Goal: Information Seeking & Learning: Learn about a topic

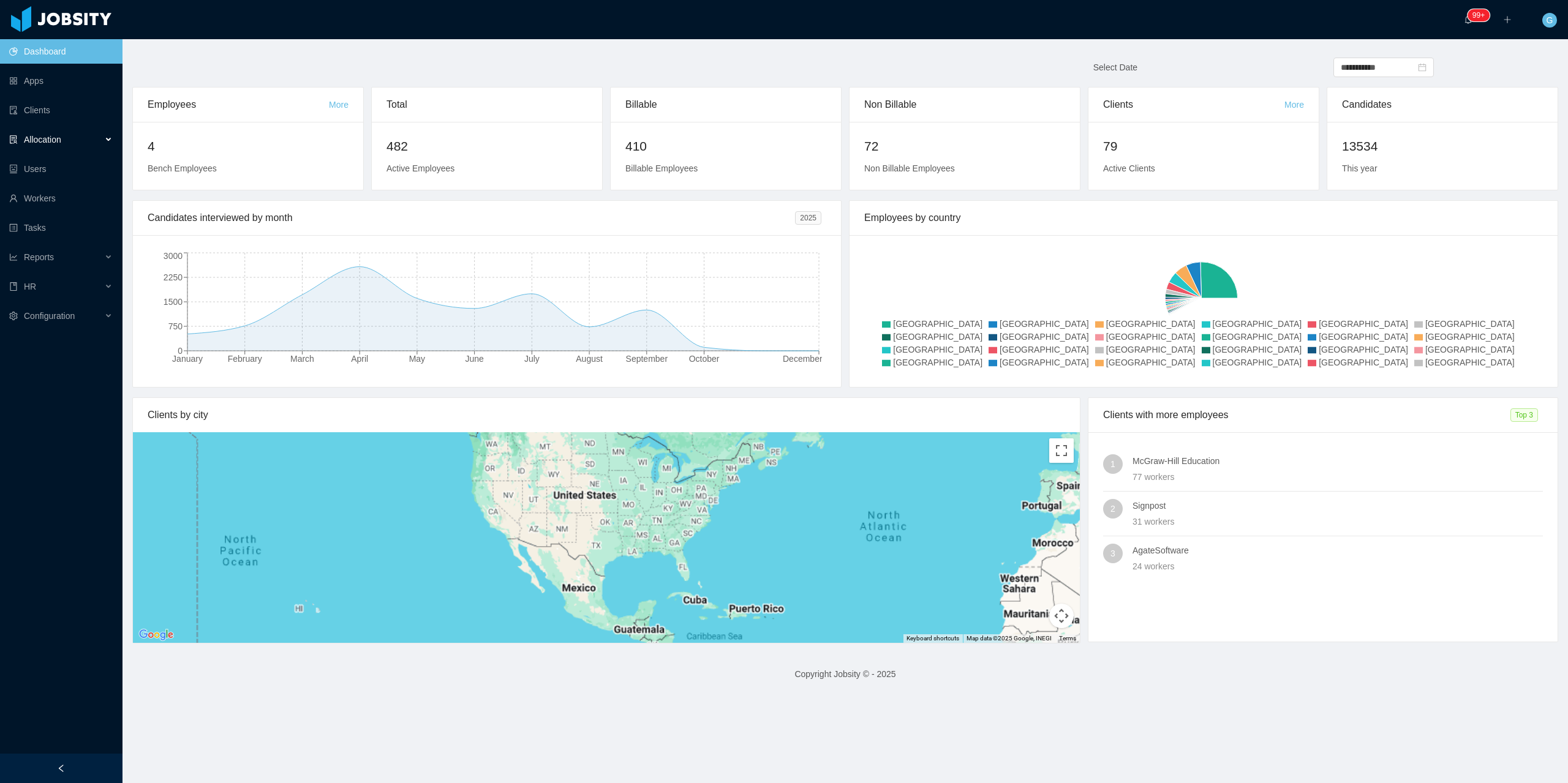
click at [58, 130] on div "Allocation" at bounding box center [61, 139] width 123 height 25
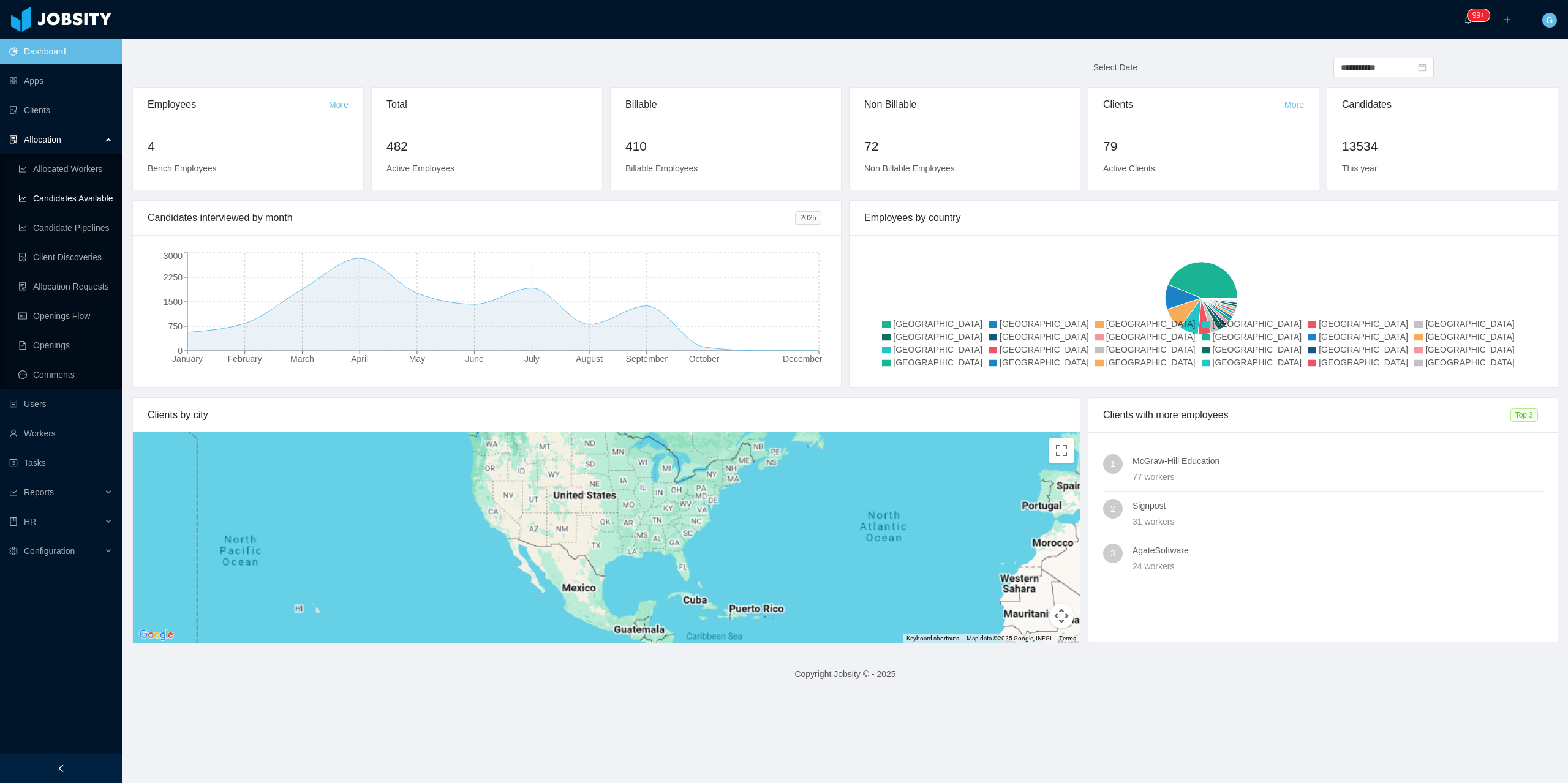
click at [69, 193] on link "Candidates Available" at bounding box center [66, 198] width 94 height 25
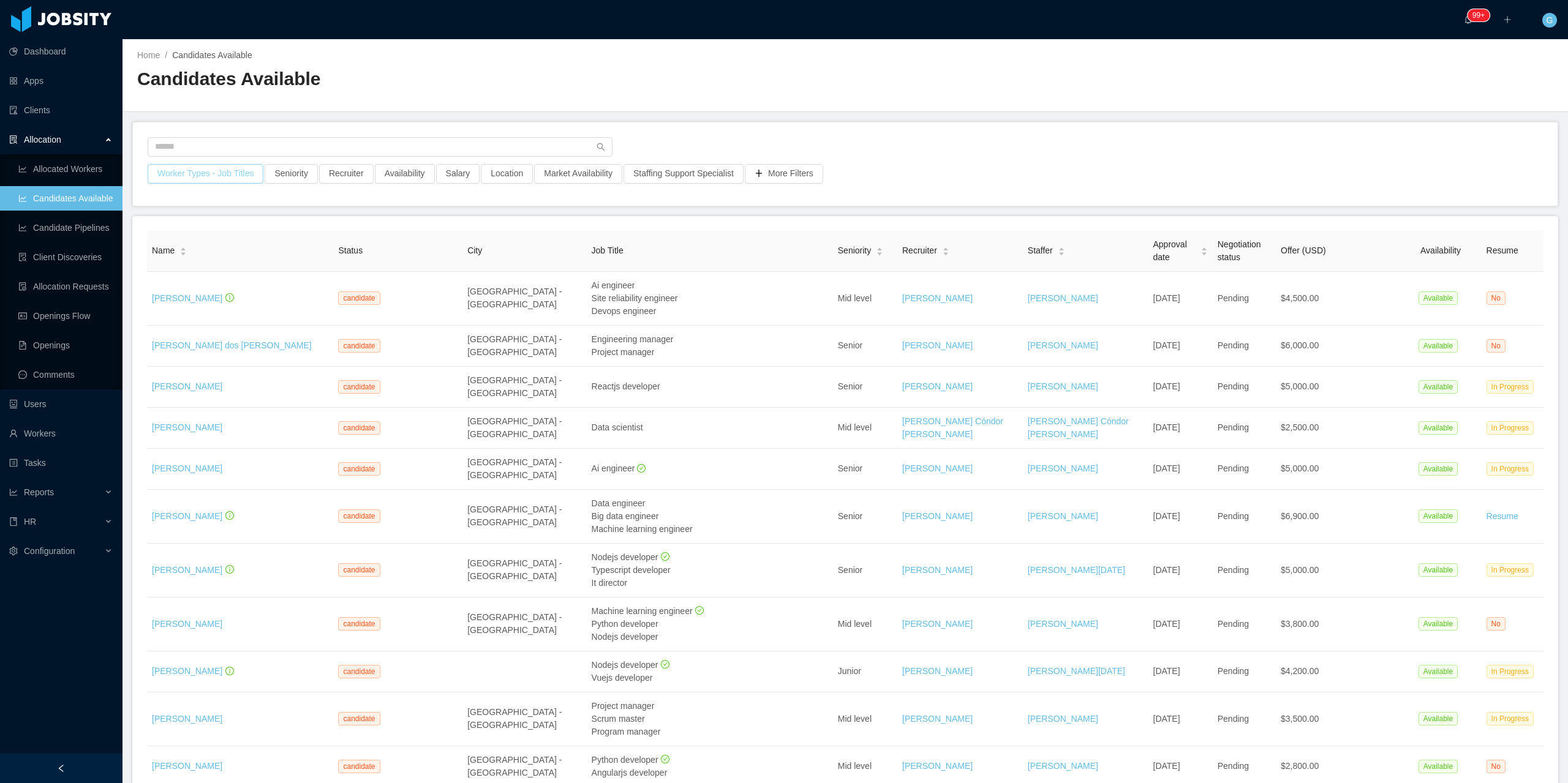
click at [196, 181] on button "Worker Types - Job Titles" at bounding box center [205, 174] width 116 height 20
click at [175, 276] on div "Job Titles" at bounding box center [201, 278] width 164 height 12
type input "**"
click at [146, 304] on li "UX/UI Designer" at bounding box center [204, 302] width 184 height 20
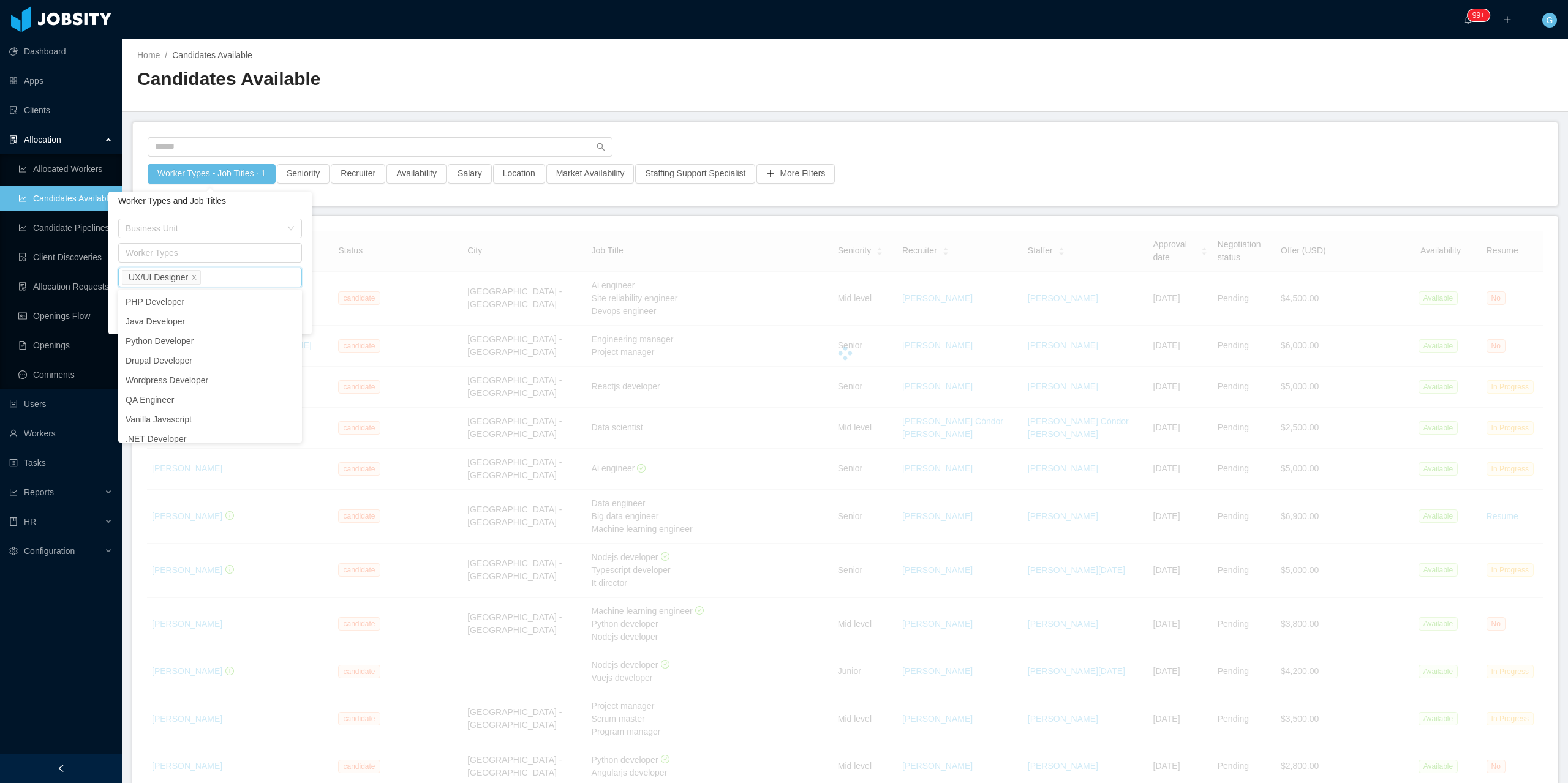
click at [300, 273] on div "Job Titles UX/UI Designer" at bounding box center [209, 278] width 184 height 20
click at [308, 301] on div at bounding box center [846, 354] width 1397 height 245
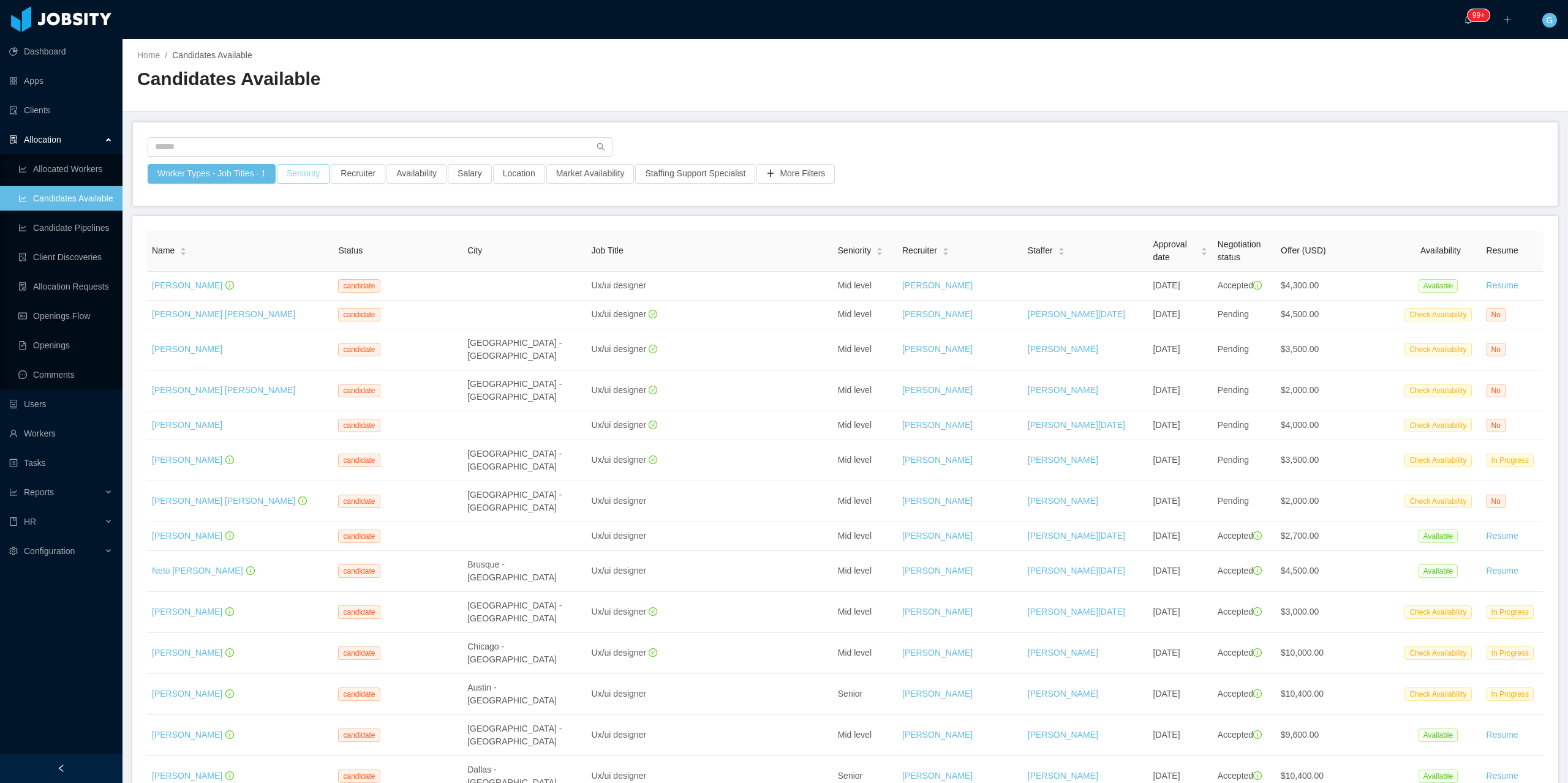
click at [292, 182] on button "Seniority" at bounding box center [303, 174] width 52 height 20
click at [262, 228] on div "Seniorities" at bounding box center [297, 229] width 164 height 12
click at [242, 338] on li "Senior" at bounding box center [300, 331] width 184 height 20
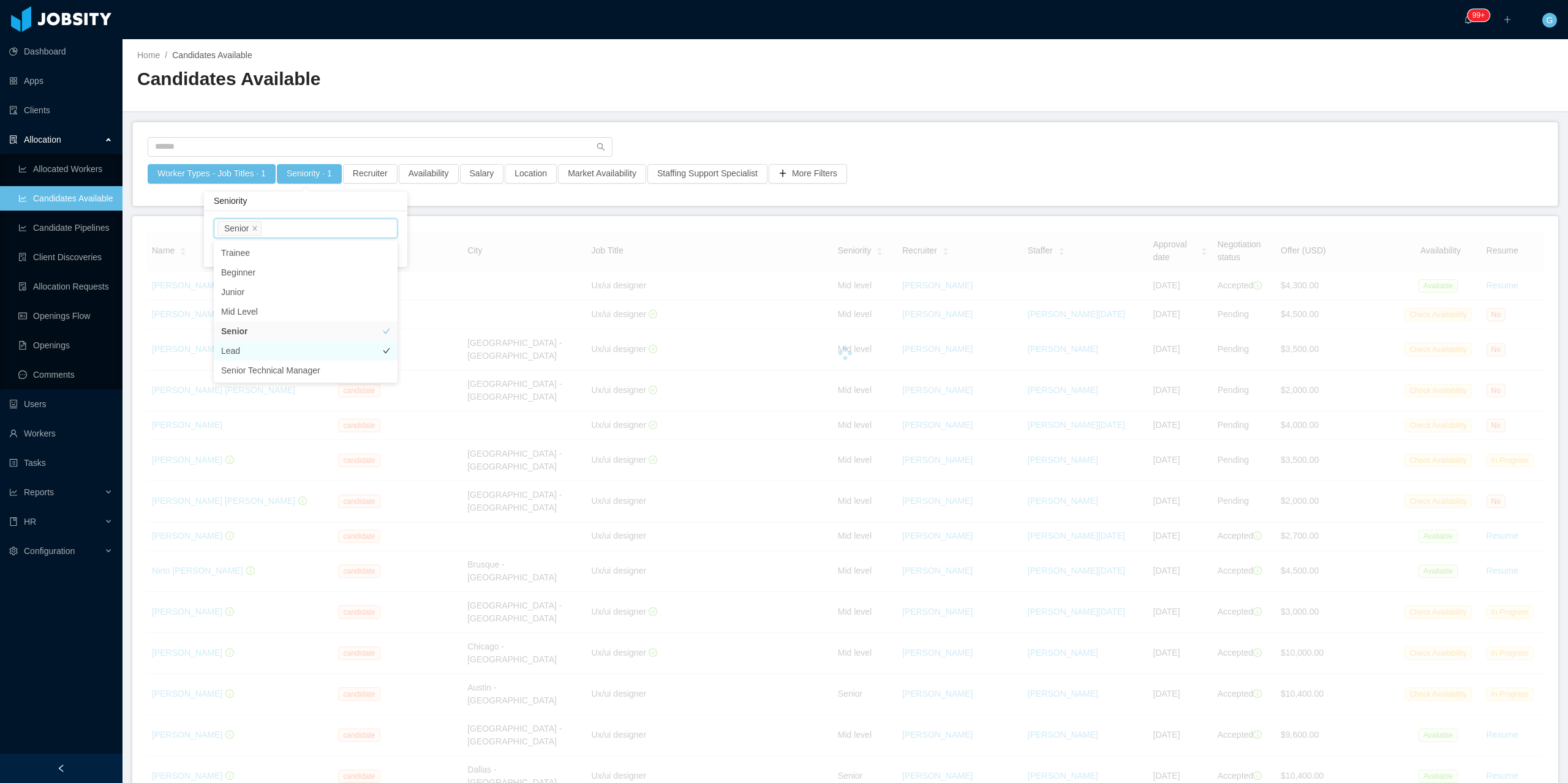
click at [237, 352] on li "Lead" at bounding box center [306, 351] width 184 height 20
drag, startPoint x: 275, startPoint y: 378, endPoint x: 266, endPoint y: 378, distance: 9.0
click at [266, 378] on li "Senior Technical Manager" at bounding box center [306, 370] width 184 height 20
click at [403, 259] on div "Seniorities Senior Lead Senior Technical Manager Clear Apply" at bounding box center [306, 247] width 203 height 72
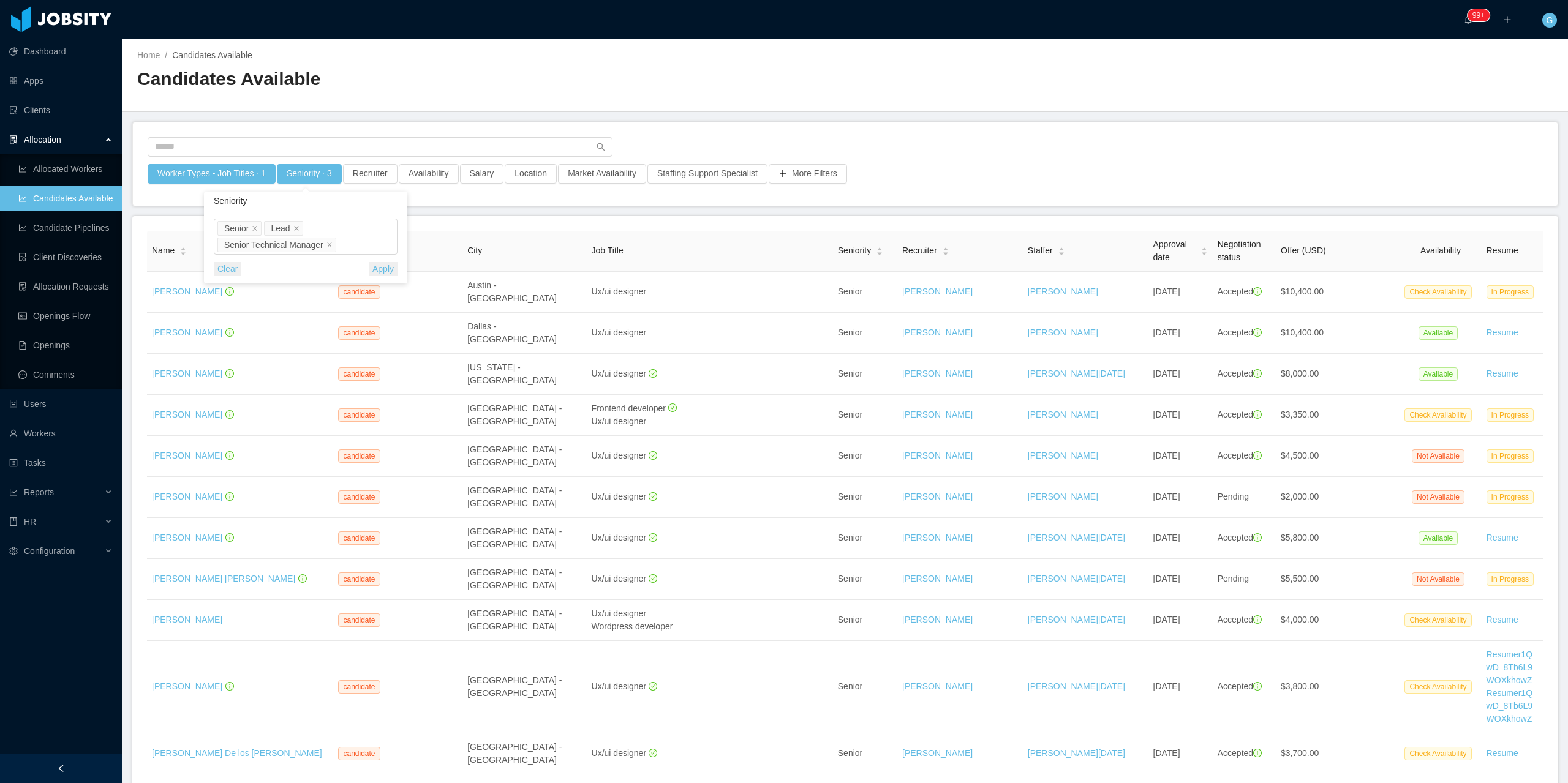
click at [385, 277] on div "Seniorities Senior Lead Senior Technical Manager Clear Apply" at bounding box center [306, 247] width 203 height 72
click at [377, 270] on button "Apply" at bounding box center [382, 269] width 28 height 14
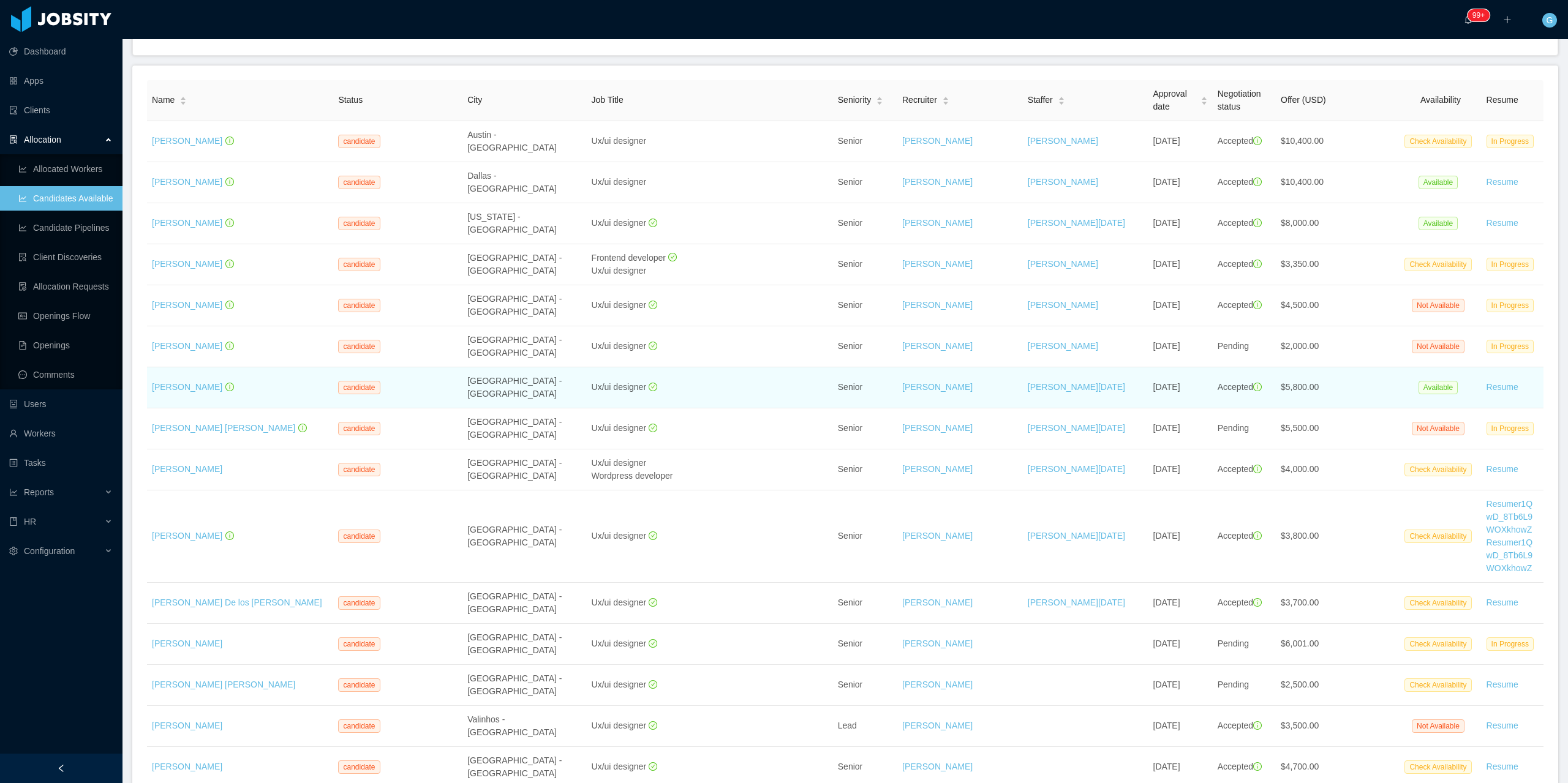
scroll to position [183, 0]
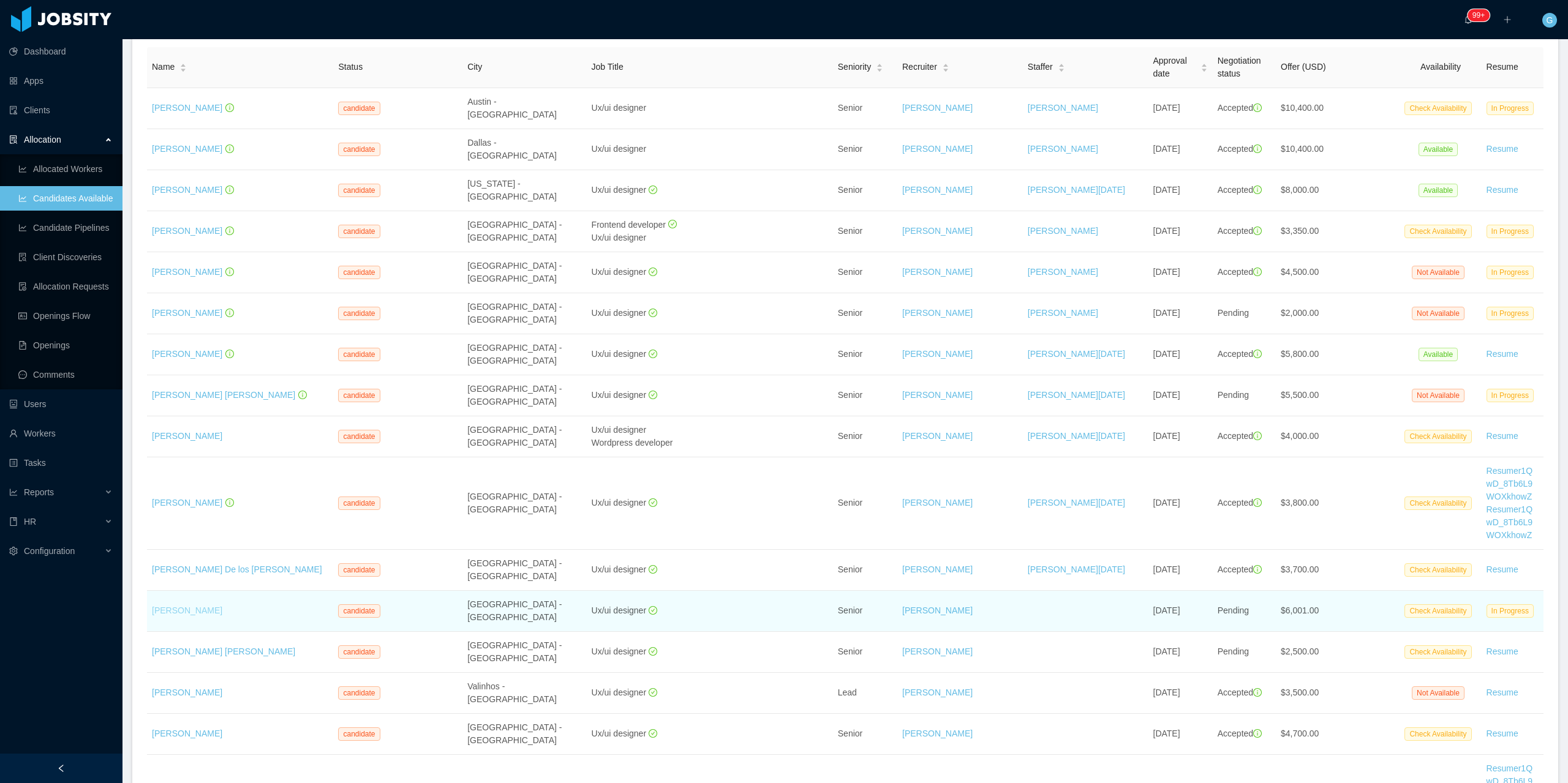
click at [174, 605] on link "Rodrigo Avila" at bounding box center [187, 610] width 70 height 10
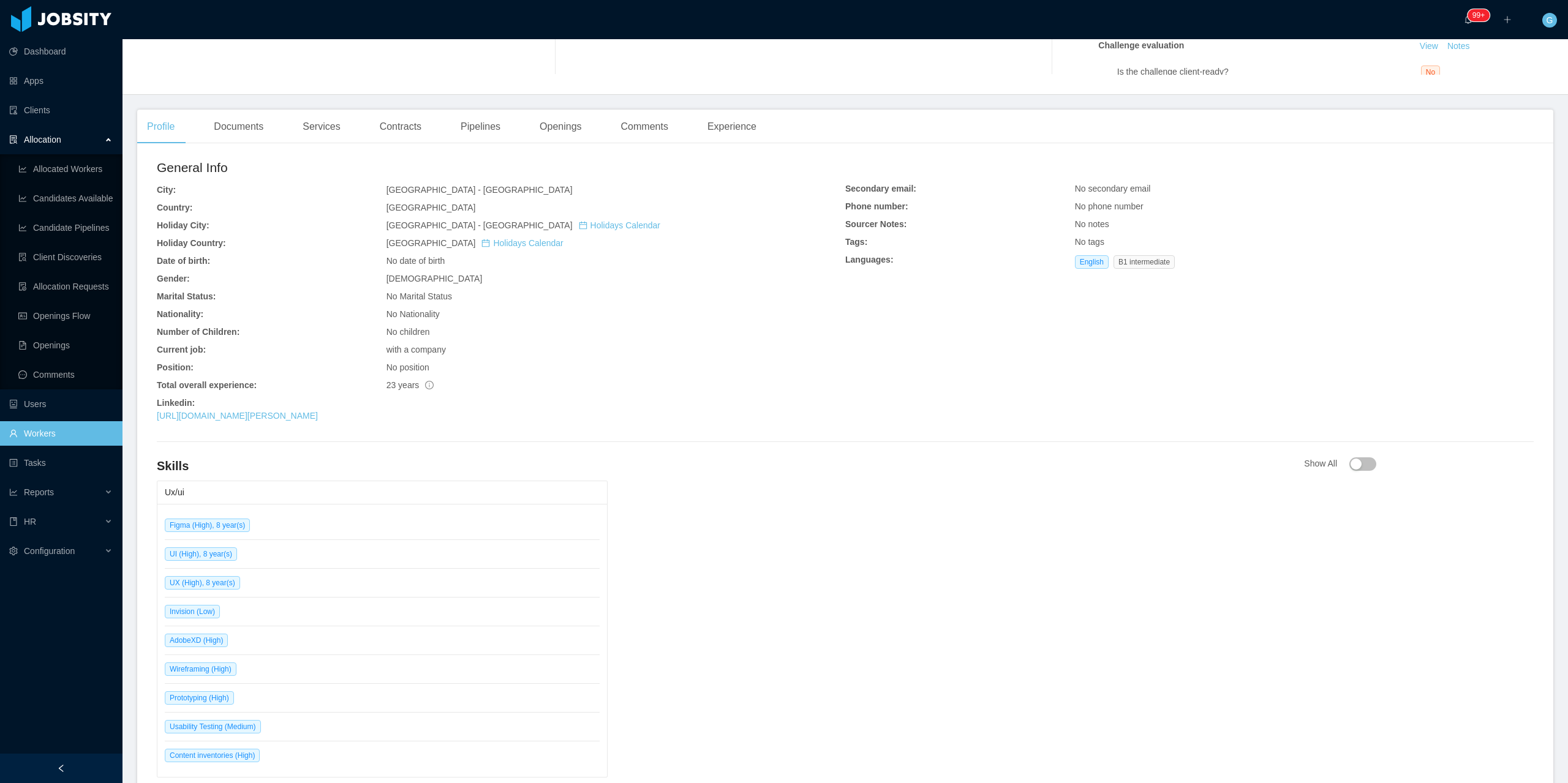
scroll to position [19, 0]
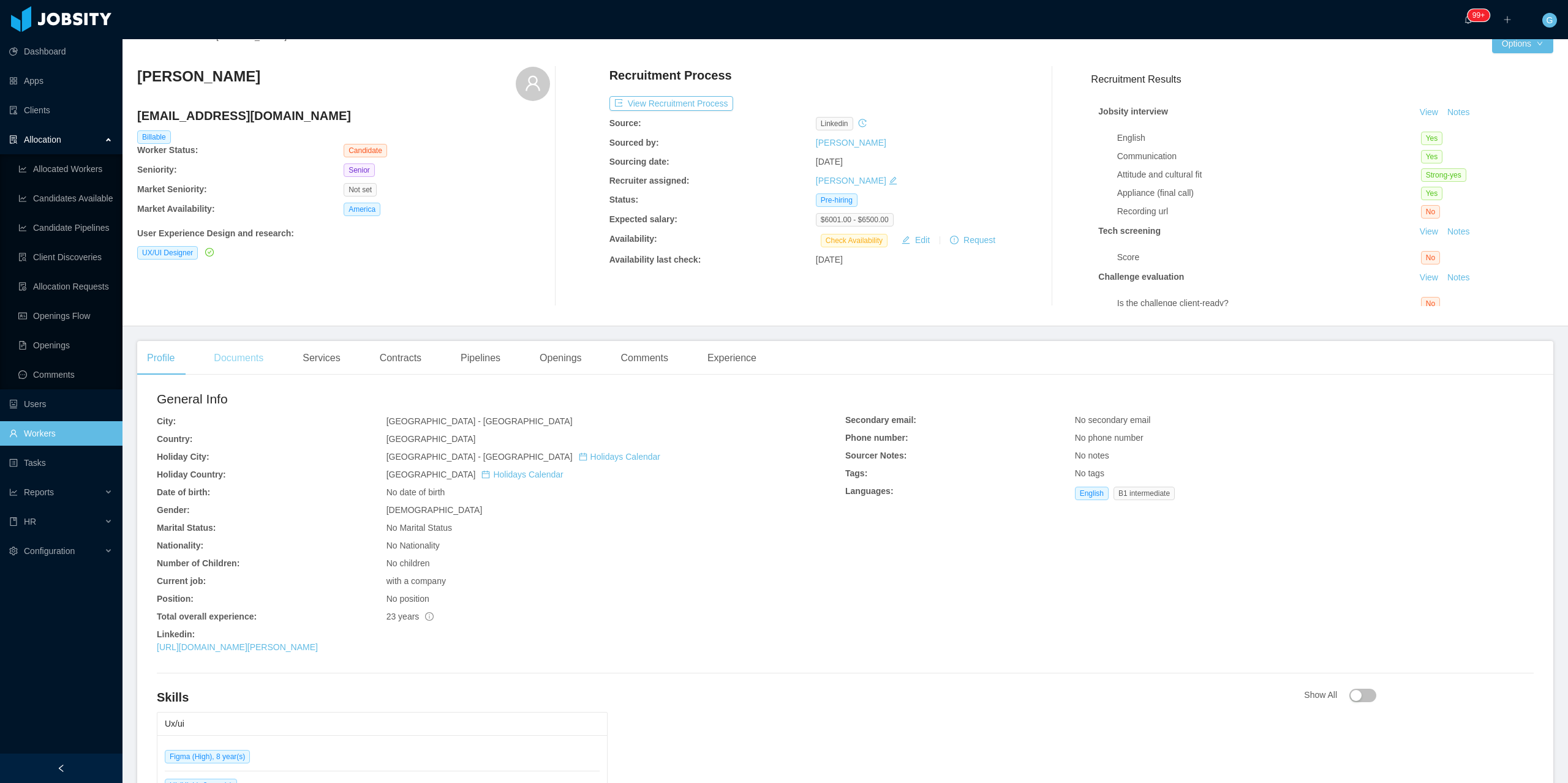
click at [248, 364] on div "Documents" at bounding box center [239, 358] width 69 height 34
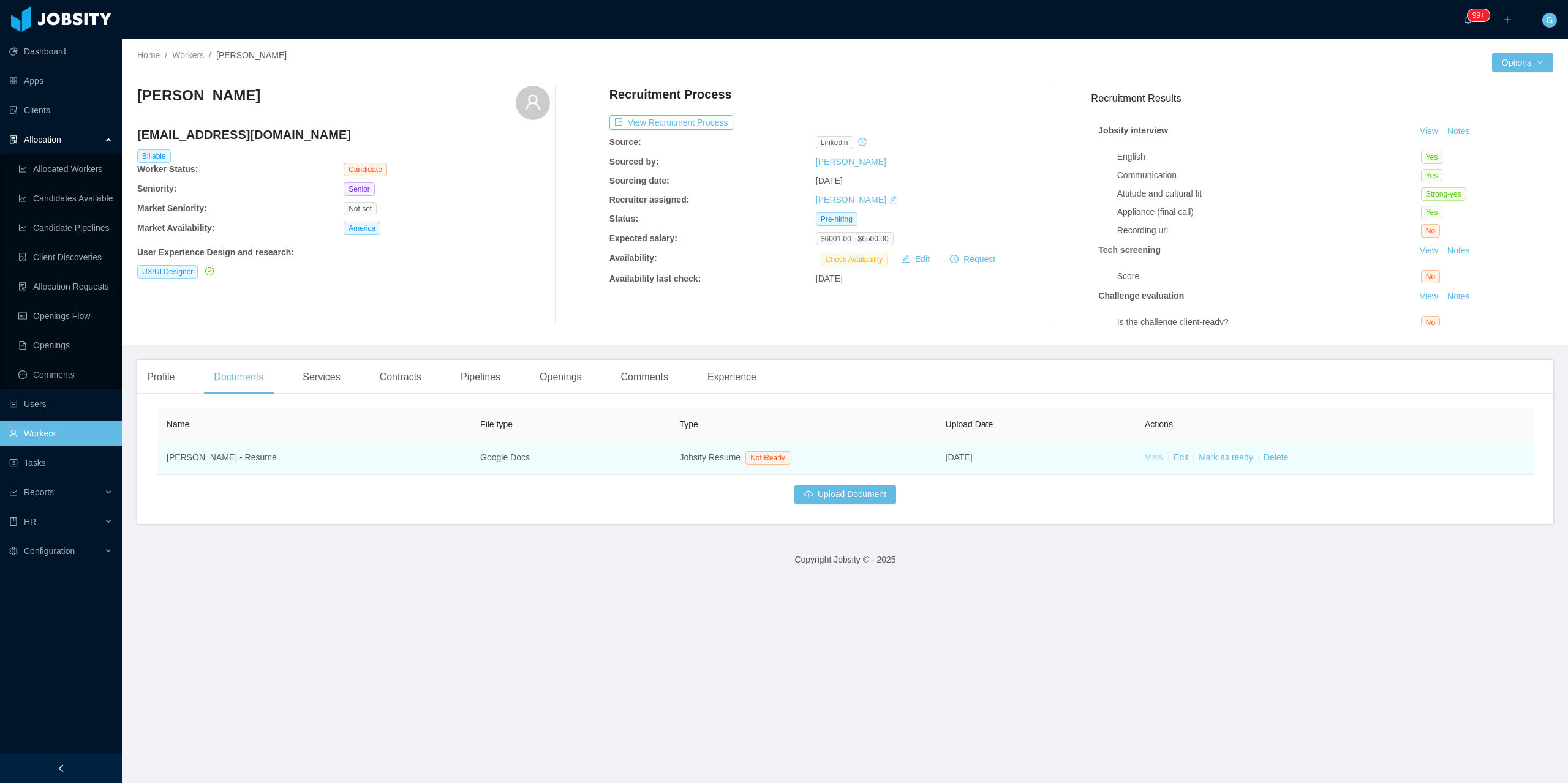
click at [1151, 460] on link "View" at bounding box center [1154, 457] width 19 height 10
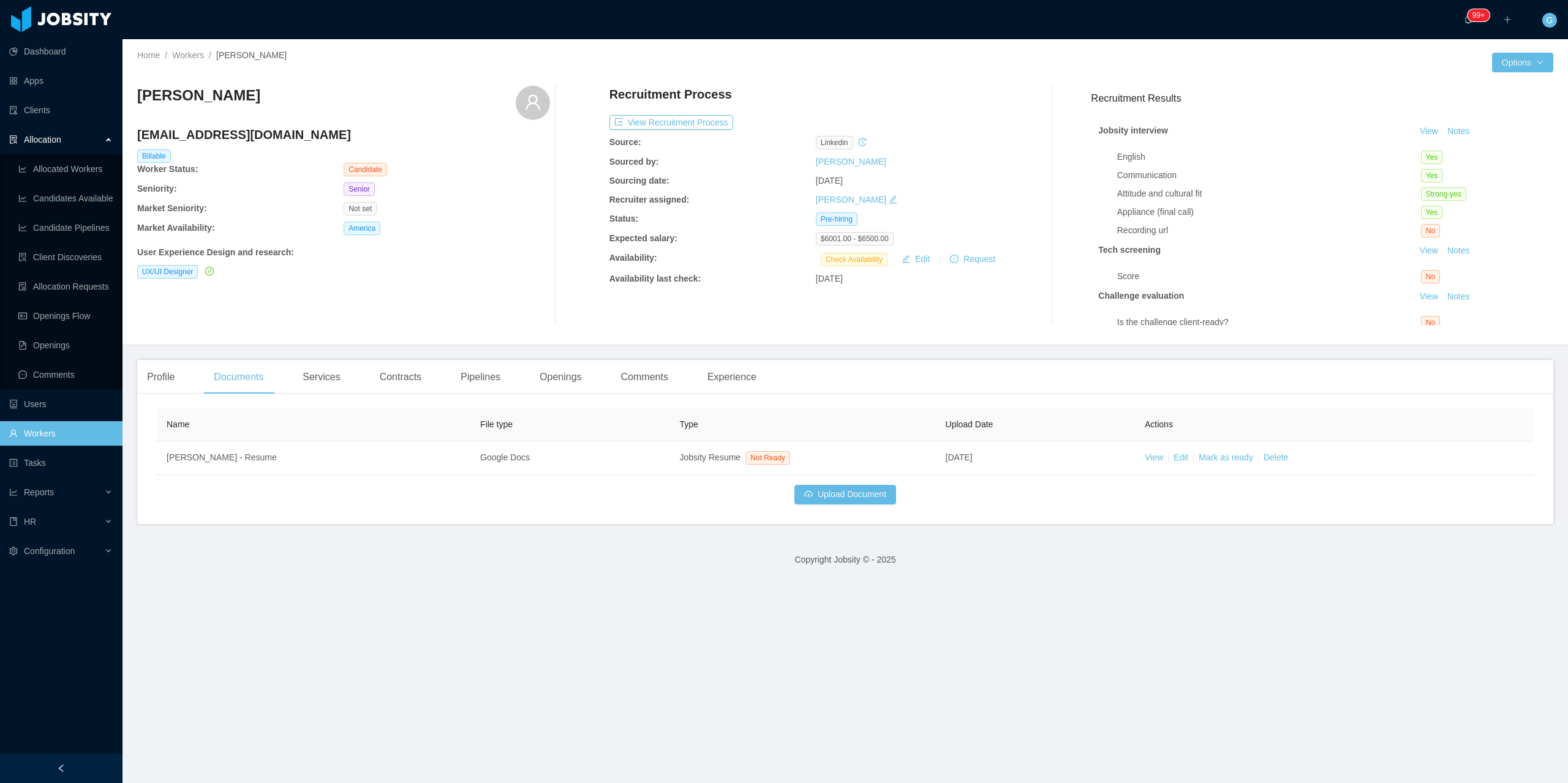
click at [202, 398] on div "Profile Documents Services Contracts Pipelines Openings Comments Experience Gen…" at bounding box center [845, 443] width 1416 height 164
click at [153, 370] on div "Profile" at bounding box center [160, 378] width 47 height 34
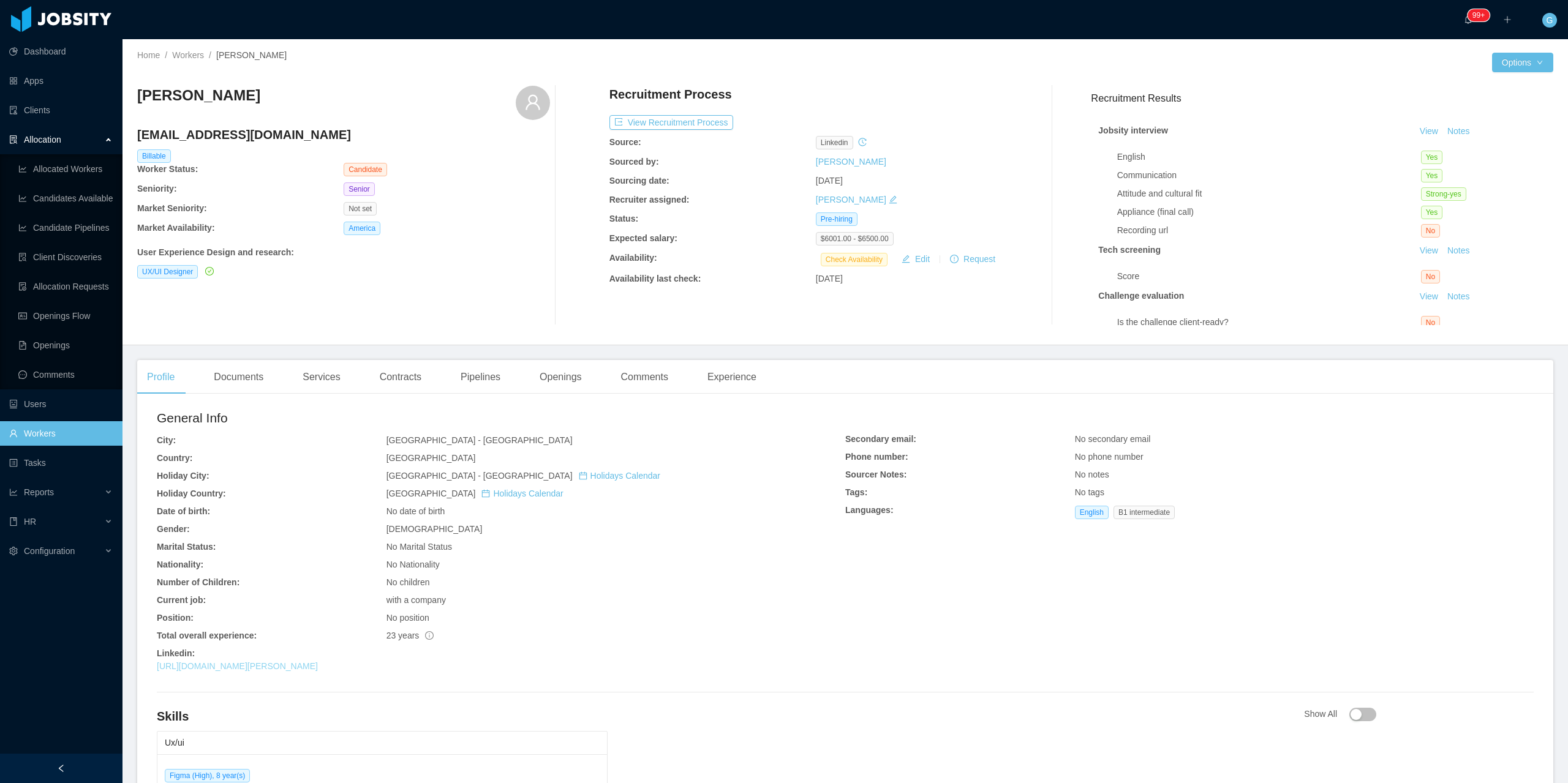
click at [318, 664] on link "https://br.linkedin.com/in/rodrigo-avila-cipullo-32919230" at bounding box center [237, 666] width 161 height 10
click at [647, 132] on div "Recruitment Process View Recruitment Process Source: linkedin Sourced by: Nicol…" at bounding box center [816, 205] width 413 height 239
click at [651, 121] on button "View Recruitment Process" at bounding box center [671, 123] width 124 height 15
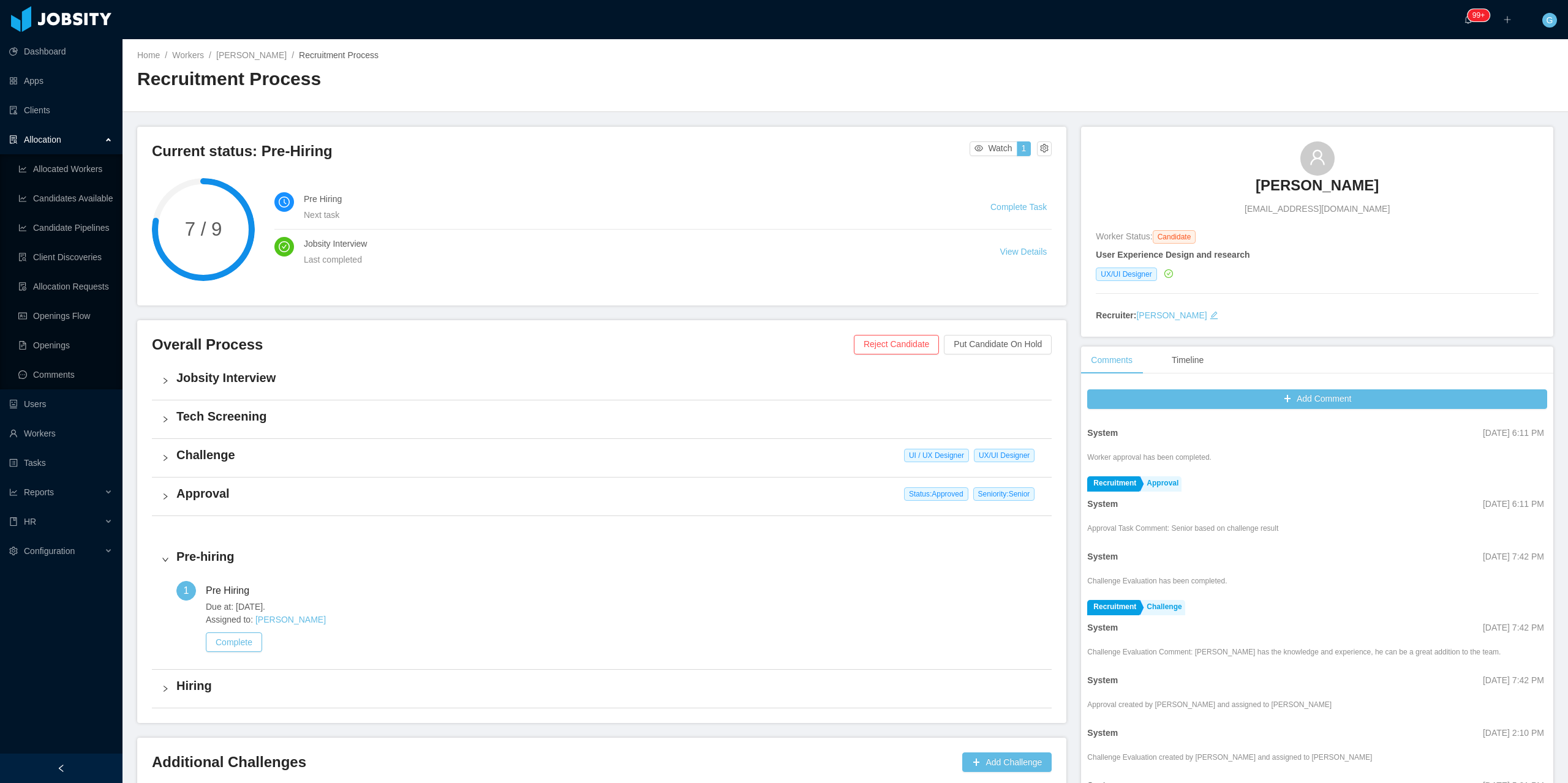
click at [279, 476] on div "Challenge UI / UX Designer UX/UI Designer" at bounding box center [602, 458] width 900 height 38
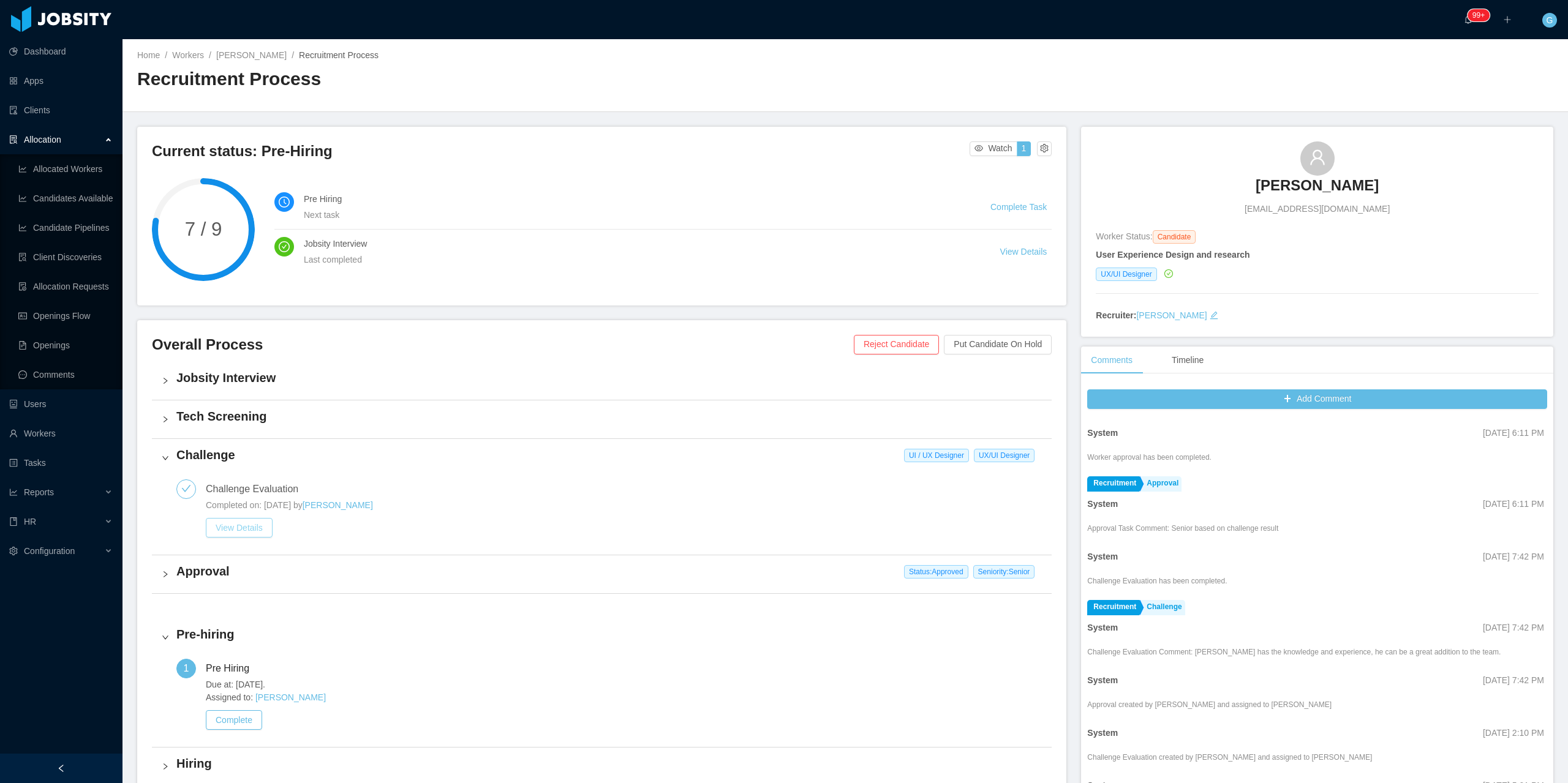
click at [235, 529] on button "View Details" at bounding box center [239, 528] width 67 height 20
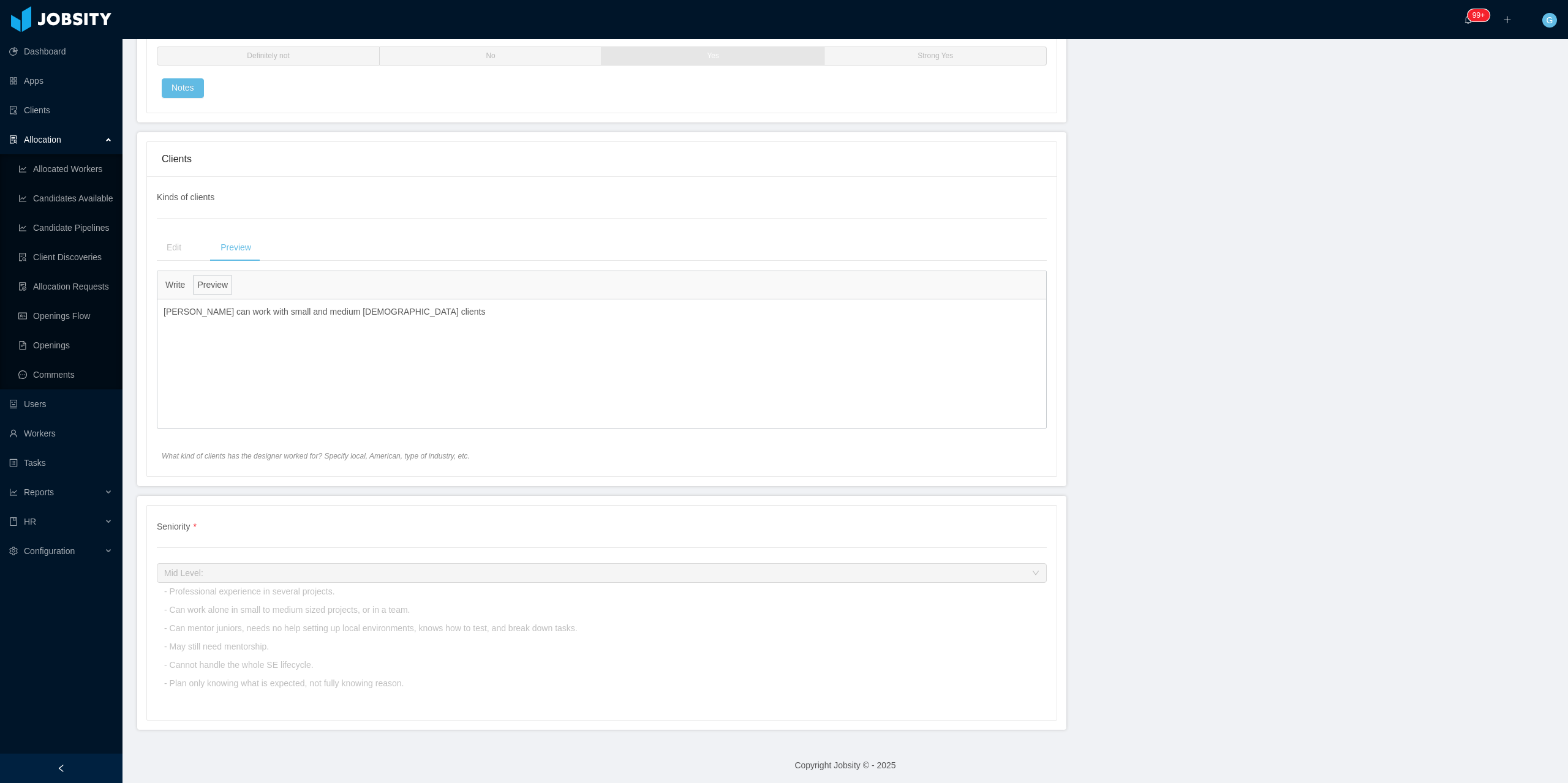
scroll to position [2201, 0]
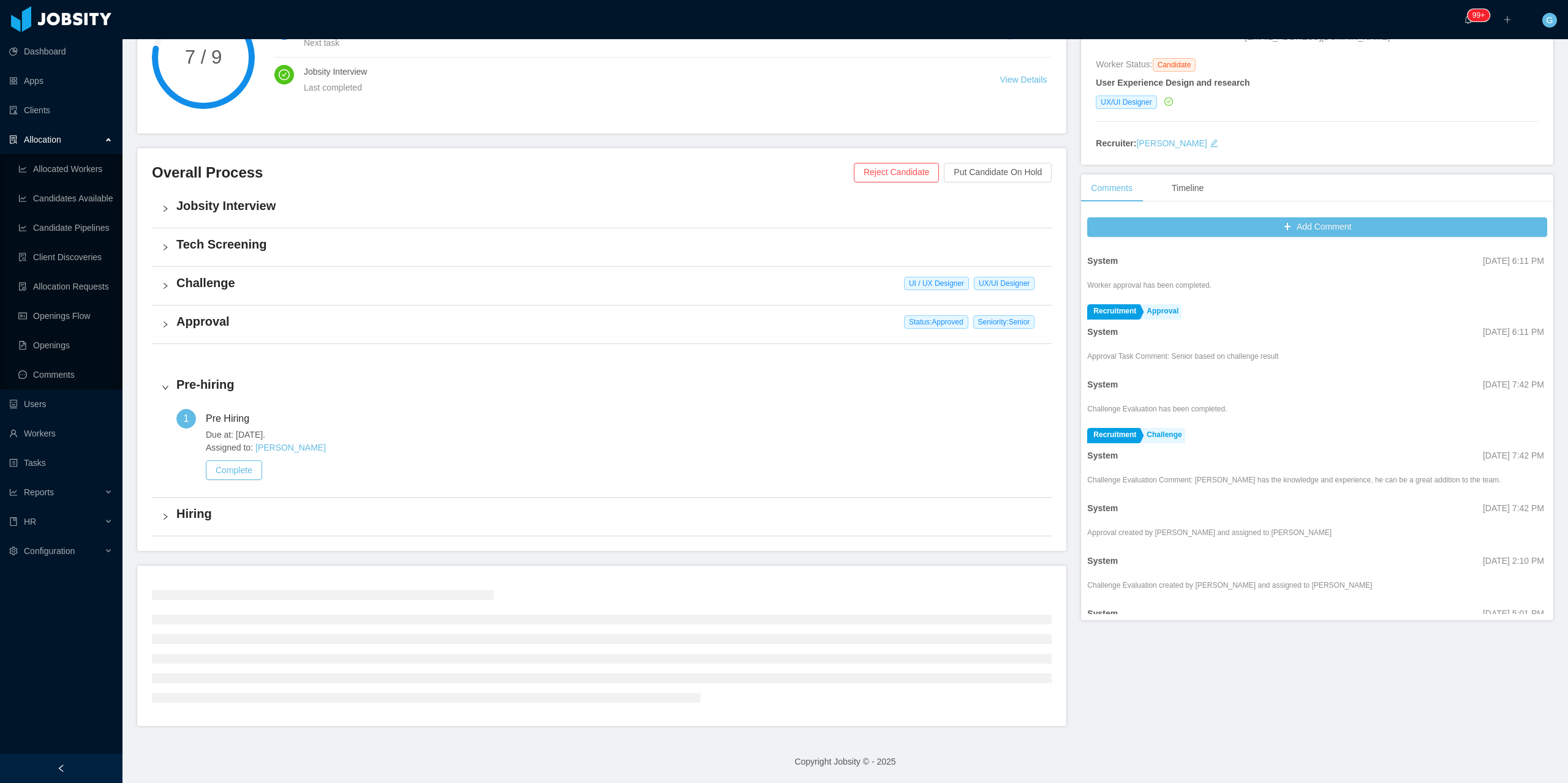
scroll to position [69, 0]
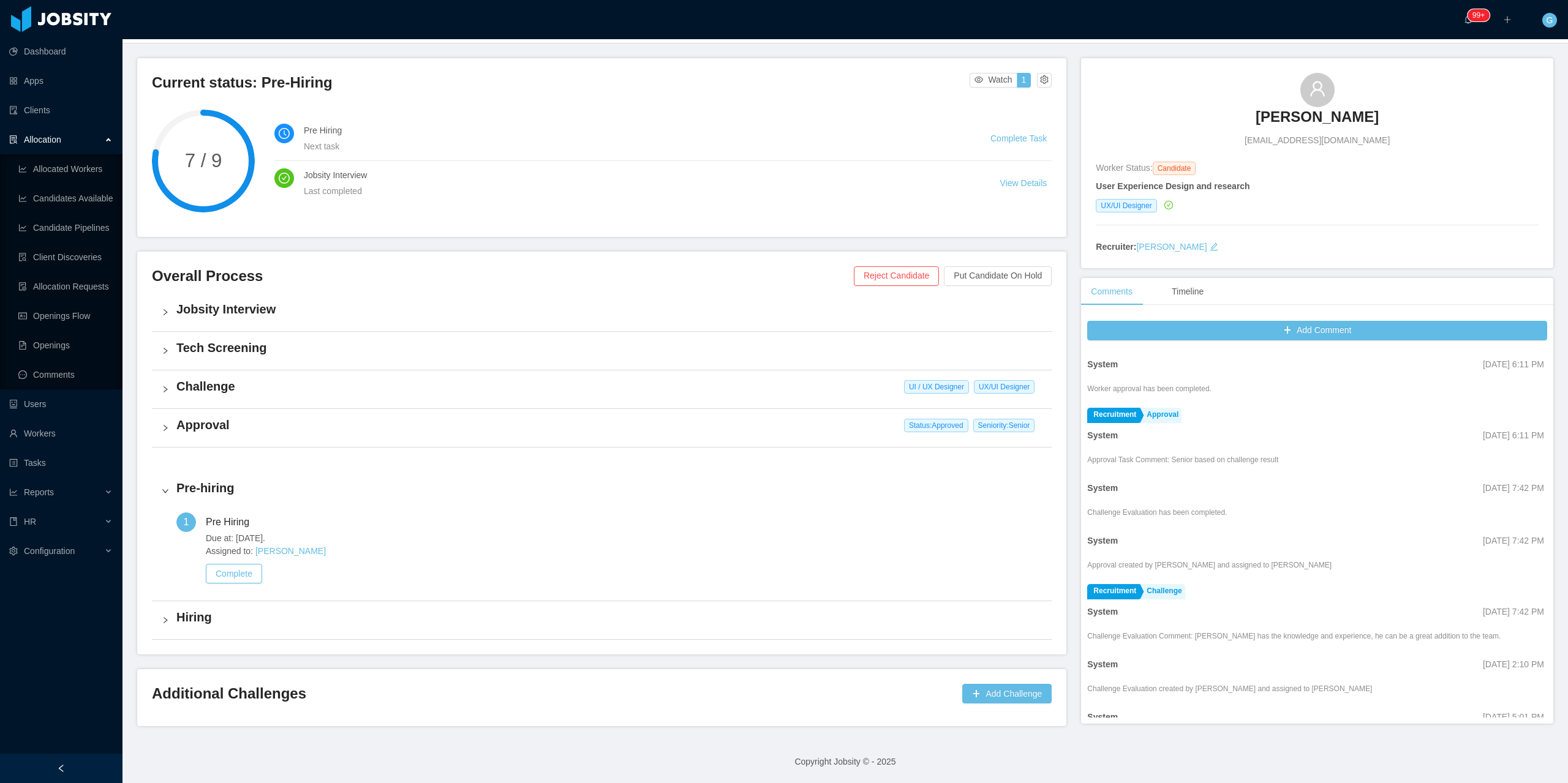
click at [828, 433] on h4 "Approval" at bounding box center [609, 425] width 866 height 17
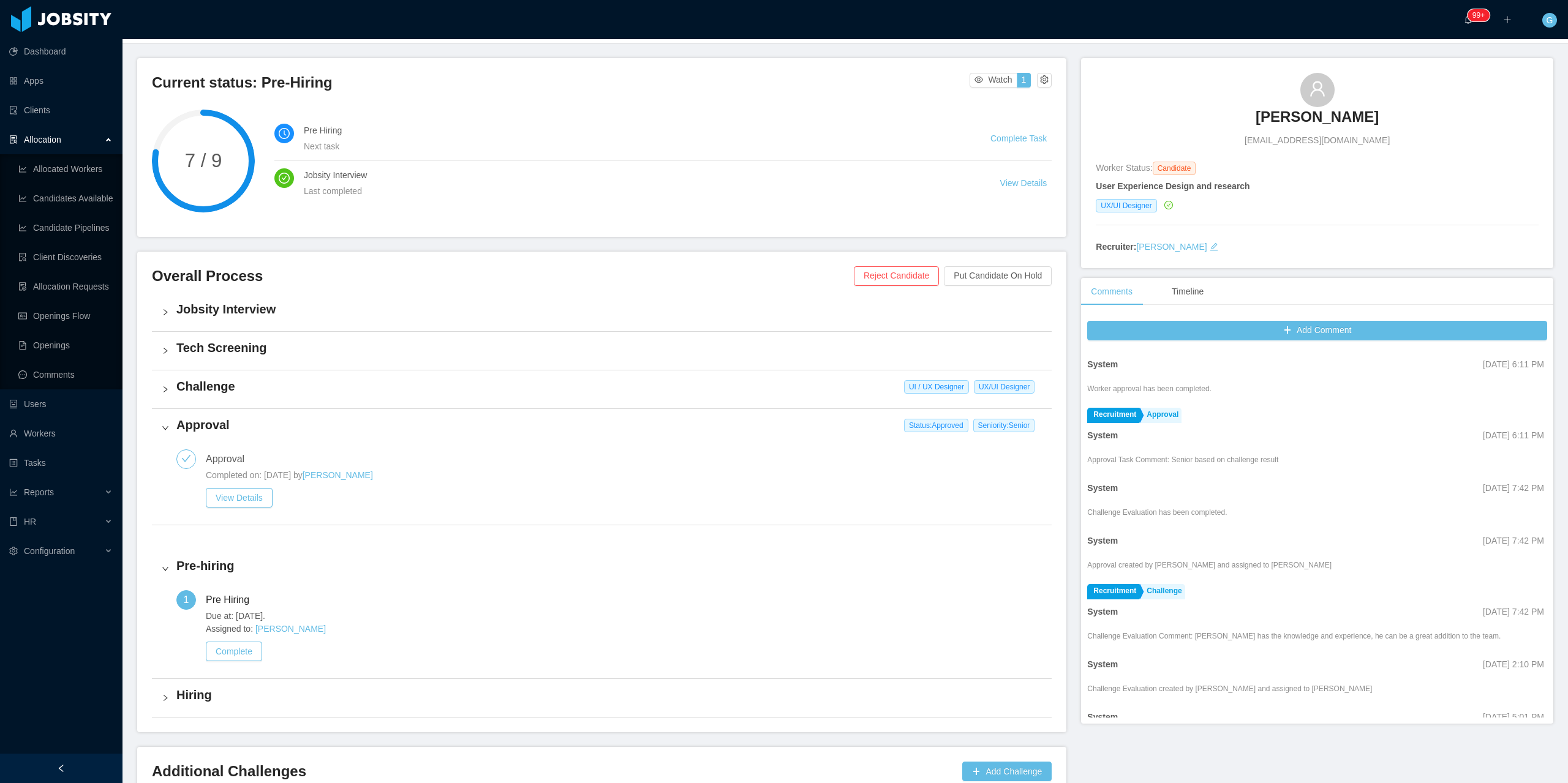
click at [266, 480] on span "Completed on: Jul 24th, 2022 by" at bounding box center [254, 475] width 97 height 10
click at [241, 499] on button "View Details" at bounding box center [239, 498] width 67 height 20
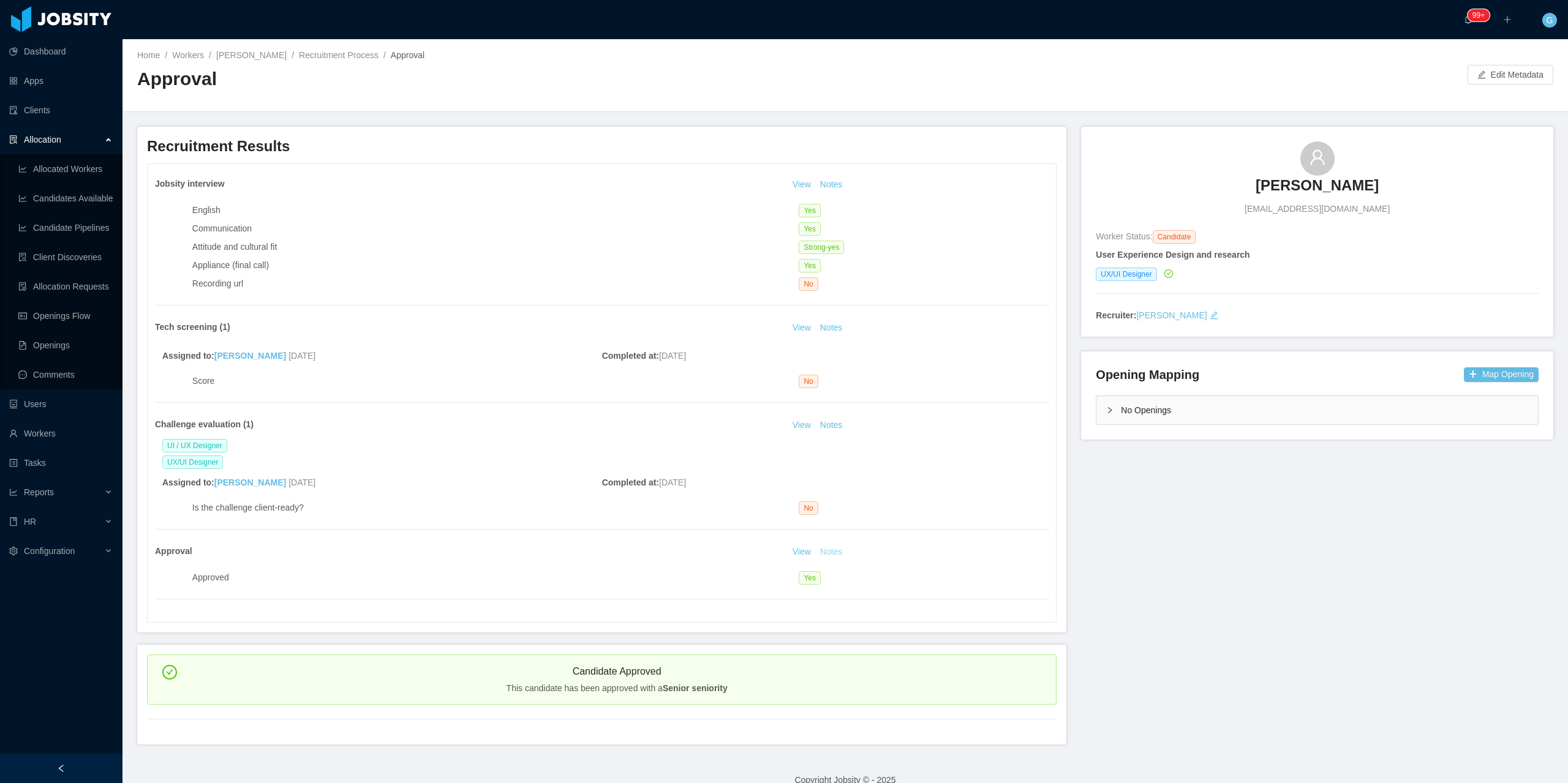
click at [830, 552] on button "Notes" at bounding box center [831, 552] width 32 height 15
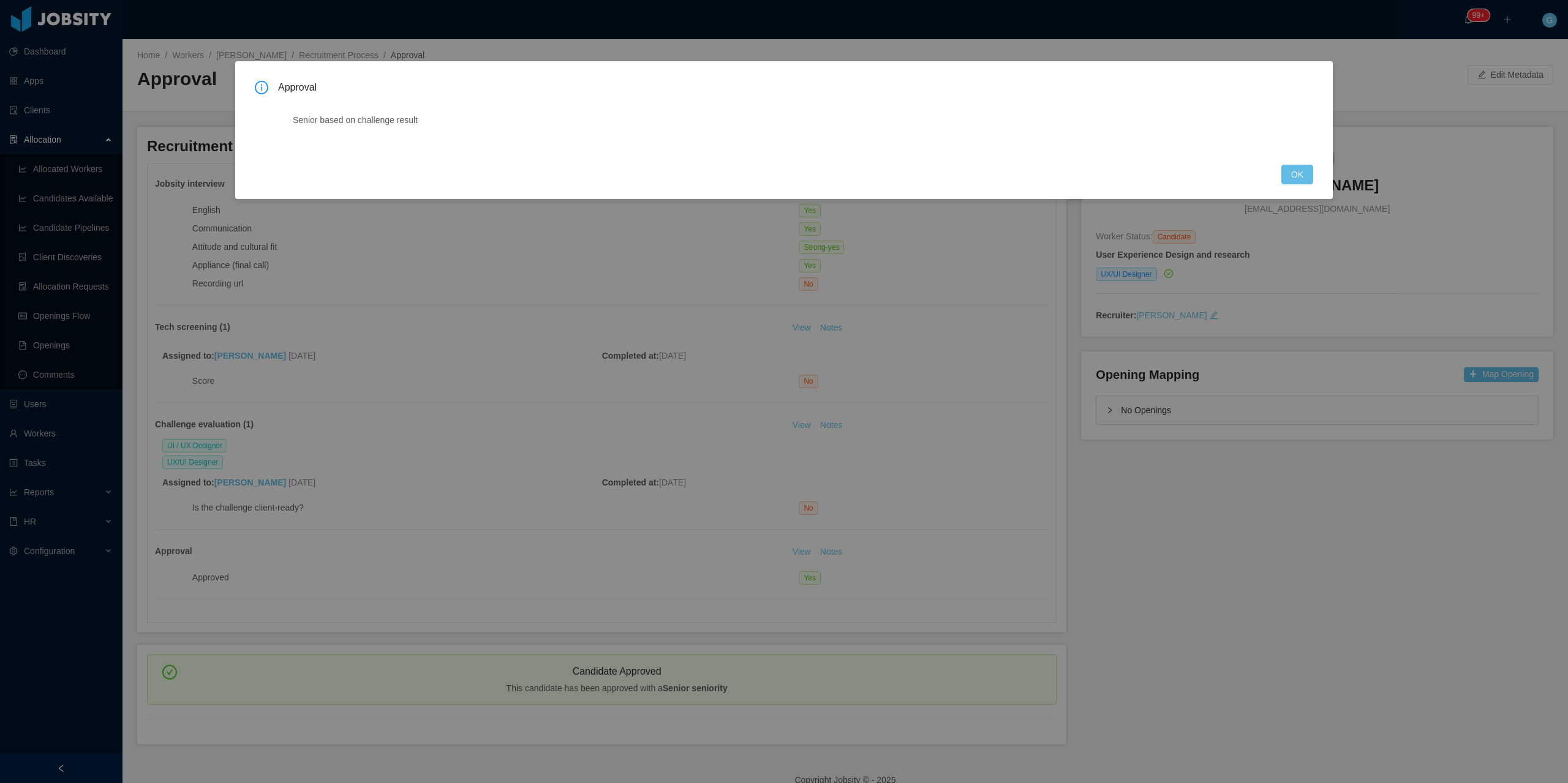
click at [135, 146] on div "Approval Senior based on challenge result OK" at bounding box center [784, 392] width 1568 height 783
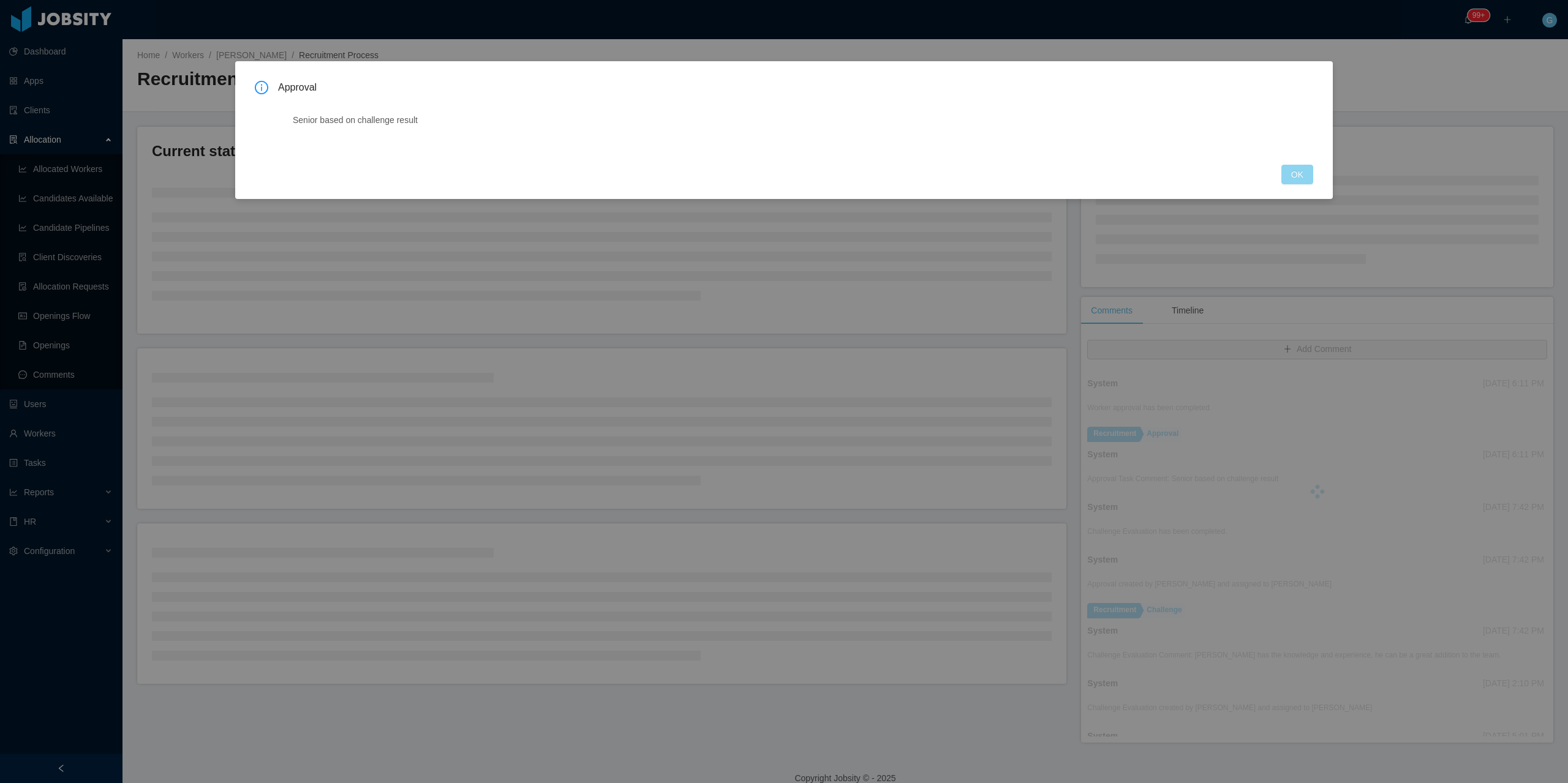
click at [1286, 174] on button "OK" at bounding box center [1298, 175] width 32 height 20
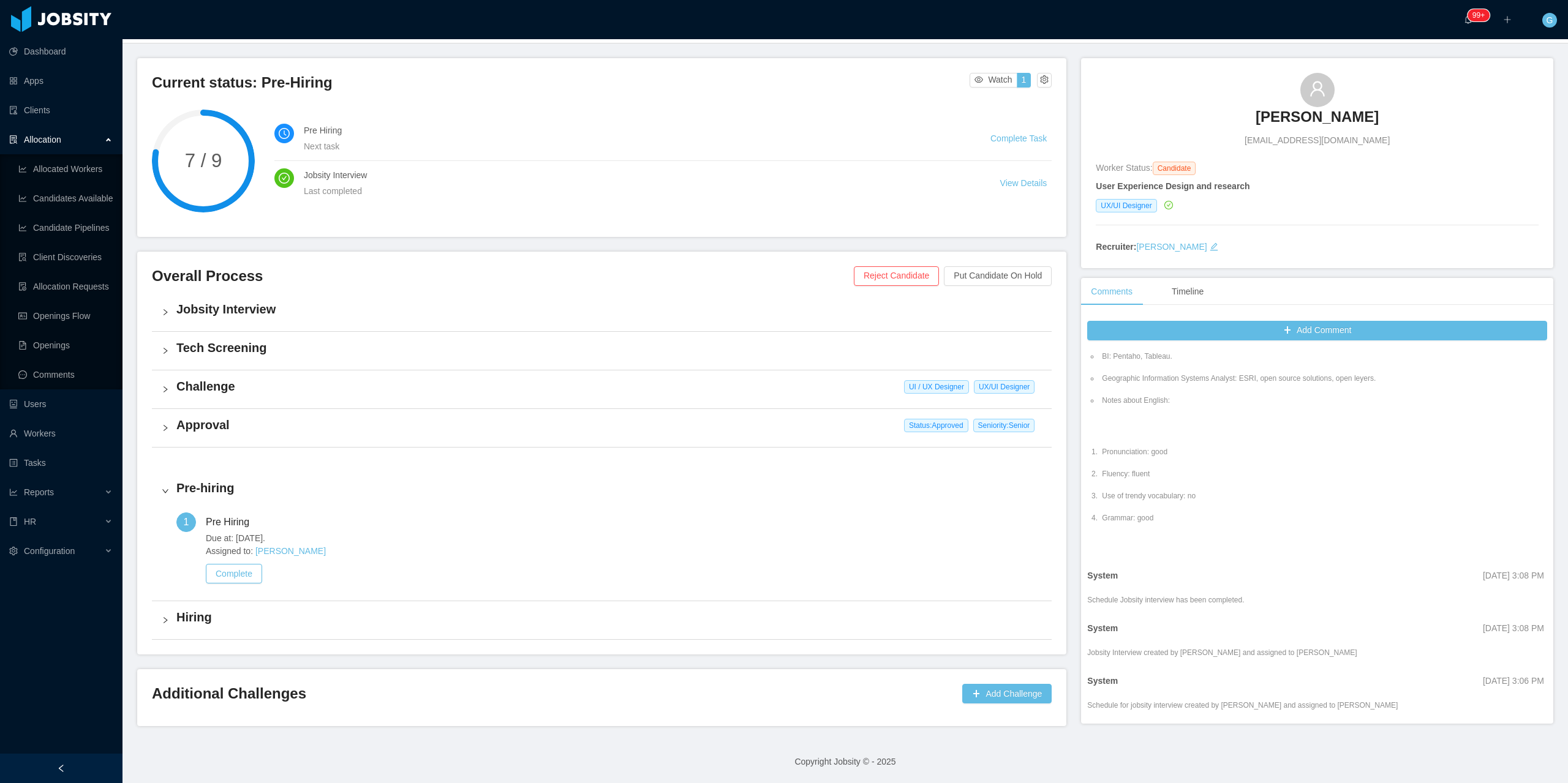
scroll to position [759, 0]
click at [1290, 116] on h3 "Rodrigo Avila" at bounding box center [1317, 117] width 123 height 20
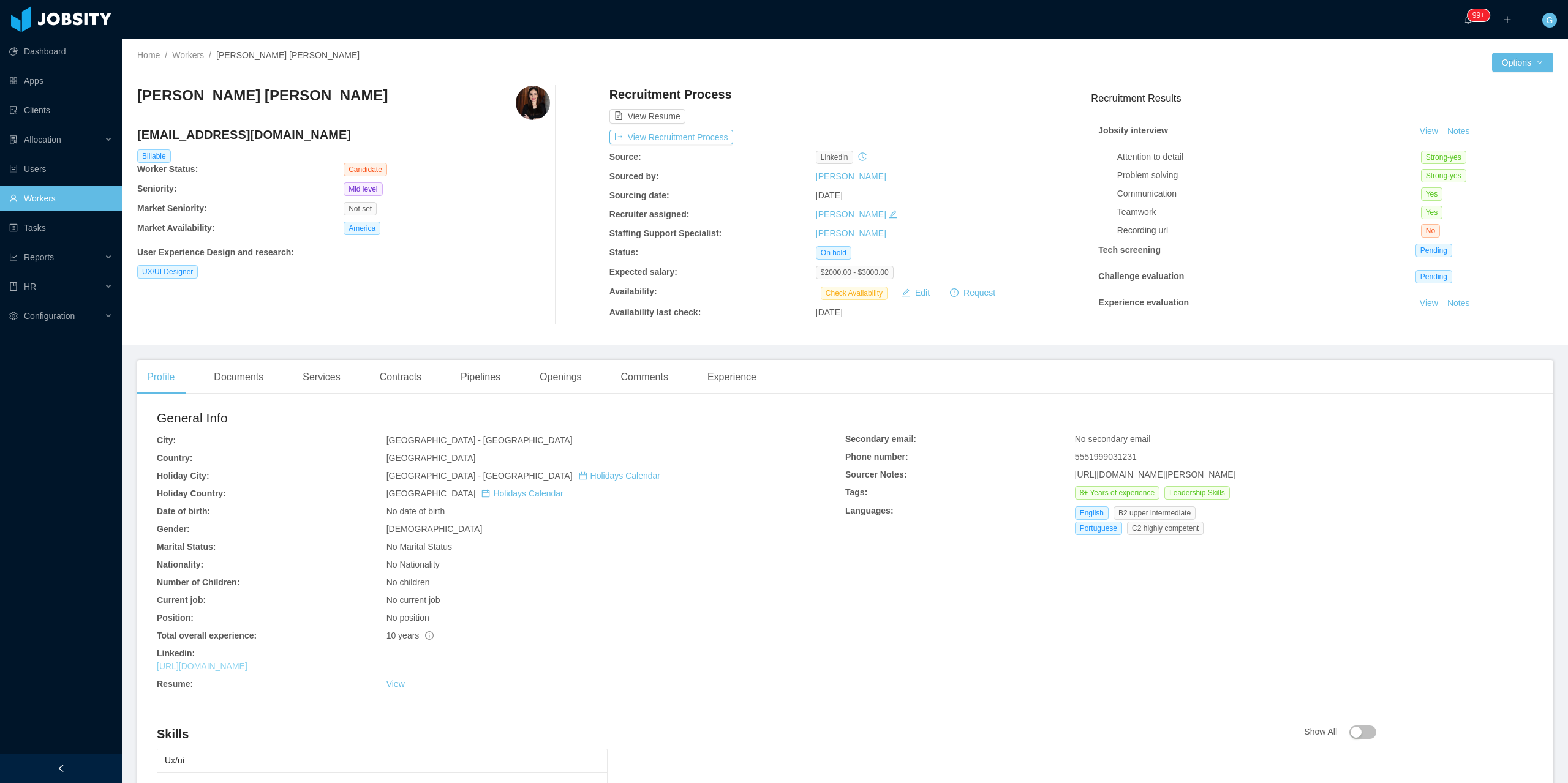
click at [247, 666] on link "https://www.linkedin.com/in/isadorapolicastro" at bounding box center [202, 666] width 91 height 10
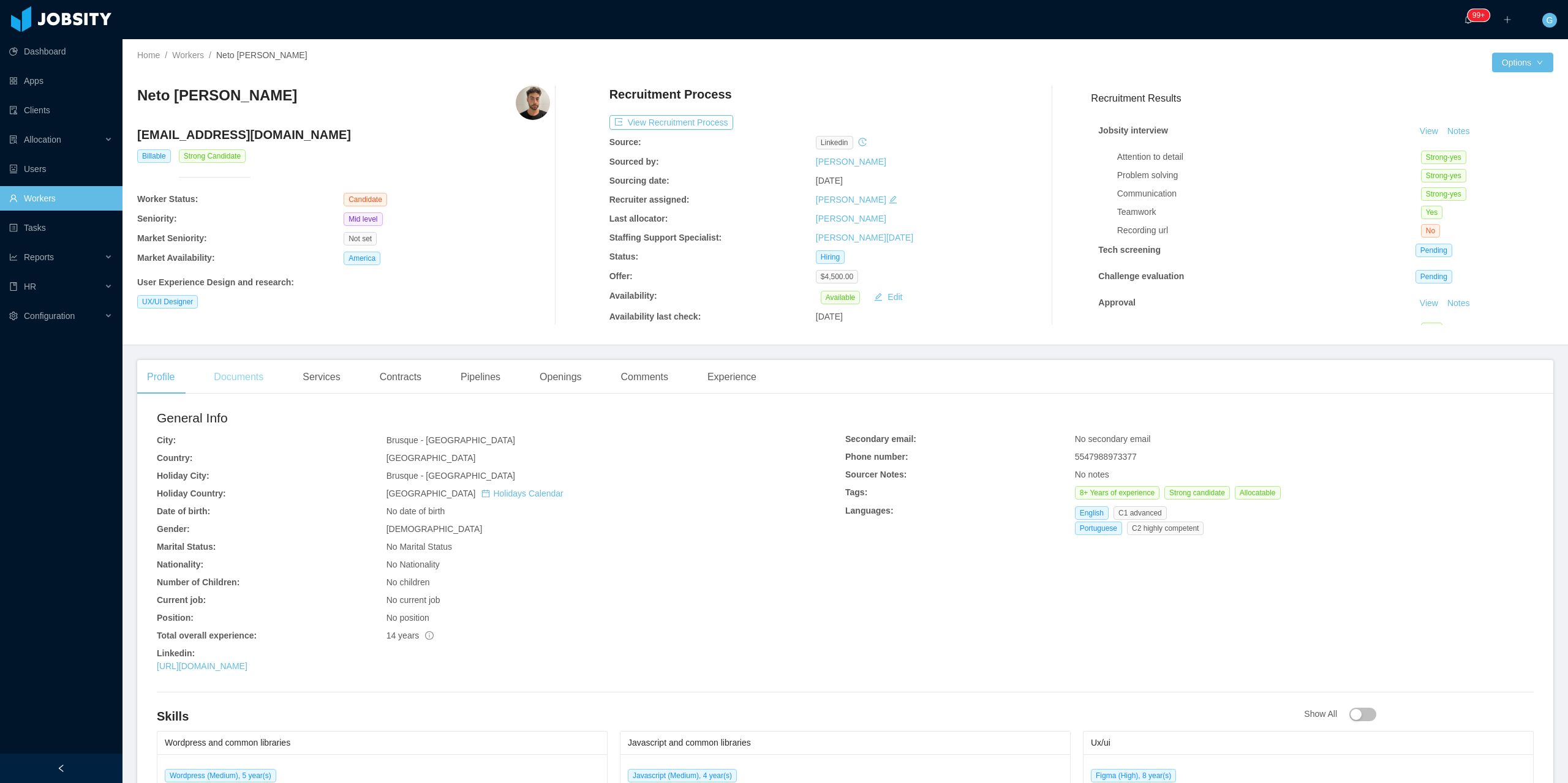
click at [218, 373] on div "Documents" at bounding box center [239, 378] width 69 height 34
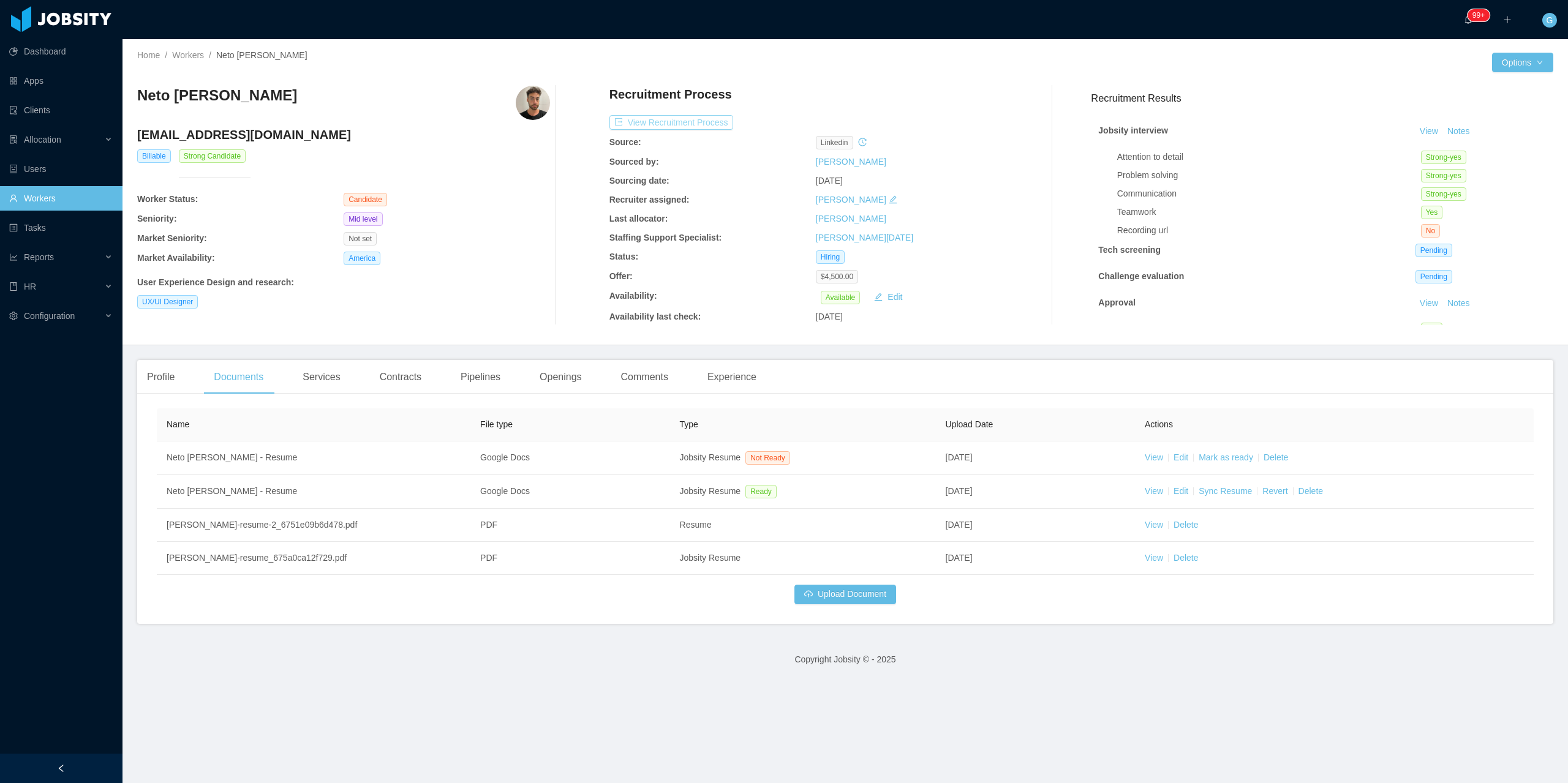
click at [685, 120] on button "View Recruitment Process" at bounding box center [671, 123] width 124 height 15
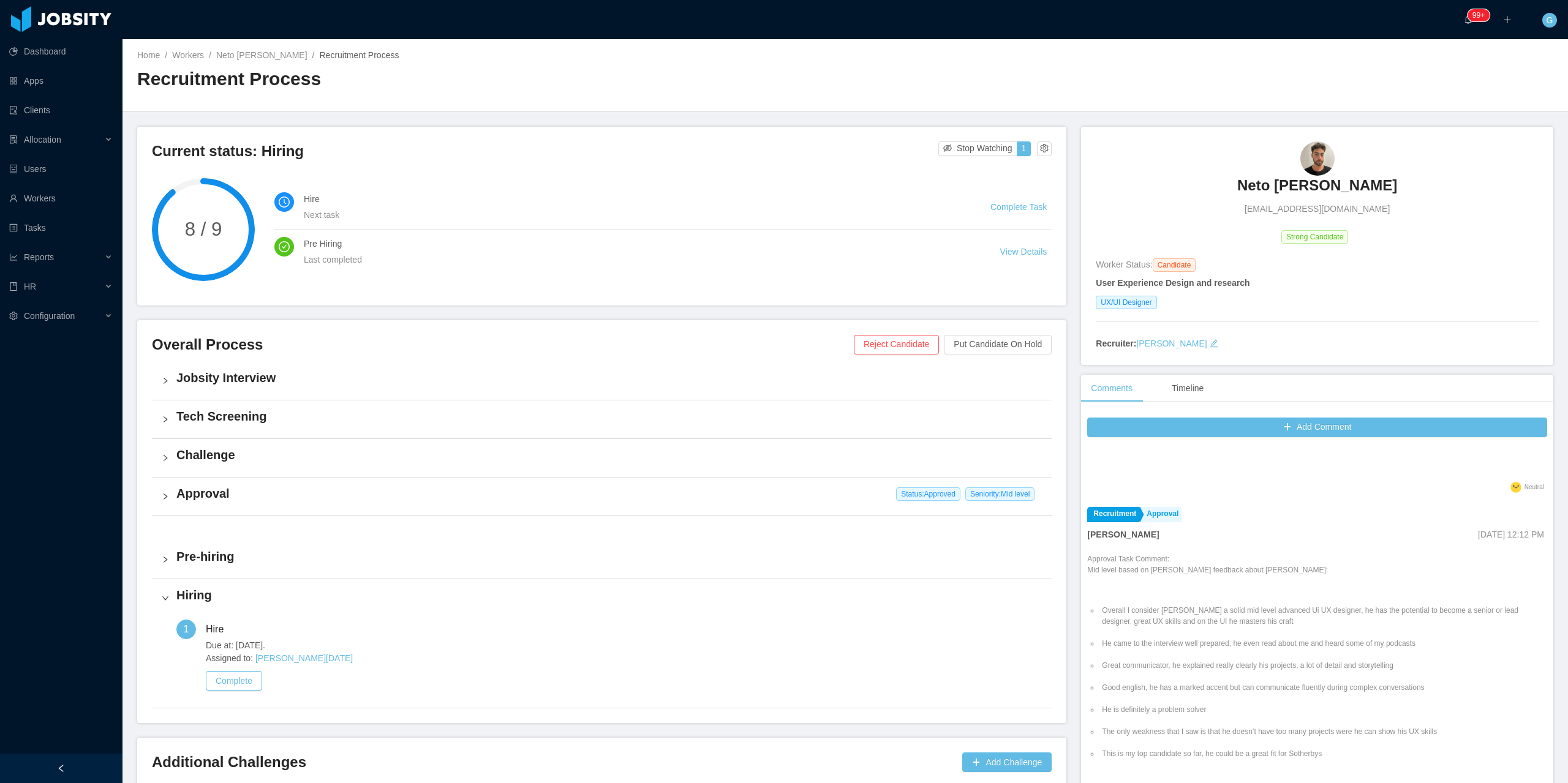
scroll to position [1225, 0]
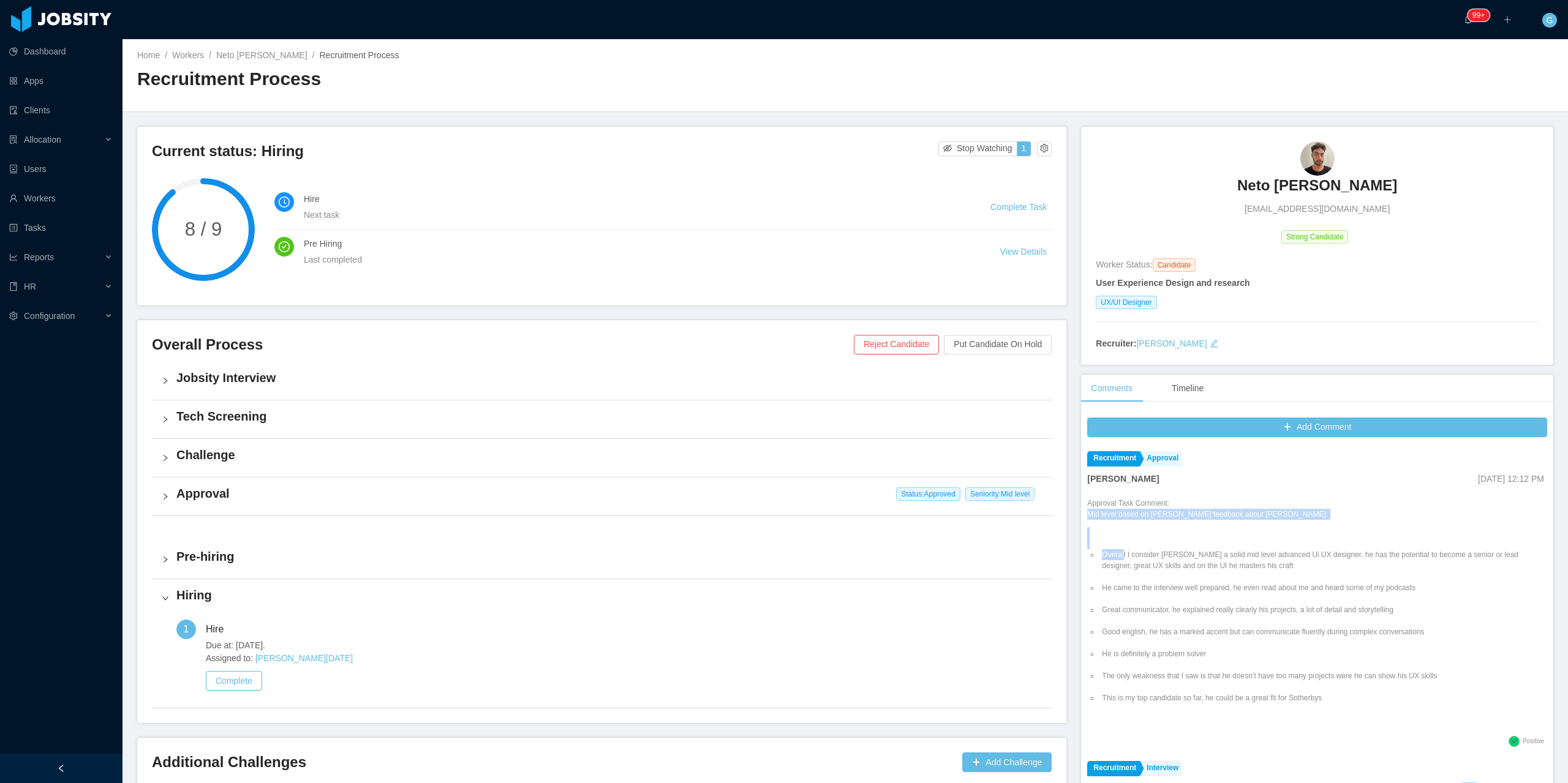
drag, startPoint x: 1077, startPoint y: 515, endPoint x: 1117, endPoint y: 550, distance: 53.2
click at [1117, 550] on div "Add Comment Staffing Prehiring Larissa De Natale Dec 11th, 2024 12:45 PM Prehir…" at bounding box center [1317, 616] width 473 height 409
click at [1109, 547] on ul "Overall I consider Neto a solid mid level advanced Ui UX designer, he has the p…" at bounding box center [1317, 627] width 460 height 176
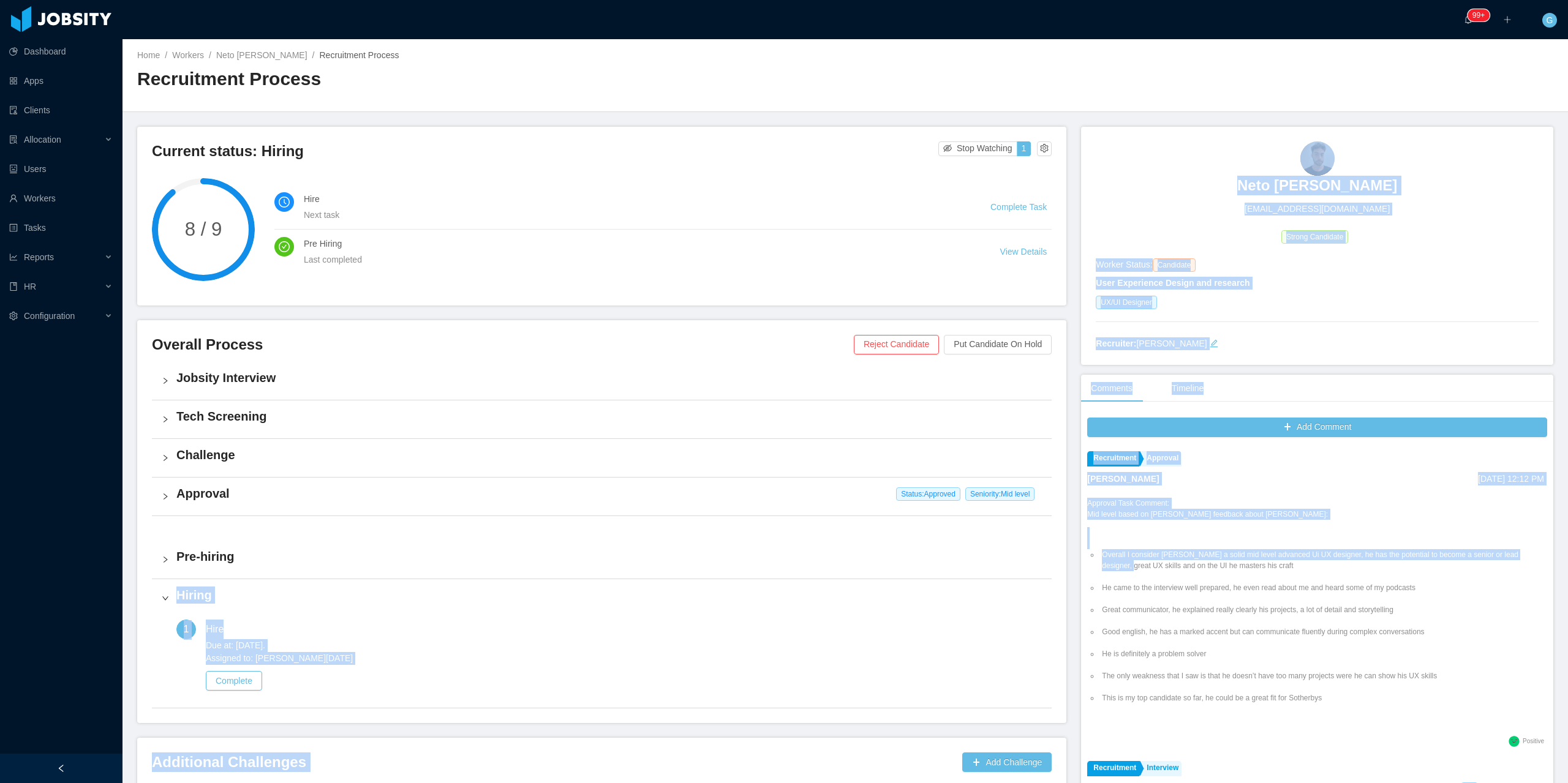
drag, startPoint x: 1072, startPoint y: 558, endPoint x: 1087, endPoint y: 562, distance: 15.5
click at [1087, 562] on div "Current status: Hiring Stop Watching 1 8 / 9 Hire Next task Complete Task Pre H…" at bounding box center [845, 473] width 1416 height 694
click at [1088, 562] on ul "Overall I consider Neto a solid mid level advanced Ui UX designer, he has the p…" at bounding box center [1317, 627] width 460 height 176
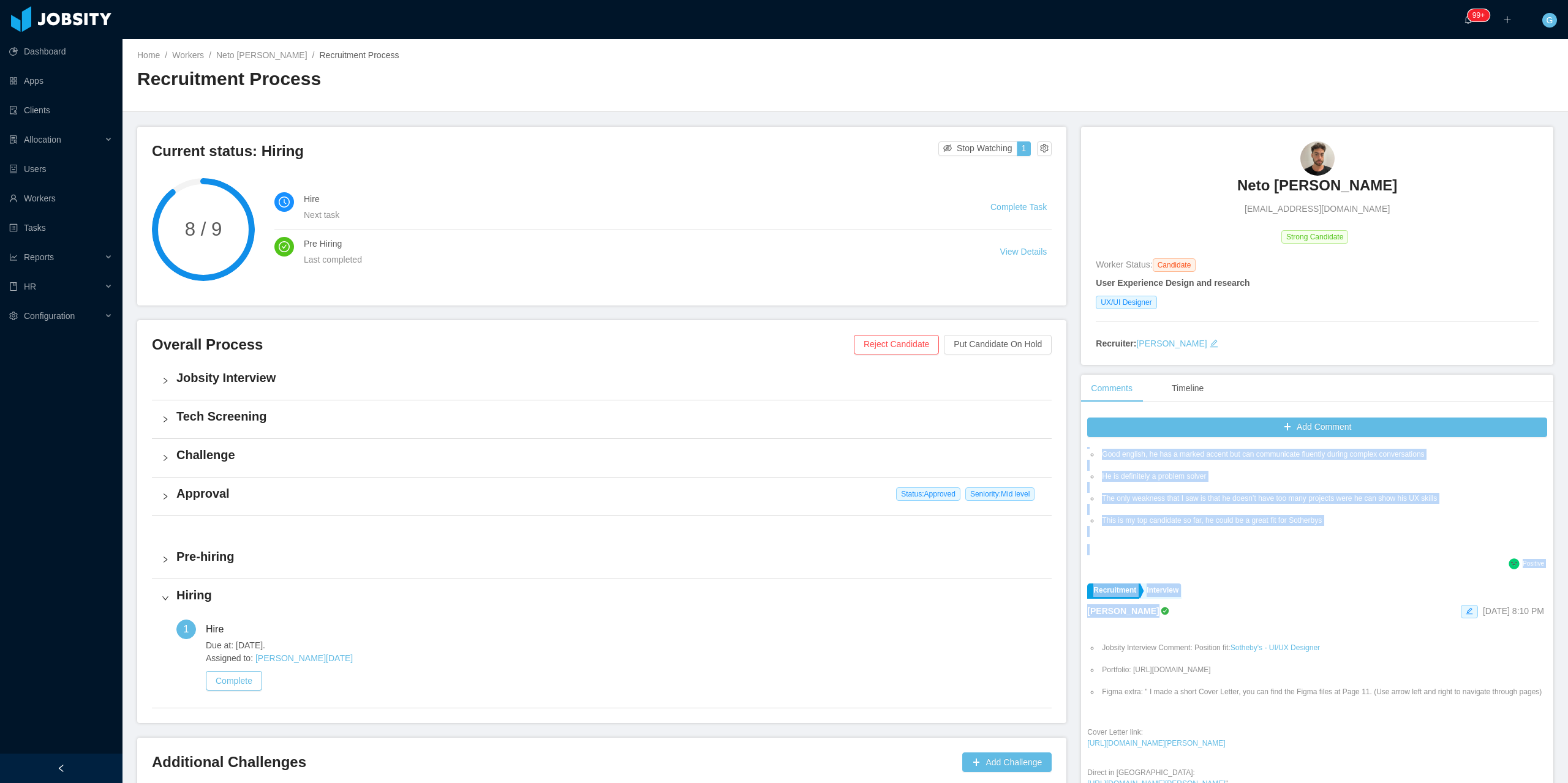
scroll to position [1408, 0]
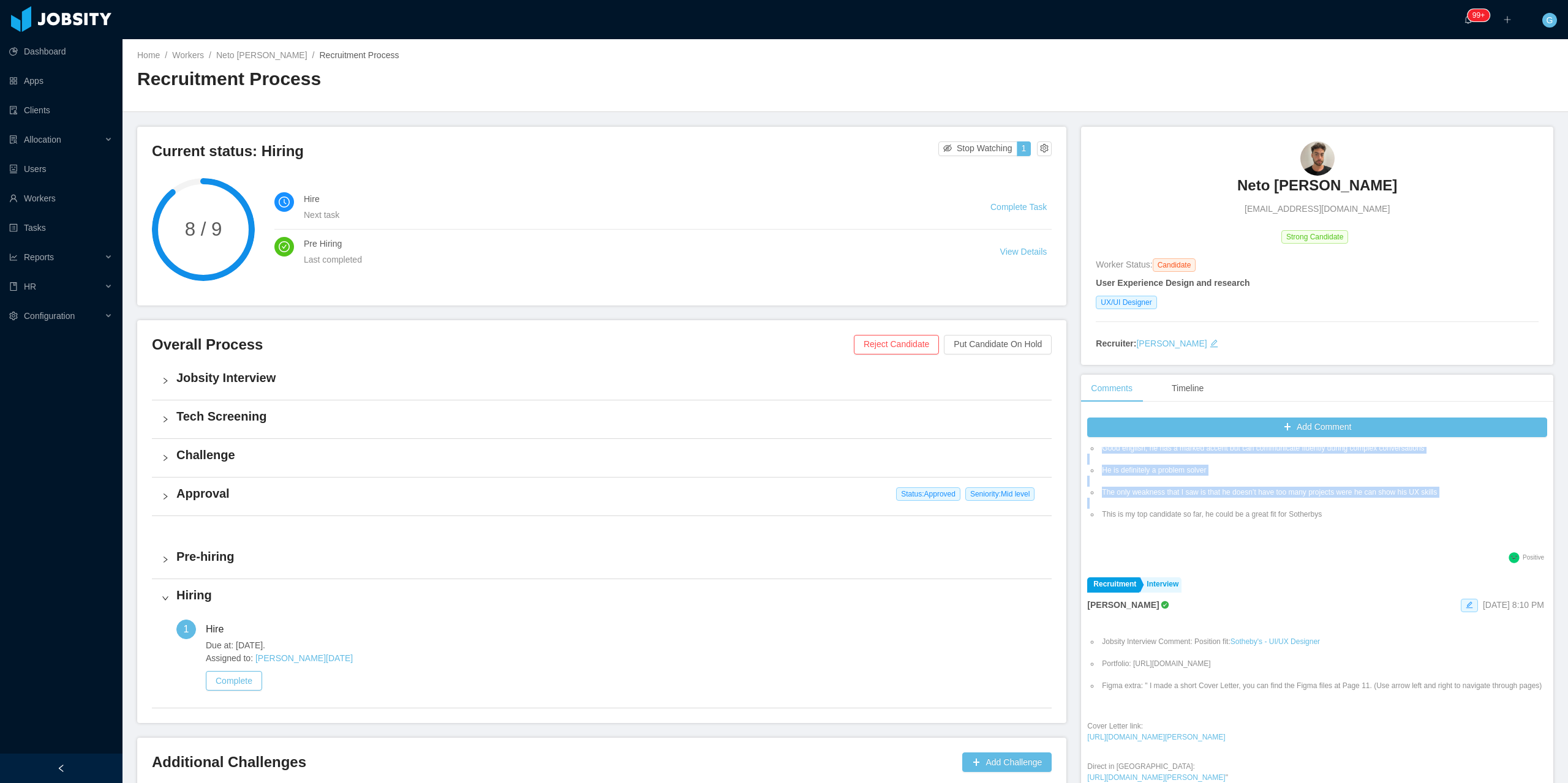
drag, startPoint x: 1076, startPoint y: 555, endPoint x: 1352, endPoint y: 529, distance: 277.2
click at [1352, 529] on div "Add Comment Staffing Prehiring Larissa De Natale Dec 11th, 2024 12:45 PM Prehir…" at bounding box center [1317, 616] width 473 height 409
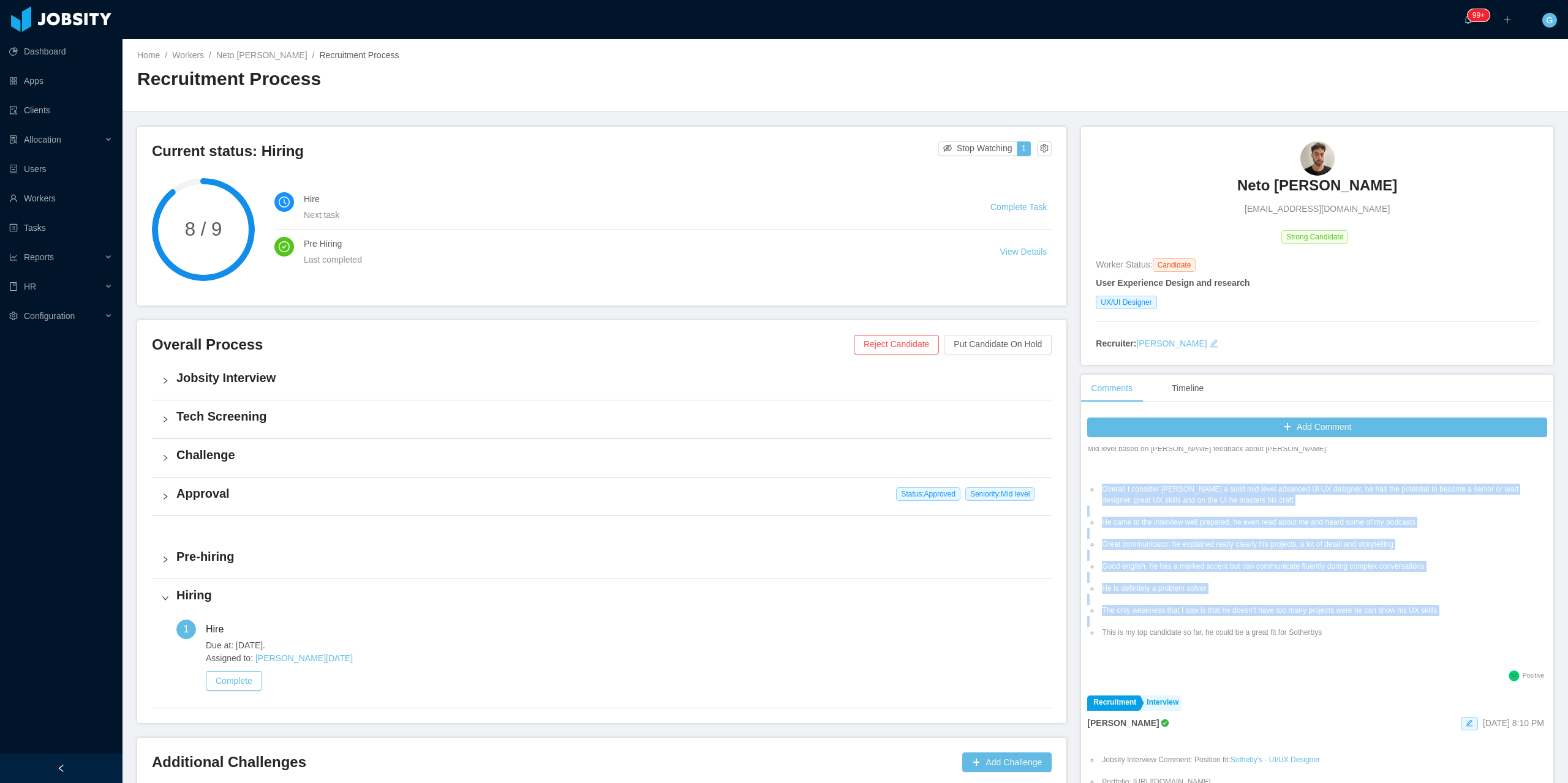
scroll to position [1286, 0]
copy ul "Overall I consider Neto a solid mid level advanced Ui UX designer, he has the p…"
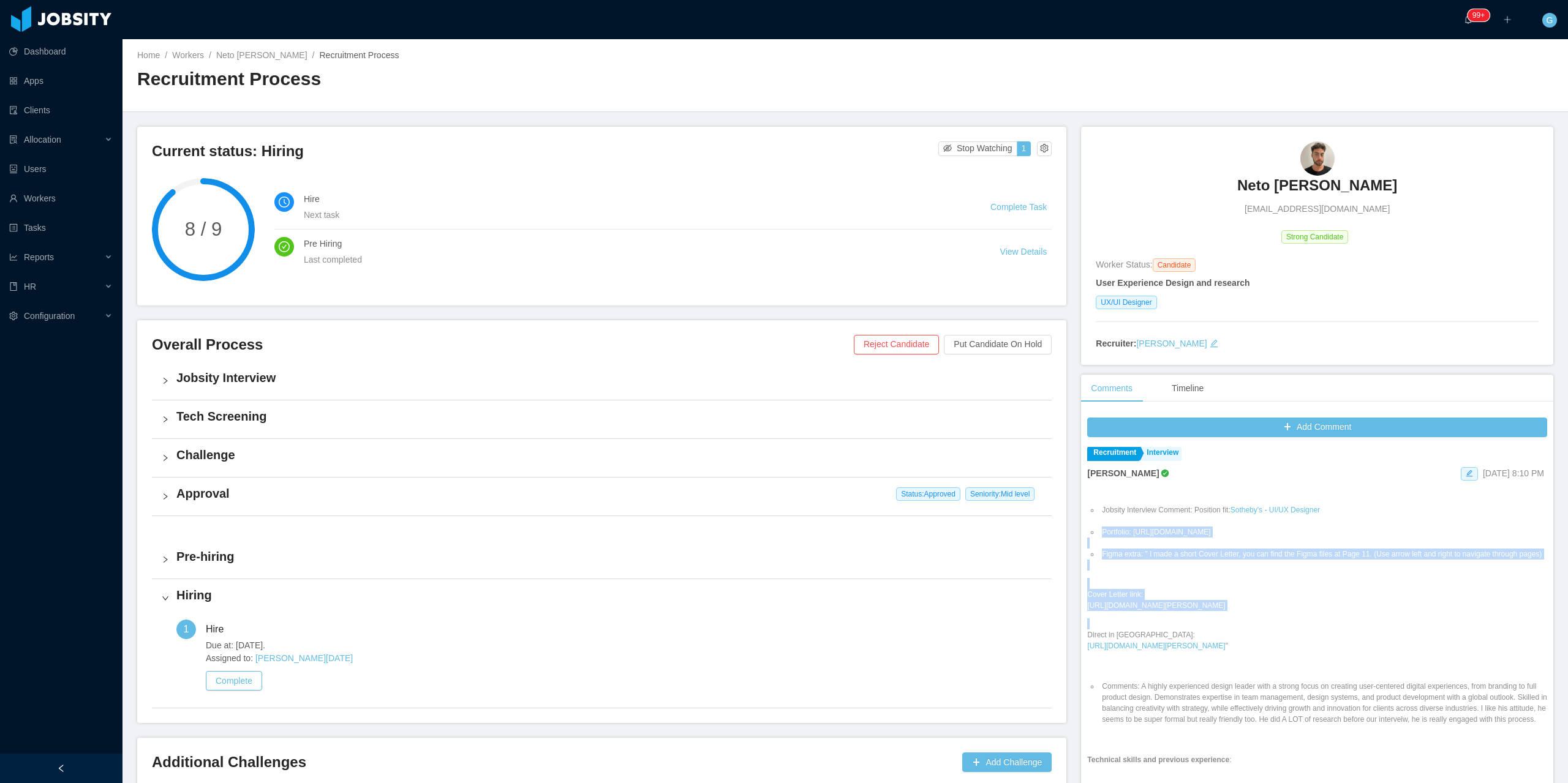
scroll to position [1531, 0]
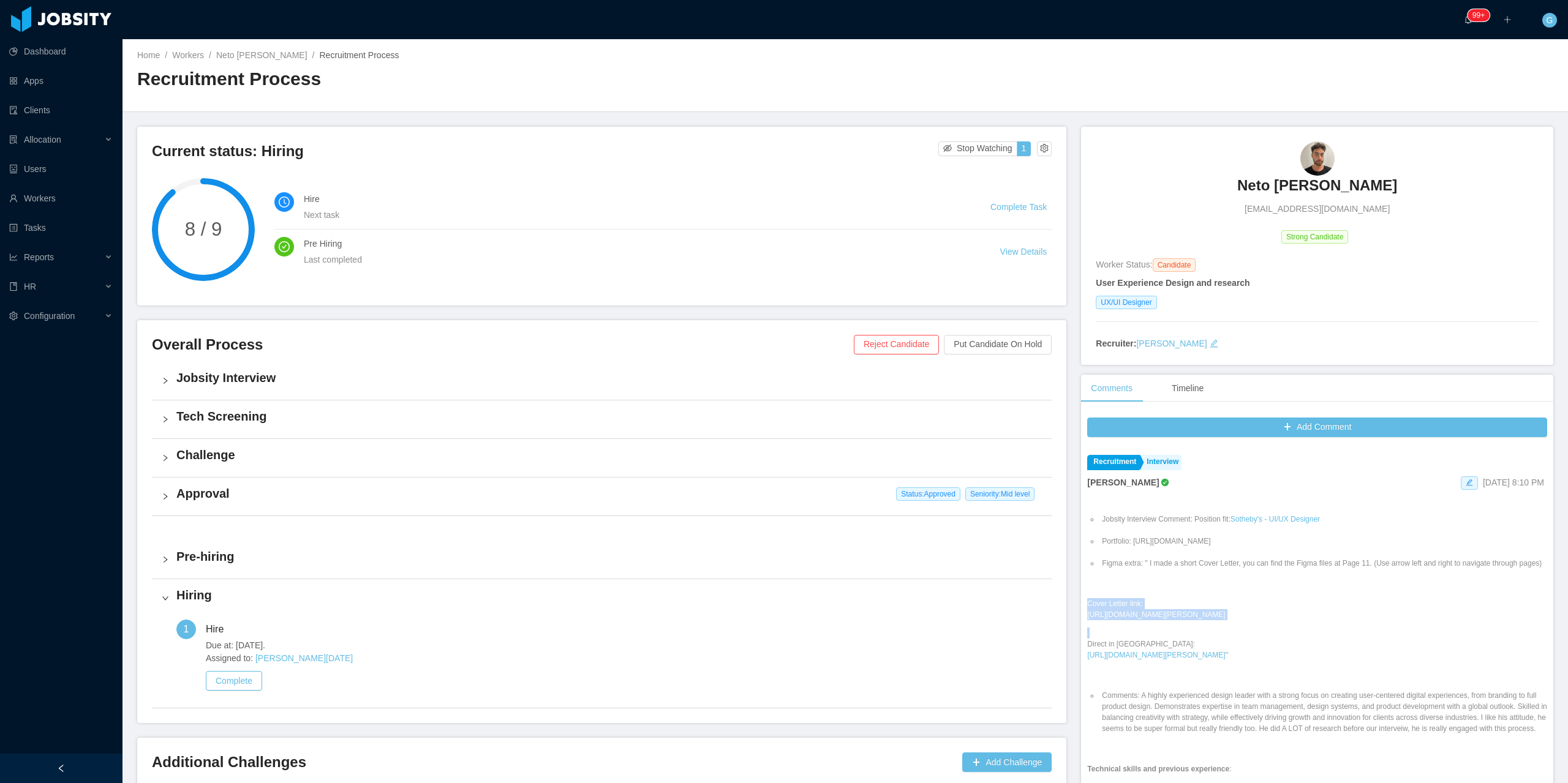
drag, startPoint x: 1193, startPoint y: 650, endPoint x: 1078, endPoint y: 612, distance: 121.1
click at [1082, 612] on div "Add Comment Staffing Prehiring Larissa De Natale Dec 11th, 2024 12:45 PM Prehir…" at bounding box center [1317, 616] width 473 height 409
copy div "Cover Letter link: https://www.figma.com/proto/2EacxDTbrxF45LQYjk1DMC/Jobsity--…"
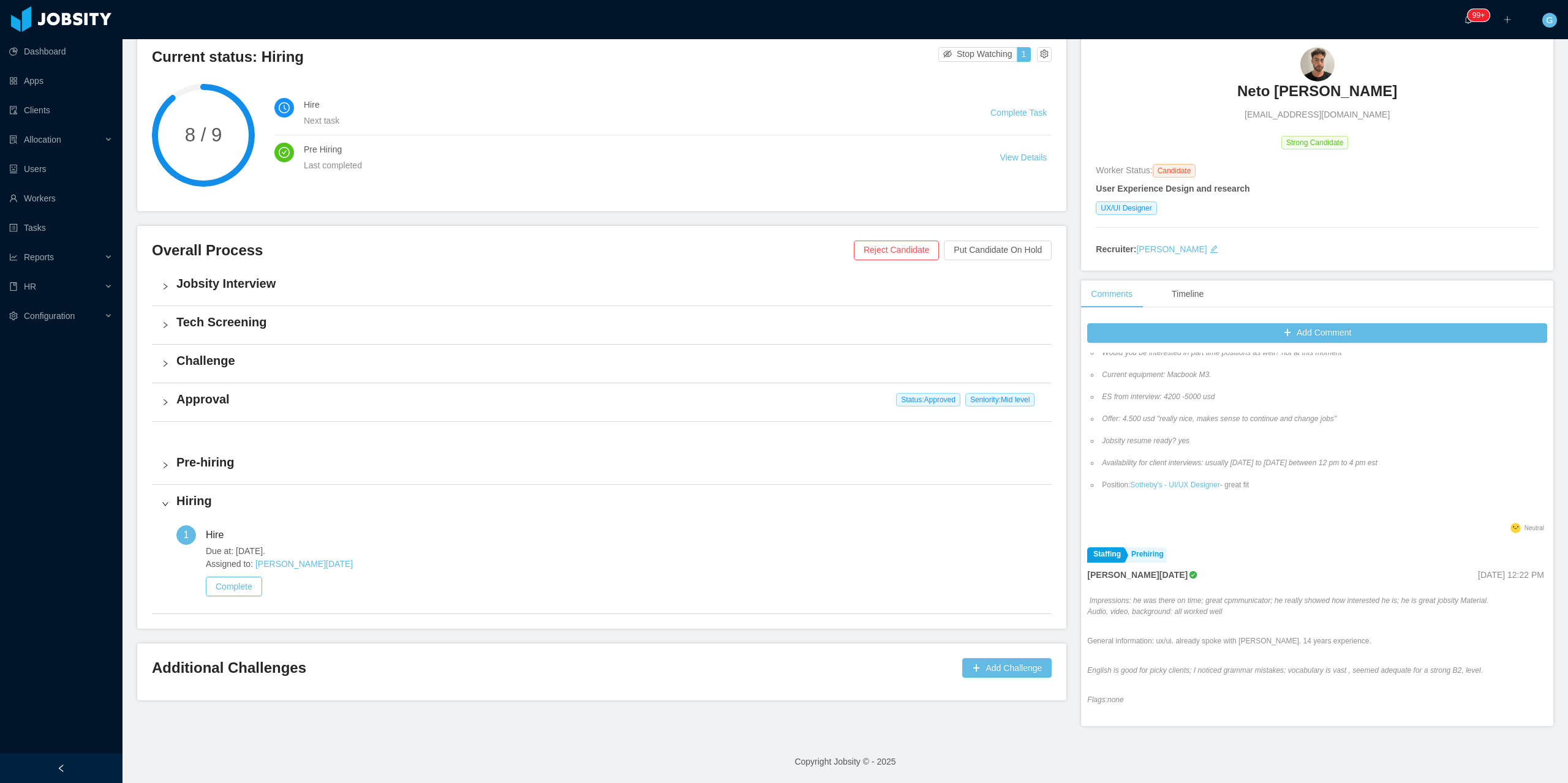
scroll to position [368, 0]
click at [1310, 87] on h3 "Neto Scariot" at bounding box center [1317, 91] width 160 height 20
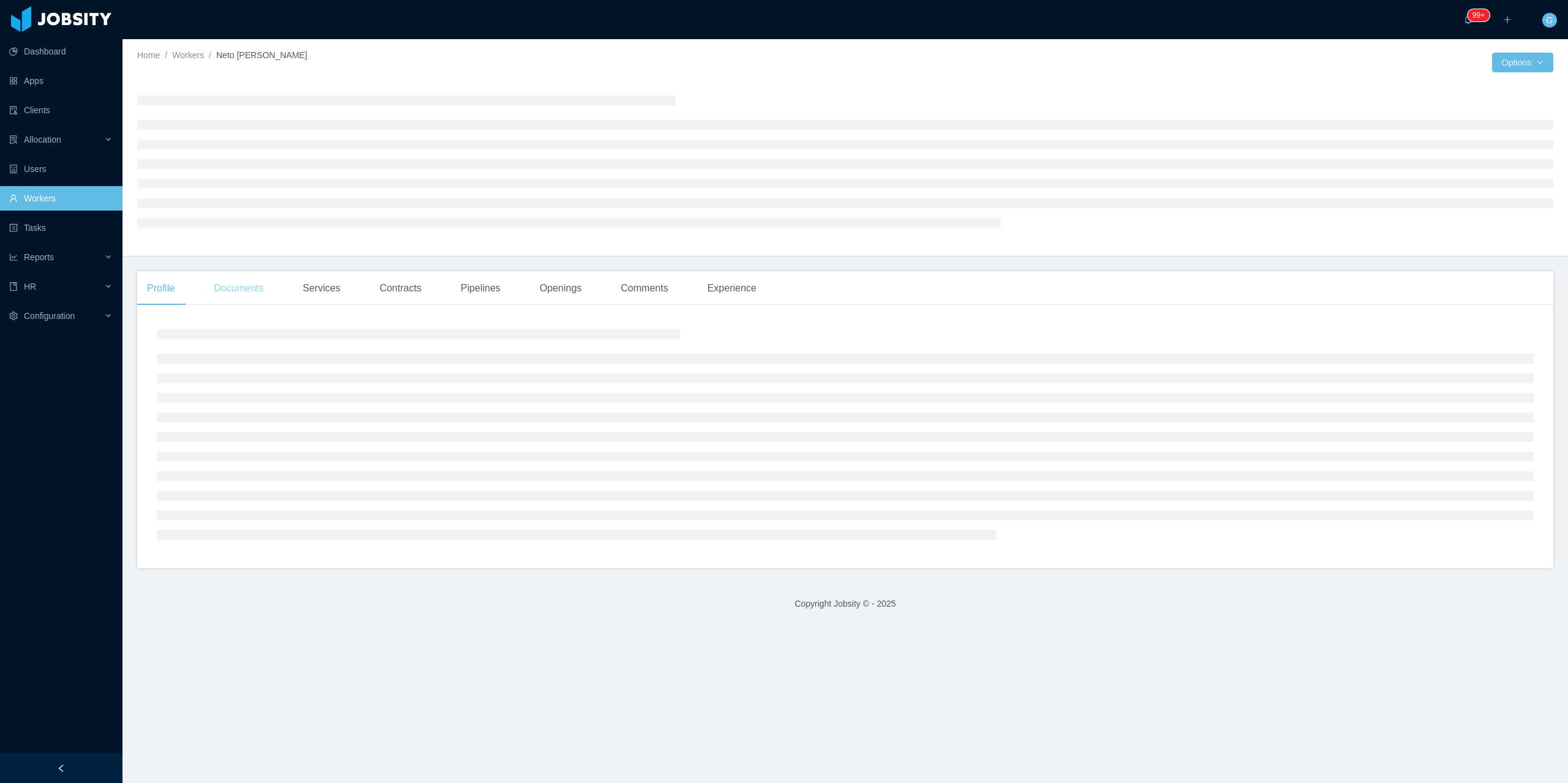
click at [230, 274] on div "Documents" at bounding box center [239, 289] width 69 height 34
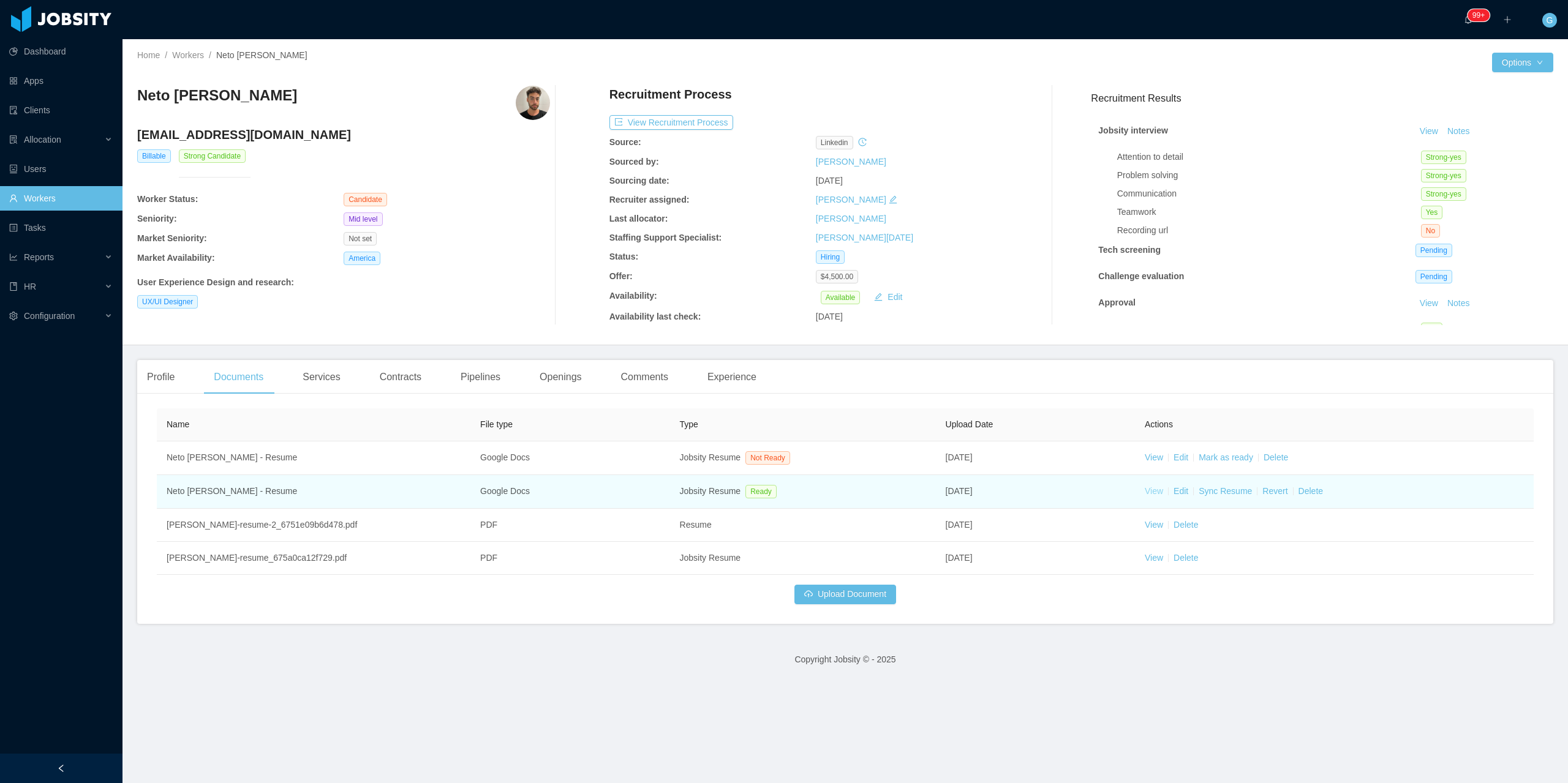
click at [1147, 494] on link "View" at bounding box center [1154, 491] width 19 height 10
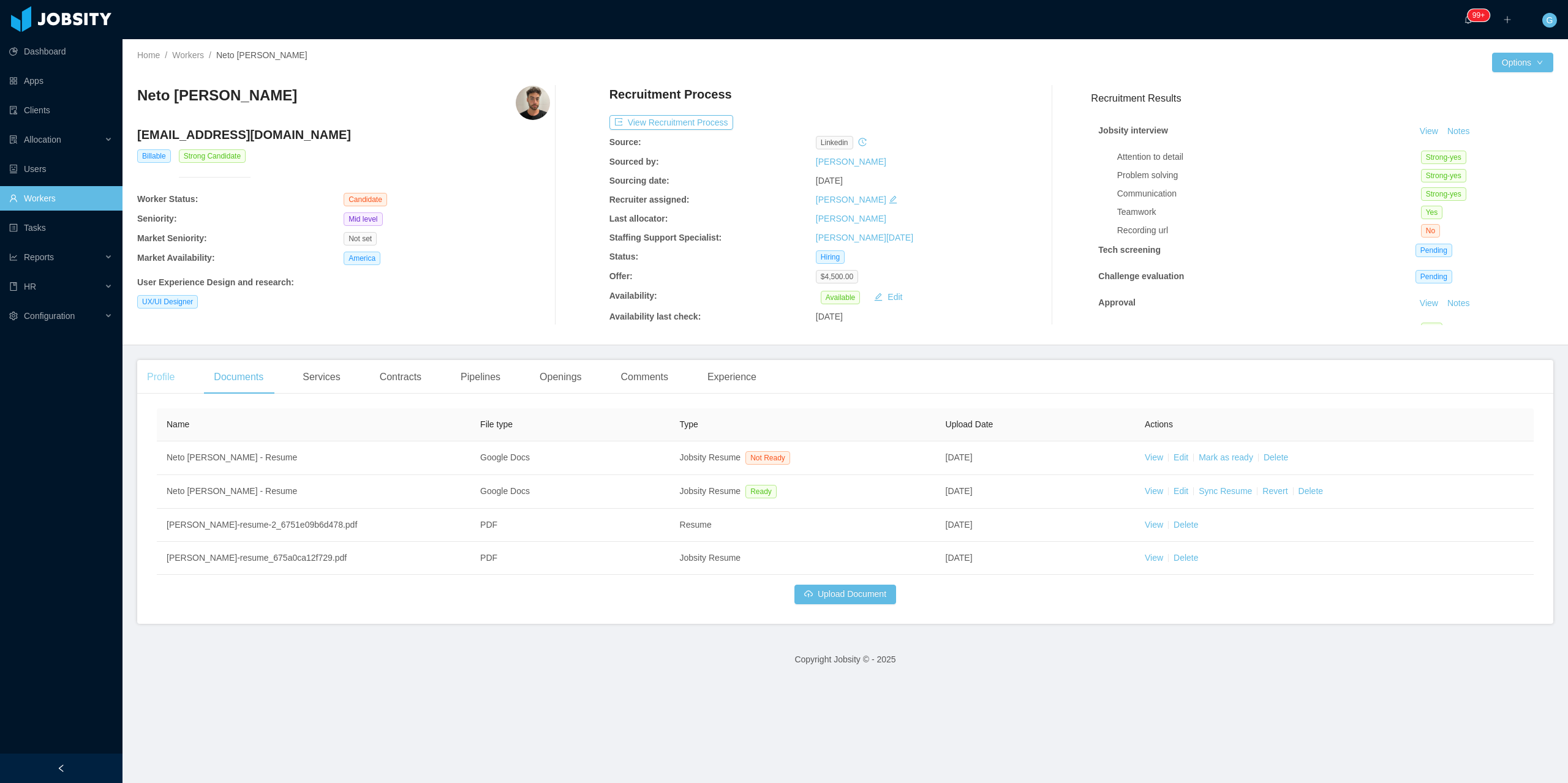
click at [158, 371] on div "Profile" at bounding box center [160, 378] width 47 height 34
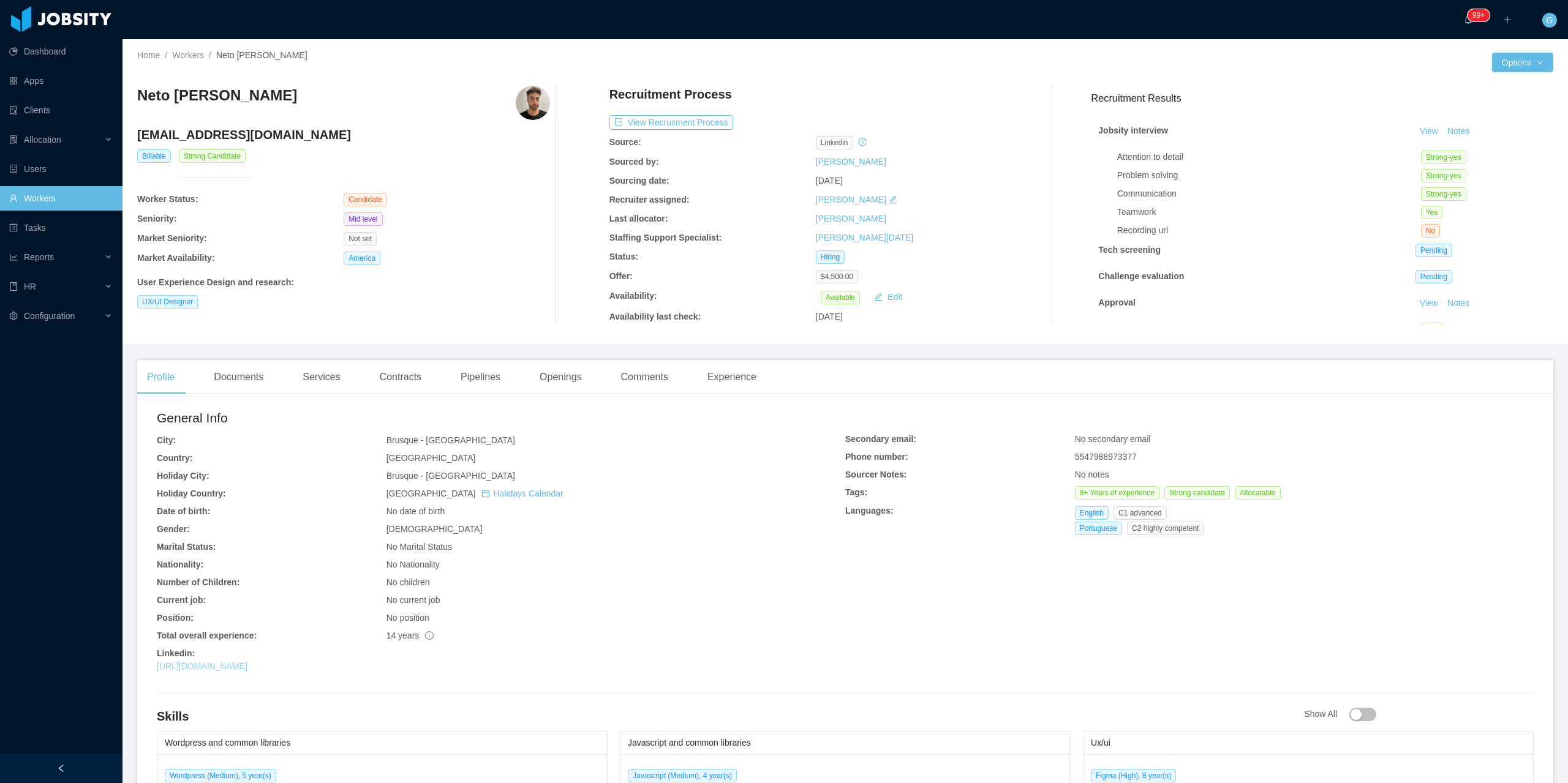
click at [239, 666] on link "https://www.linkedin.com/in/netoscariot" at bounding box center [202, 666] width 91 height 10
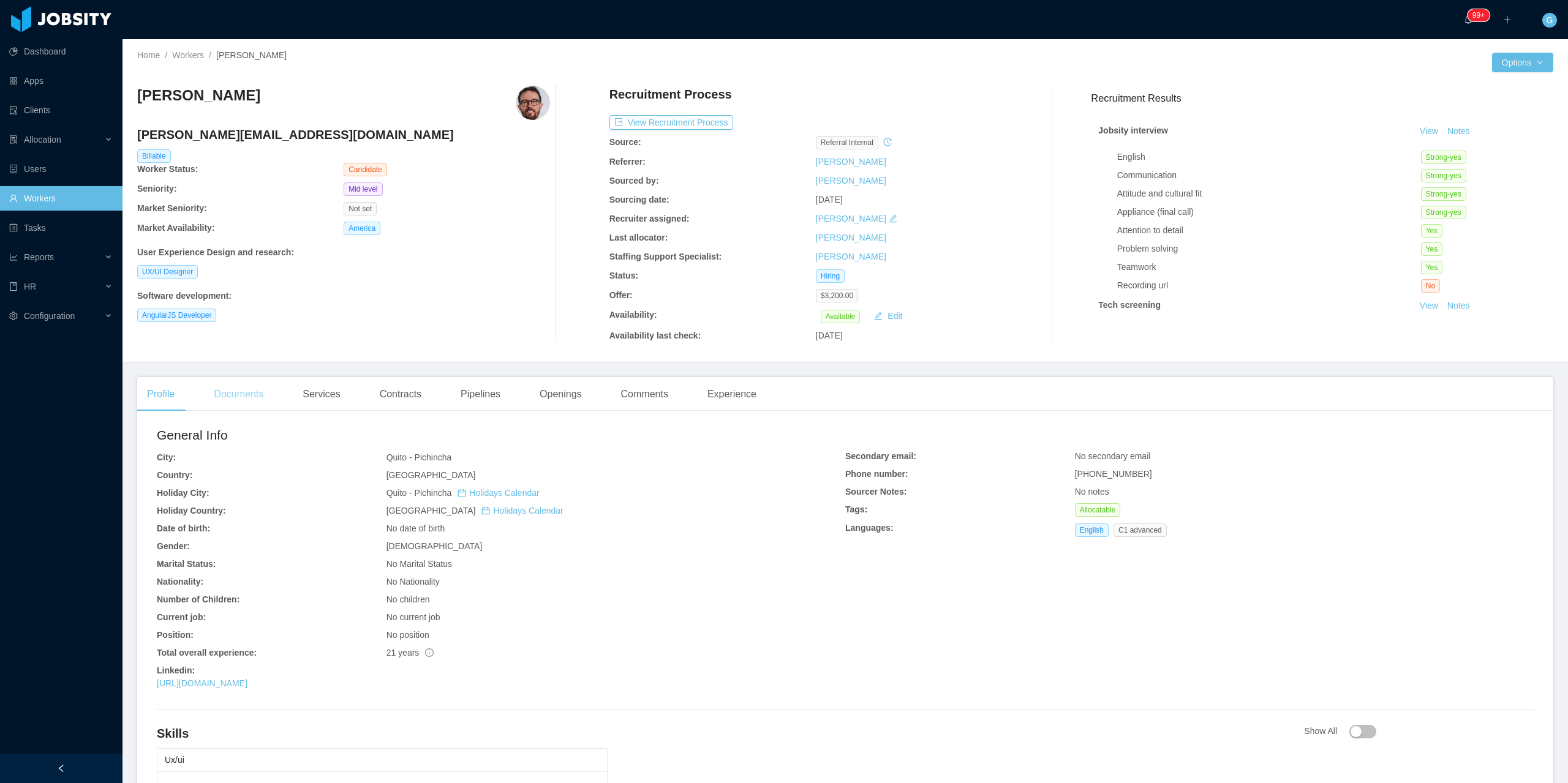
click at [227, 409] on div "Documents" at bounding box center [239, 394] width 69 height 34
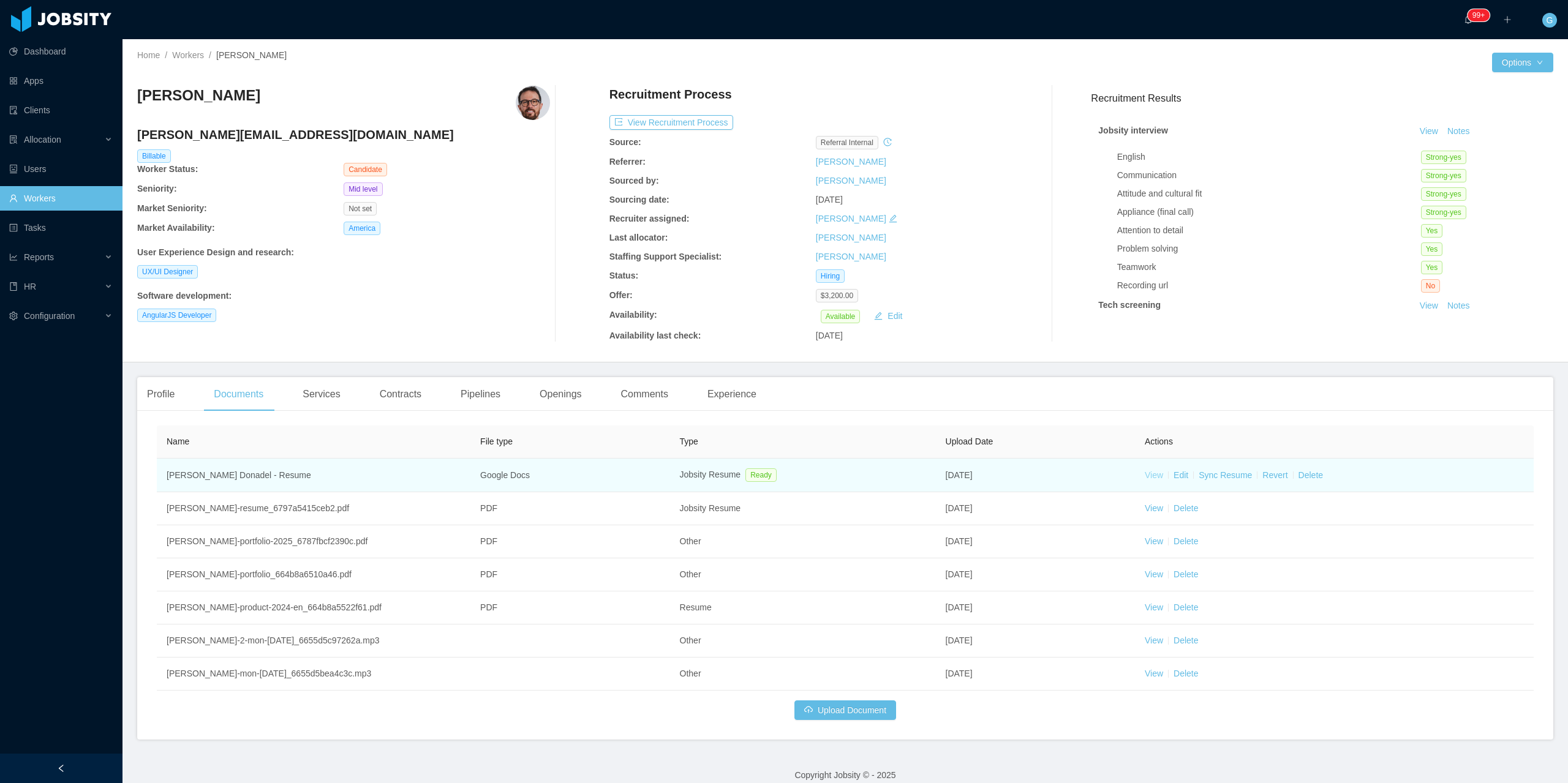
click at [1147, 480] on link "View" at bounding box center [1154, 475] width 19 height 10
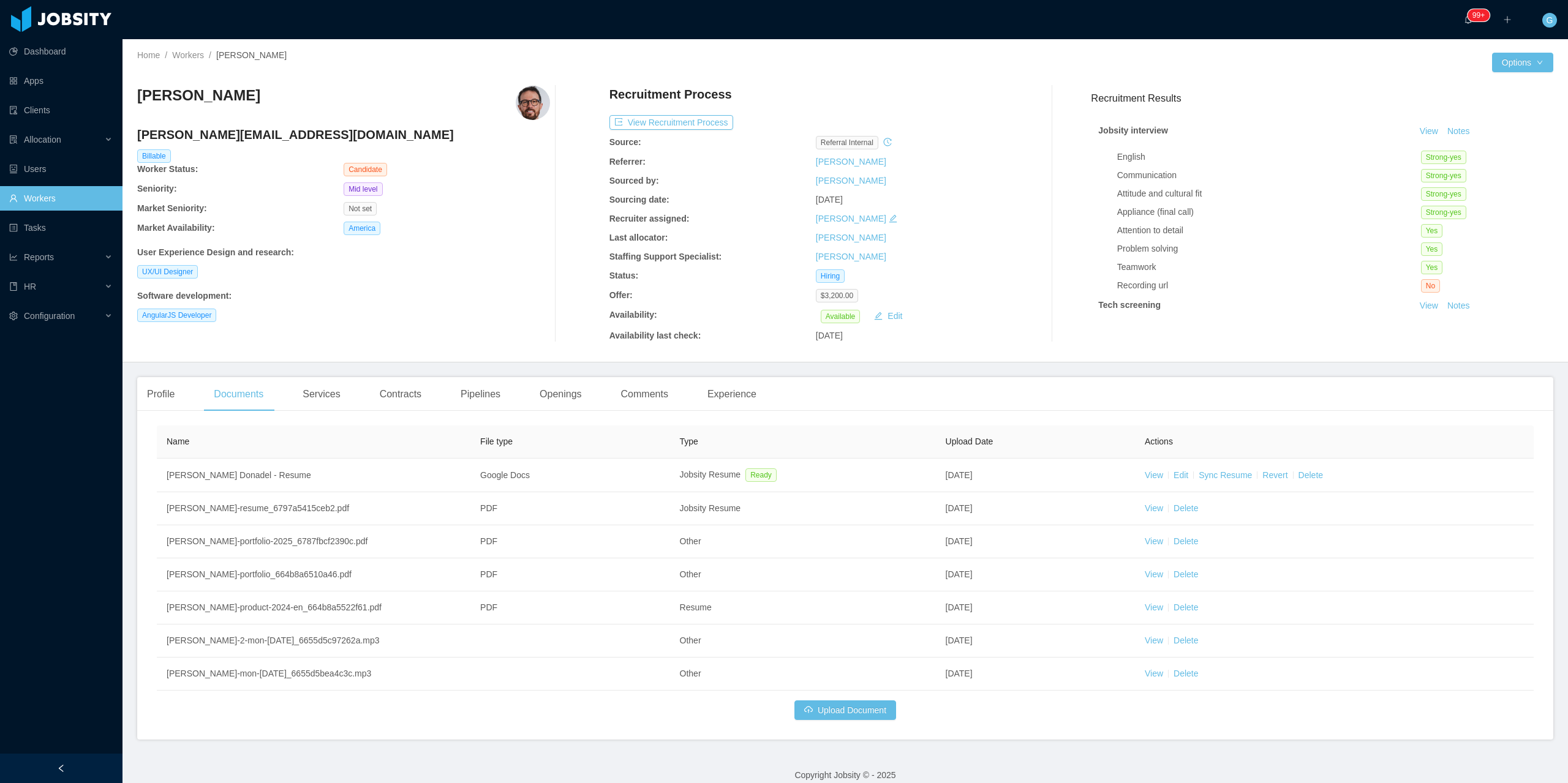
click at [702, 130] on div "Recruitment Process View Recruitment Process Source: Referral internal Referrer…" at bounding box center [816, 213] width 413 height 256
click at [693, 119] on button "View Recruitment Process" at bounding box center [671, 123] width 124 height 15
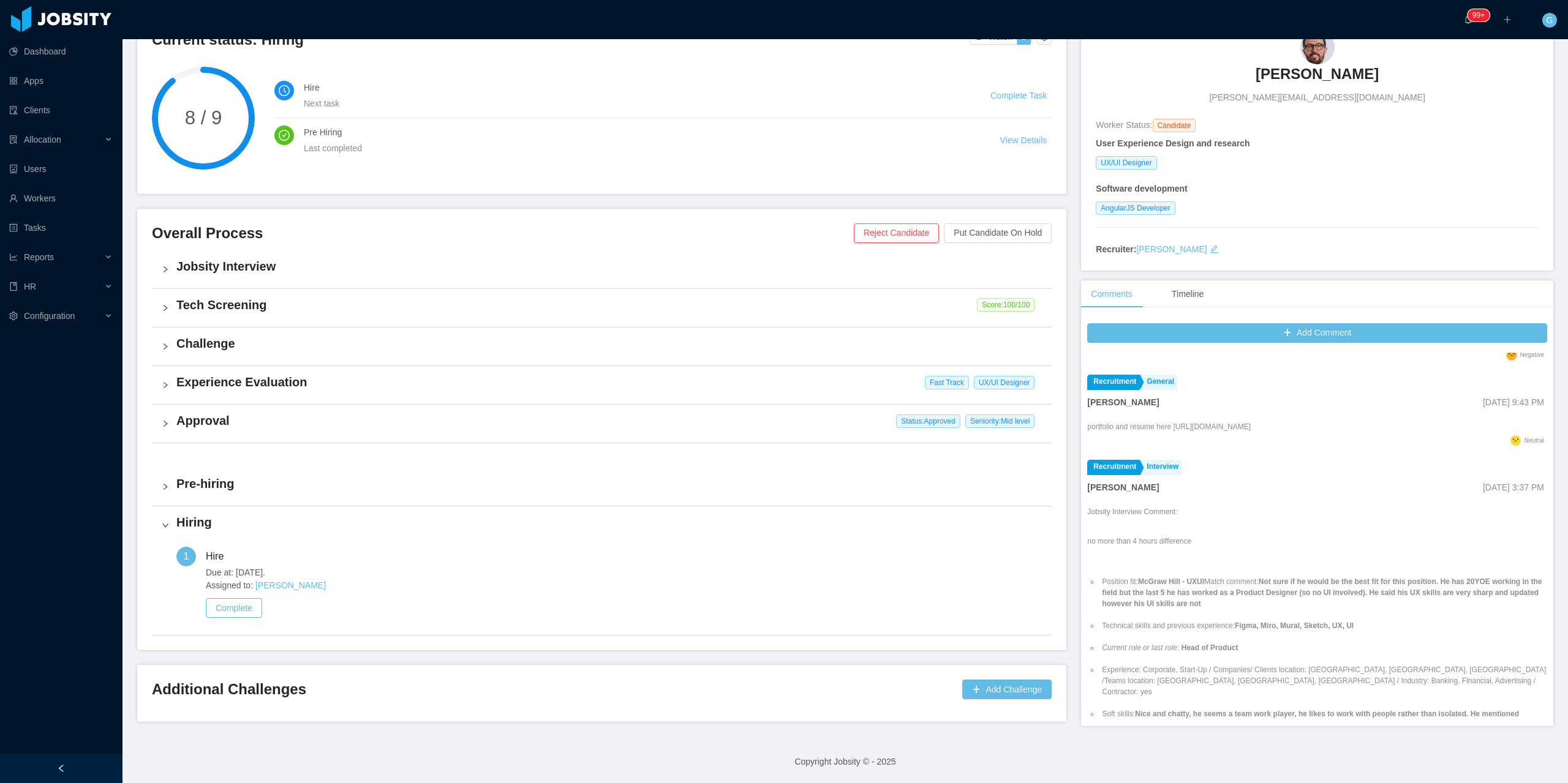
scroll to position [1163, 0]
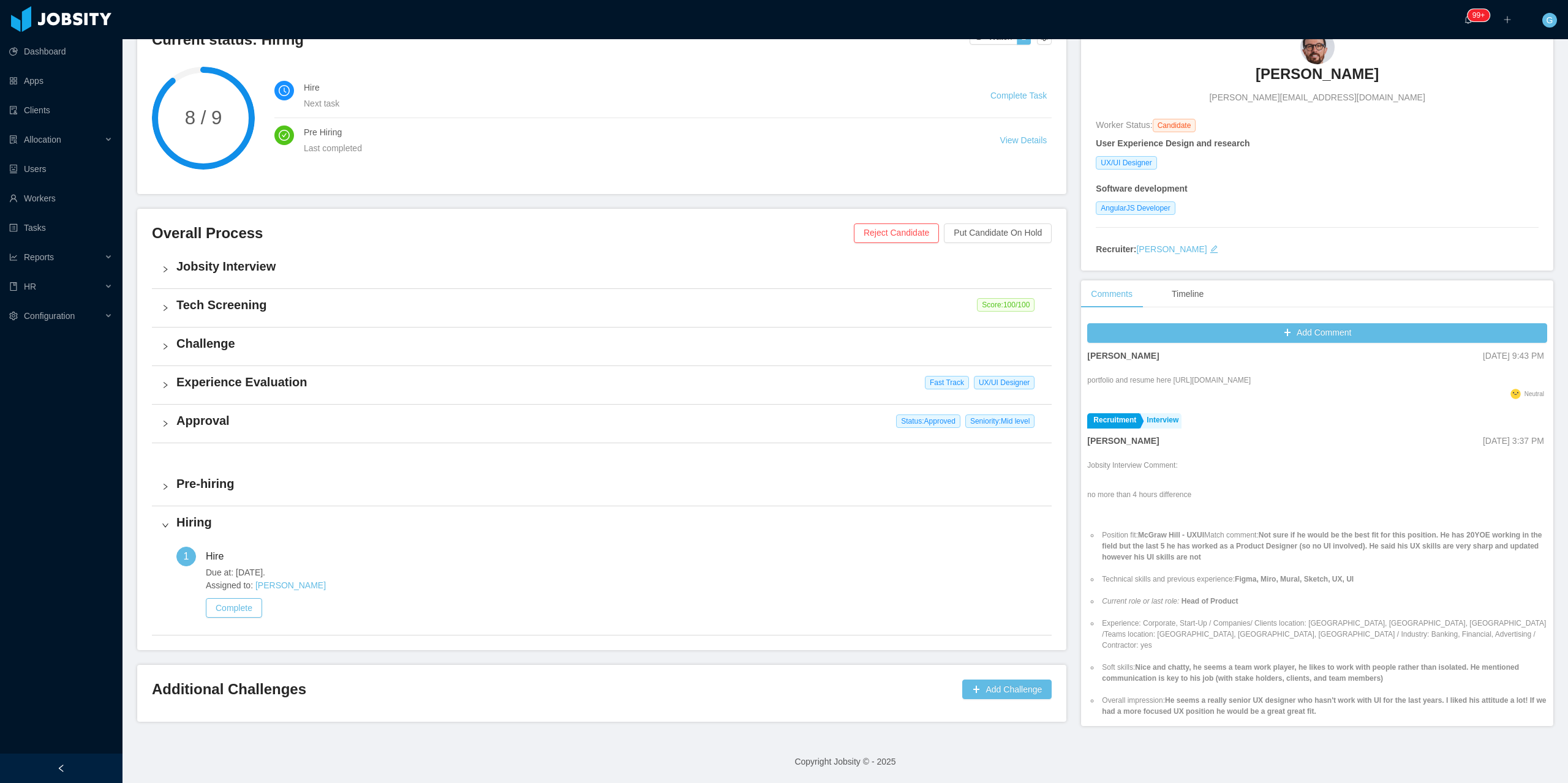
click at [280, 386] on h4 "Experience Evaluation" at bounding box center [609, 382] width 866 height 17
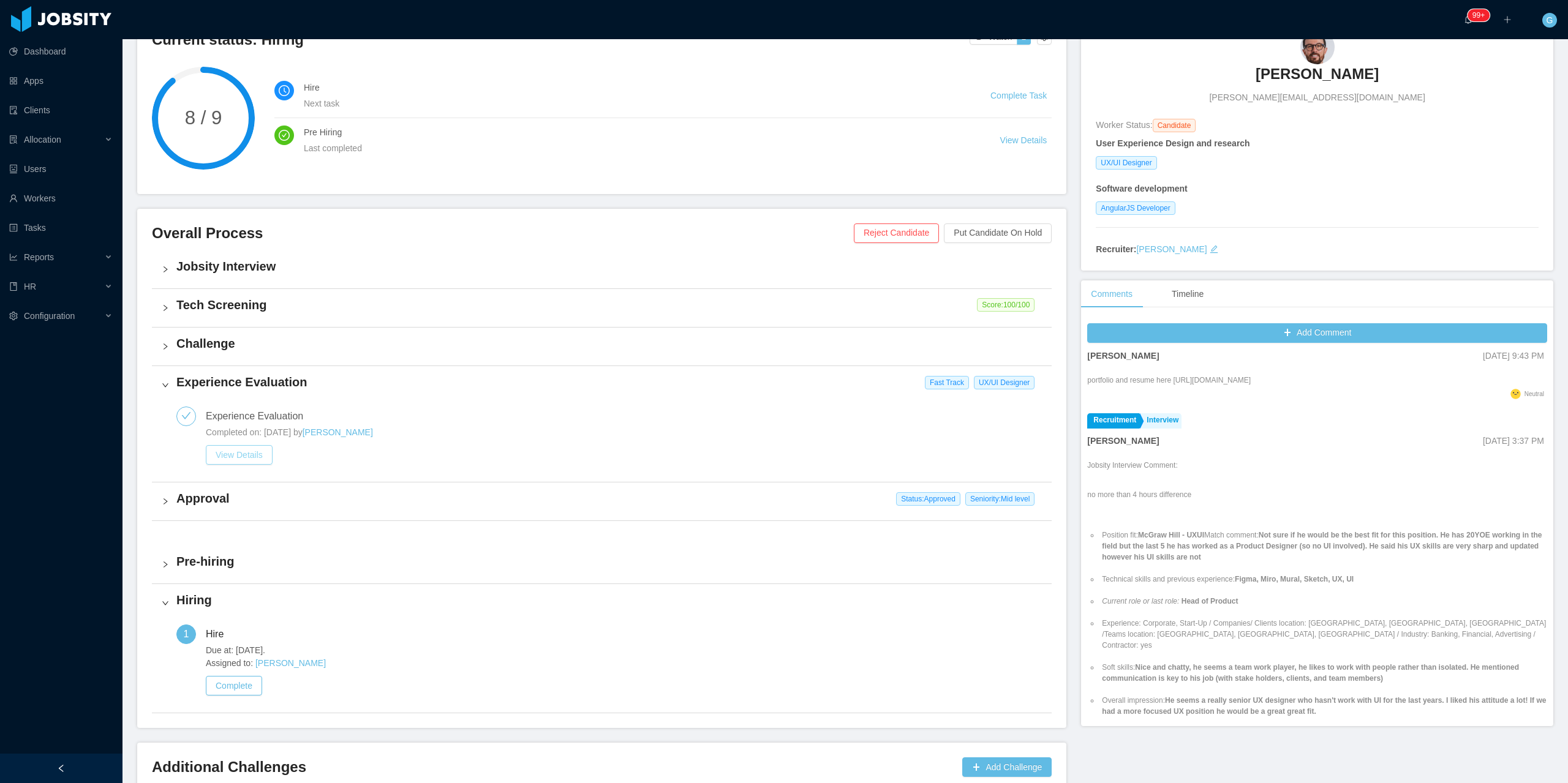
click at [241, 448] on button "View Details" at bounding box center [239, 455] width 67 height 20
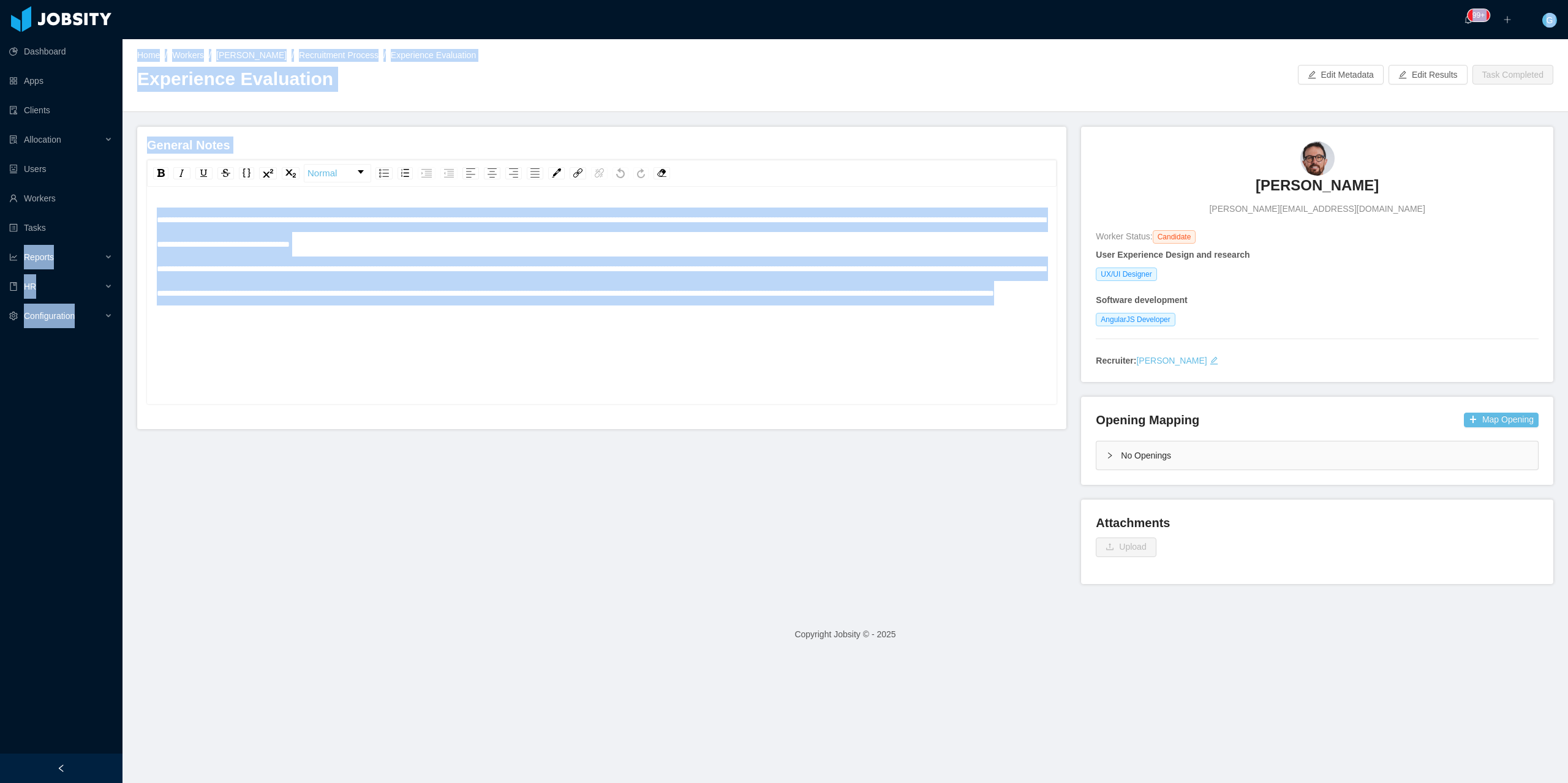
drag, startPoint x: 552, startPoint y: 335, endPoint x: 116, endPoint y: 211, distance: 453.3
click at [116, 211] on section "Dashboard Apps Clients Allocation Users Workers Tasks Reports HR Configuration …" at bounding box center [784, 392] width 1568 height 783
click at [260, 244] on span "**********" at bounding box center [601, 256] width 889 height 82
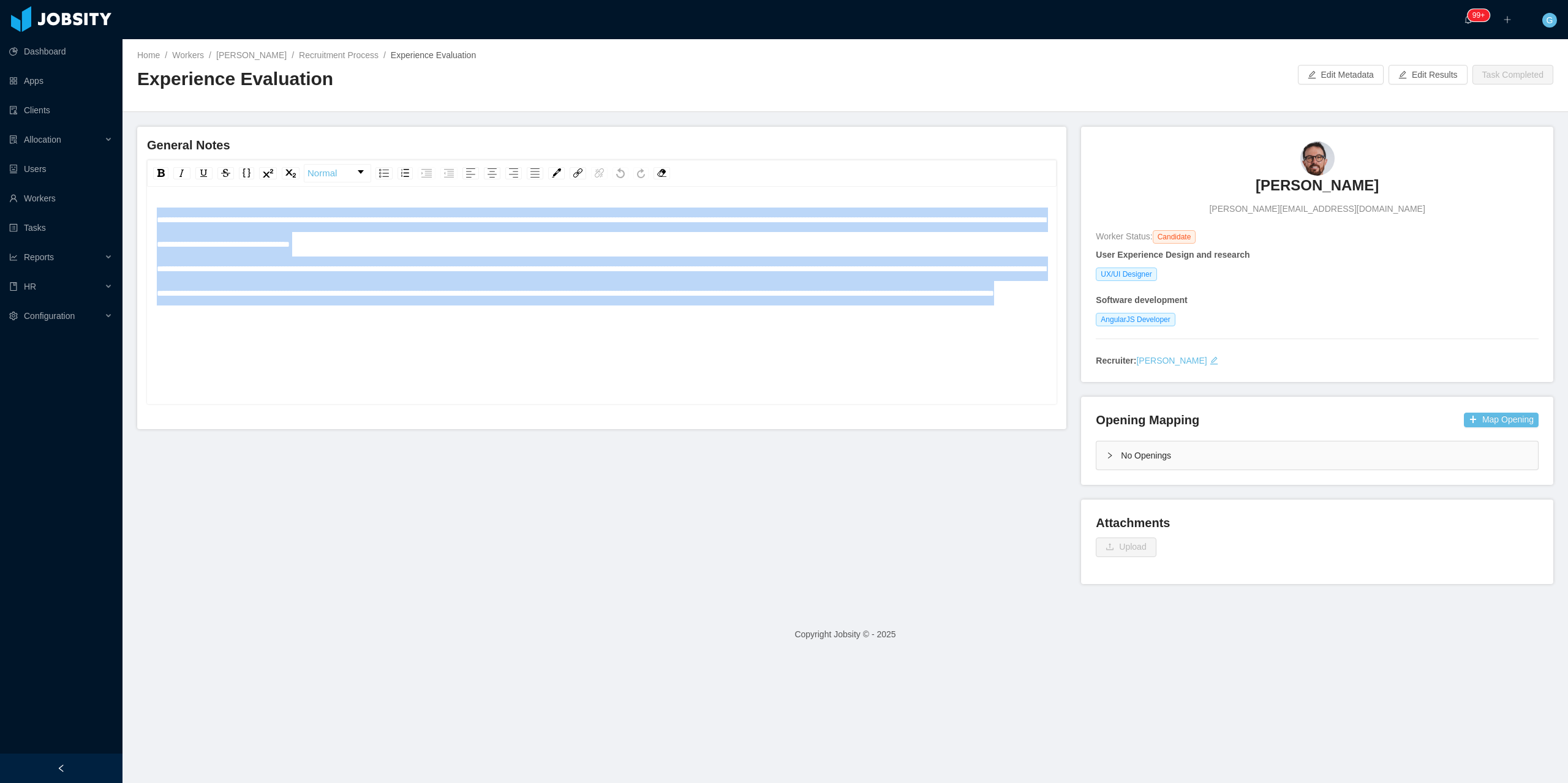
drag, startPoint x: 551, startPoint y: 339, endPoint x: 155, endPoint y: 227, distance: 411.5
click at [155, 227] on div "**********" at bounding box center [602, 297] width 910 height 215
copy span "**********"
click at [1374, 188] on h3 "Leonardo Arrata Donadel" at bounding box center [1317, 185] width 123 height 20
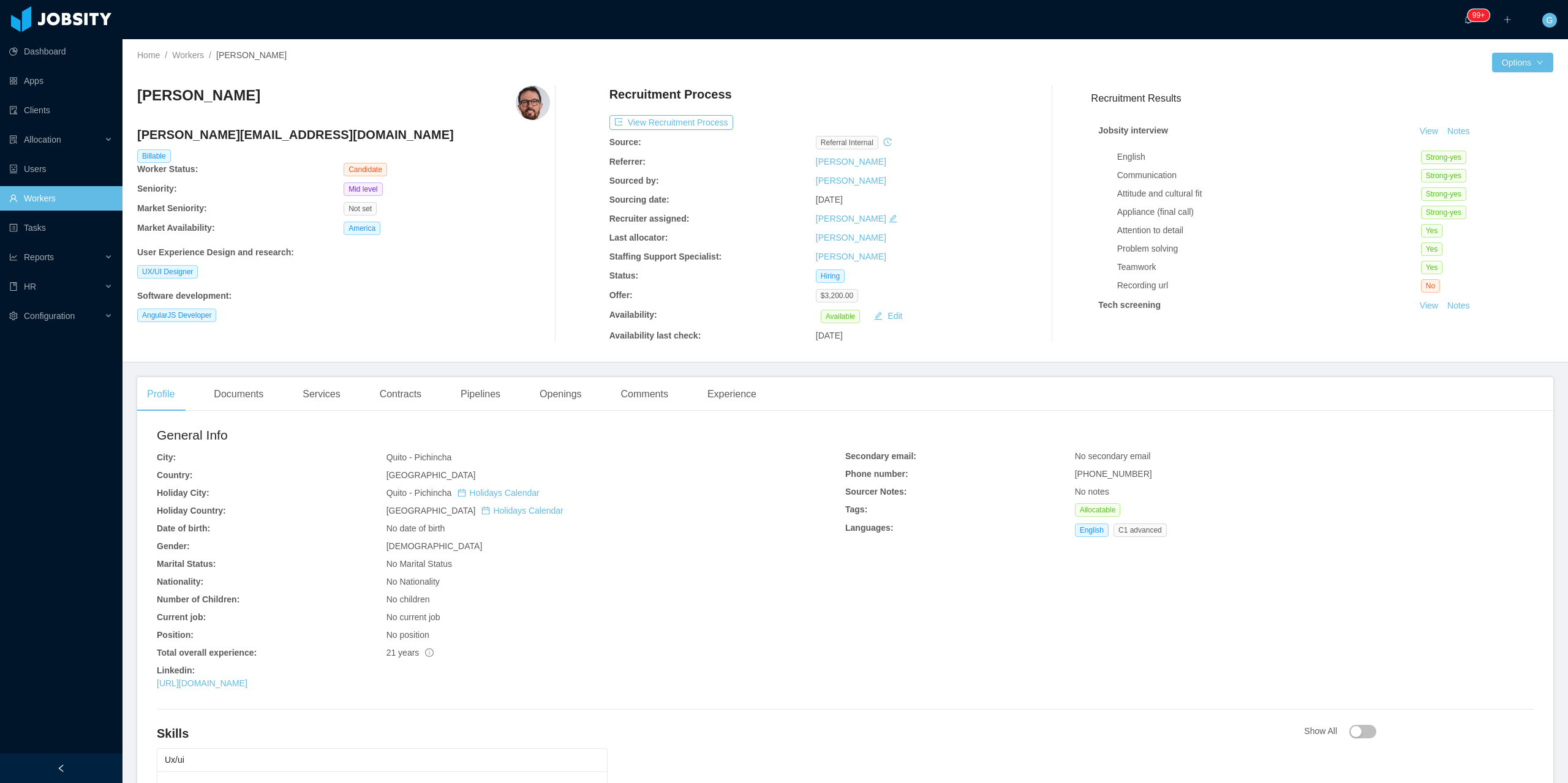
drag, startPoint x: 302, startPoint y: 686, endPoint x: 146, endPoint y: 681, distance: 156.1
click at [146, 681] on div "General Info City: Quito - Pichincha Country: Ecuador Holiday City: Quito - Pic…" at bounding box center [845, 729] width 1416 height 617
click at [215, 684] on link "https://www.linkedin.com/in/leoarrata" at bounding box center [202, 683] width 91 height 10
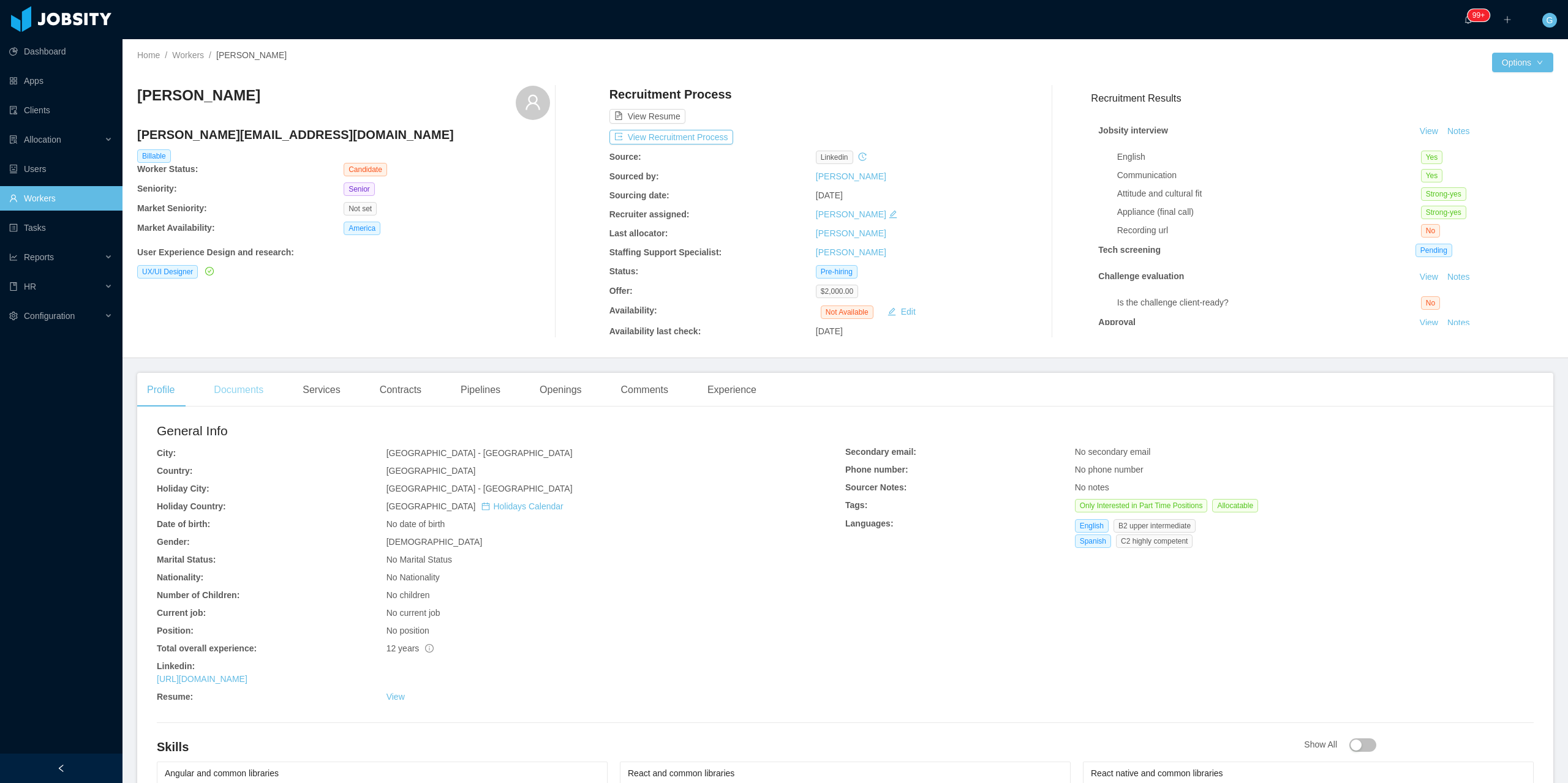
click at [217, 379] on div "Documents" at bounding box center [239, 390] width 69 height 34
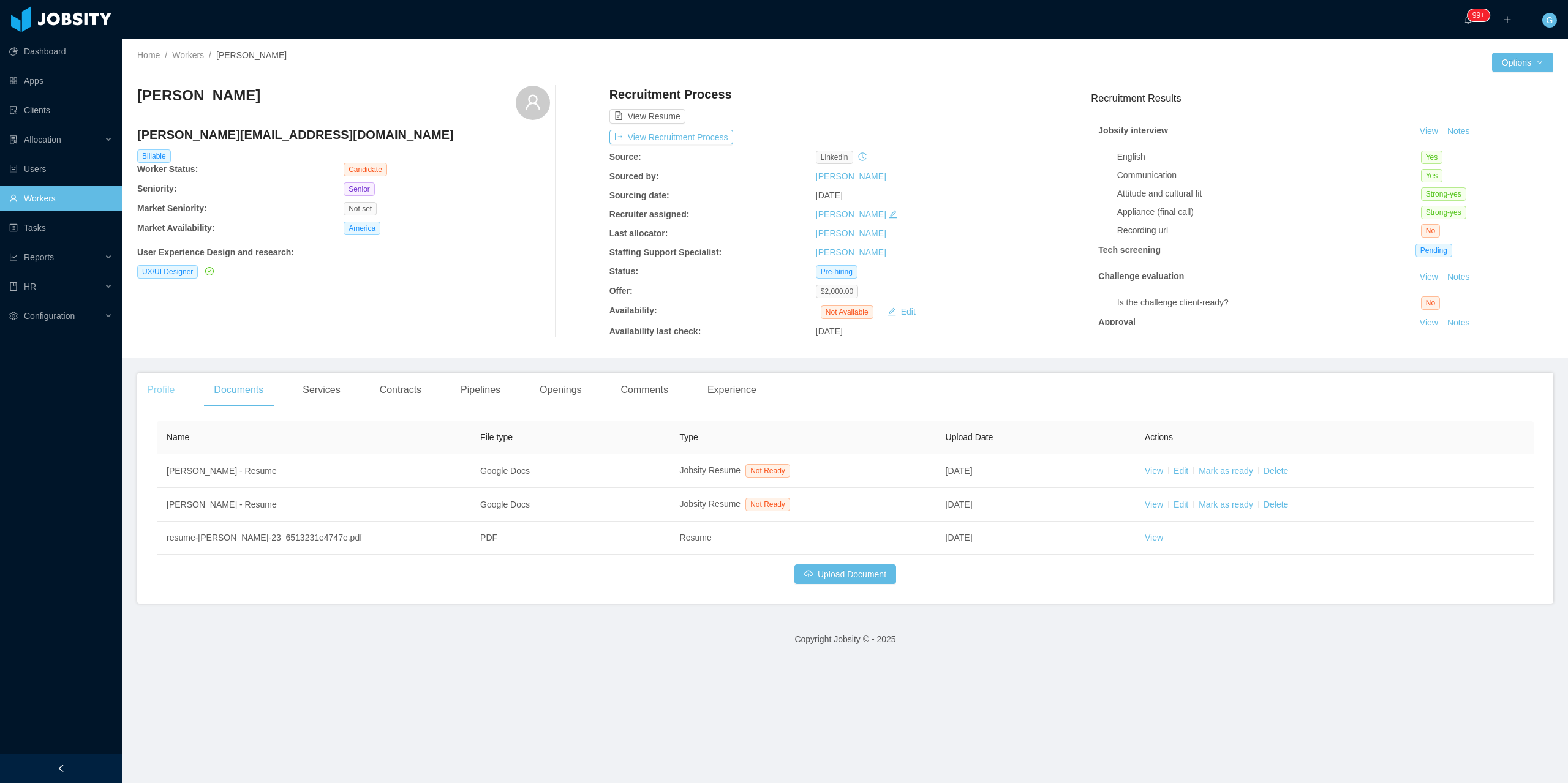
click at [156, 393] on div "Profile" at bounding box center [160, 390] width 47 height 34
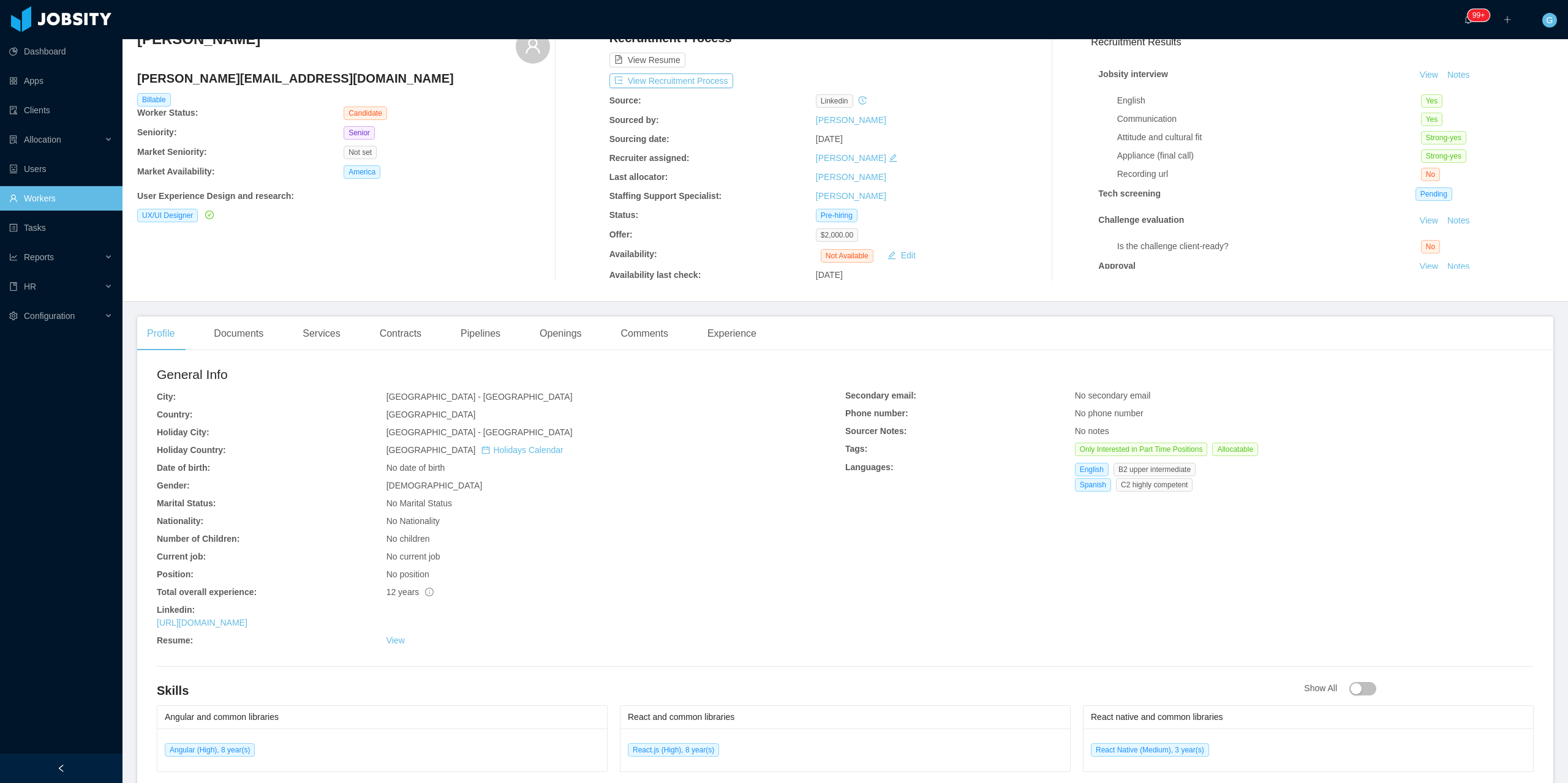
scroll to position [61, 0]
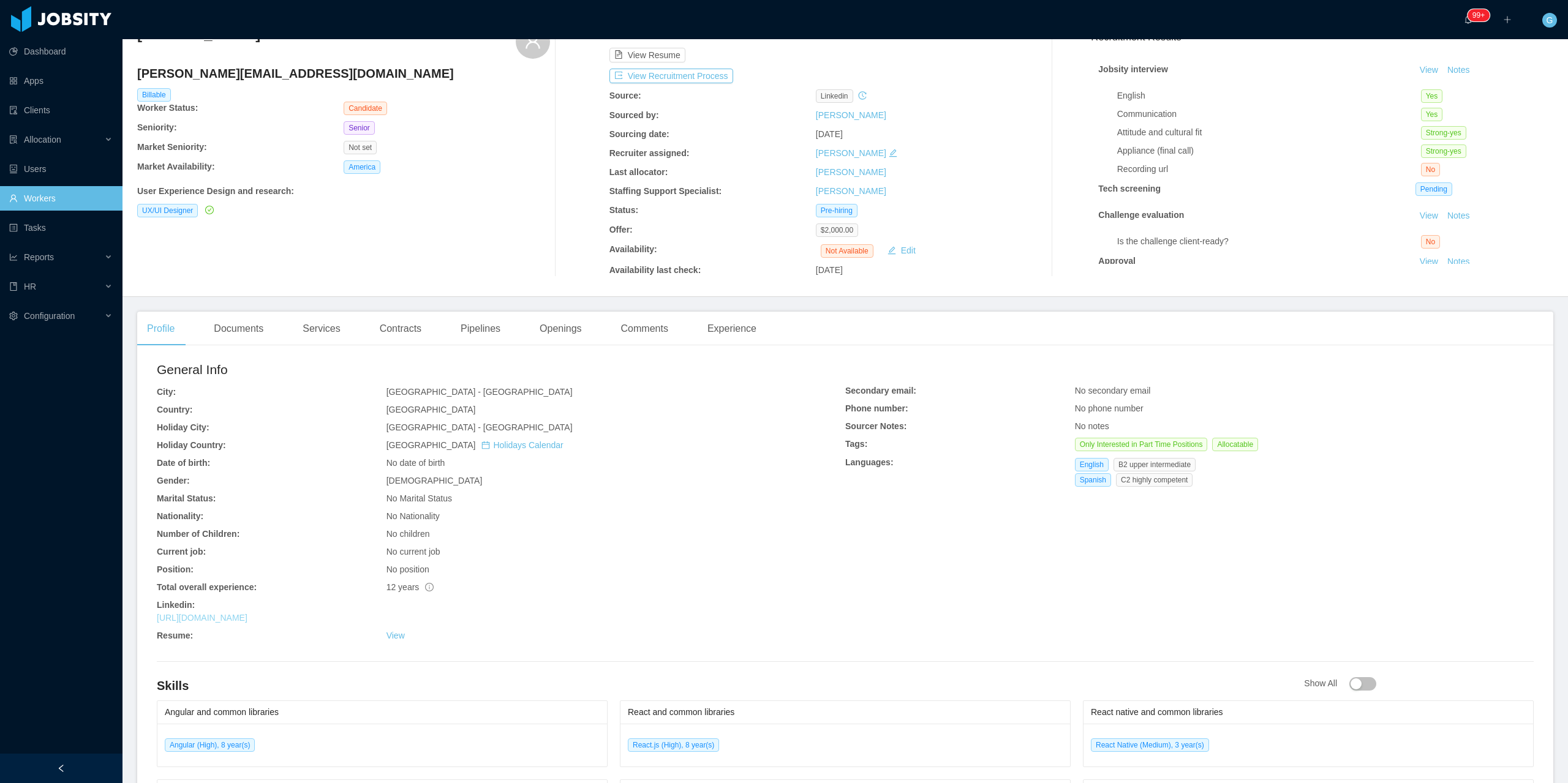
click at [205, 617] on link "https://mx.linkedin.com/in/isormu" at bounding box center [202, 617] width 91 height 10
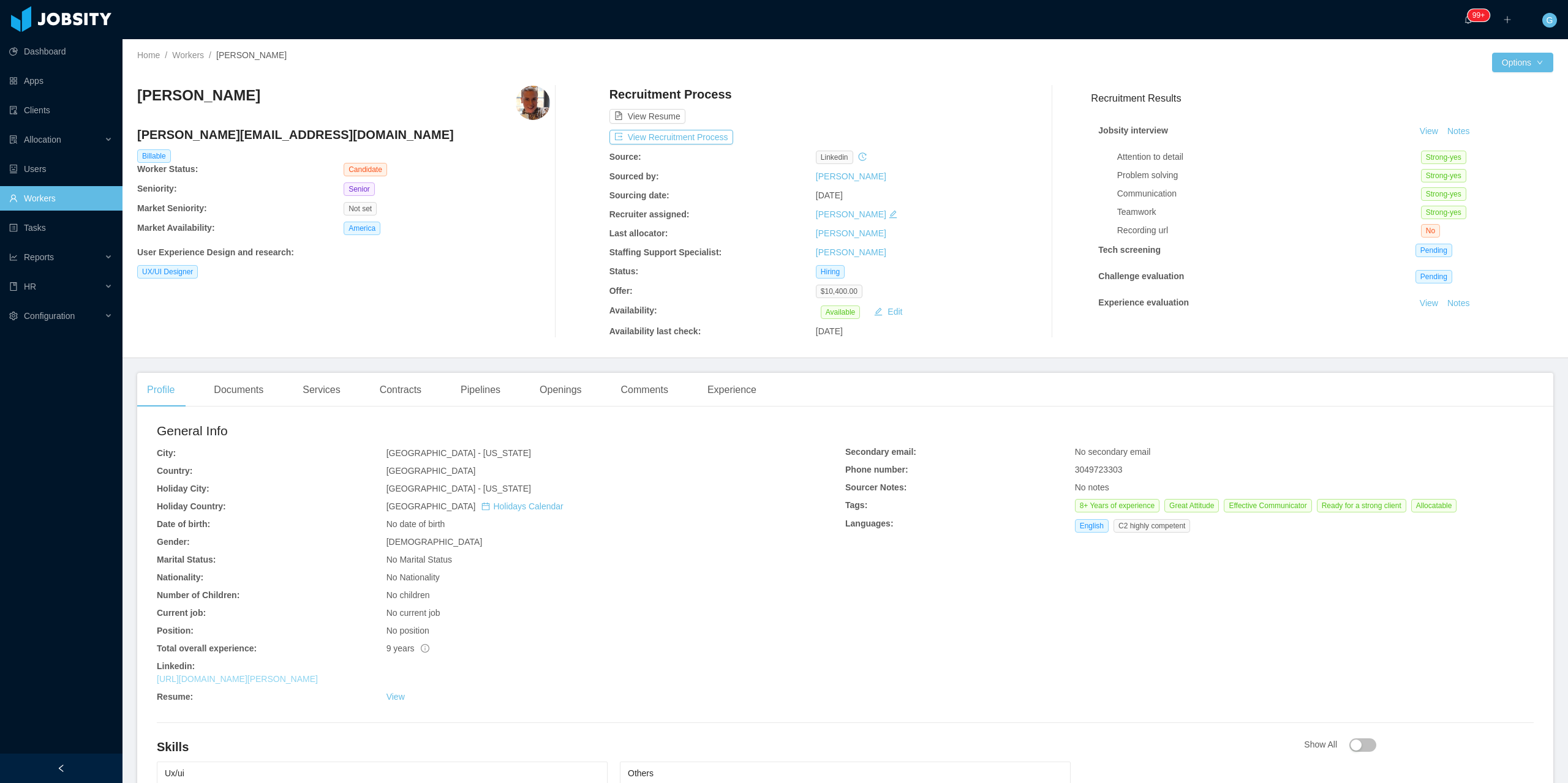
click at [222, 677] on link "[URL][DOMAIN_NAME][PERSON_NAME]" at bounding box center [237, 679] width 161 height 10
drag, startPoint x: 260, startPoint y: 693, endPoint x: 251, endPoint y: 690, distance: 9.5
click at [255, 692] on div "Resume:" at bounding box center [272, 697] width 230 height 13
click at [252, 688] on div "General Info City: [GEOGRAPHIC_DATA] - [US_STATE] Country: [GEOGRAPHIC_DATA] Ho…" at bounding box center [501, 565] width 689 height 287
click at [265, 681] on link "[URL][DOMAIN_NAME][PERSON_NAME]" at bounding box center [237, 679] width 161 height 10
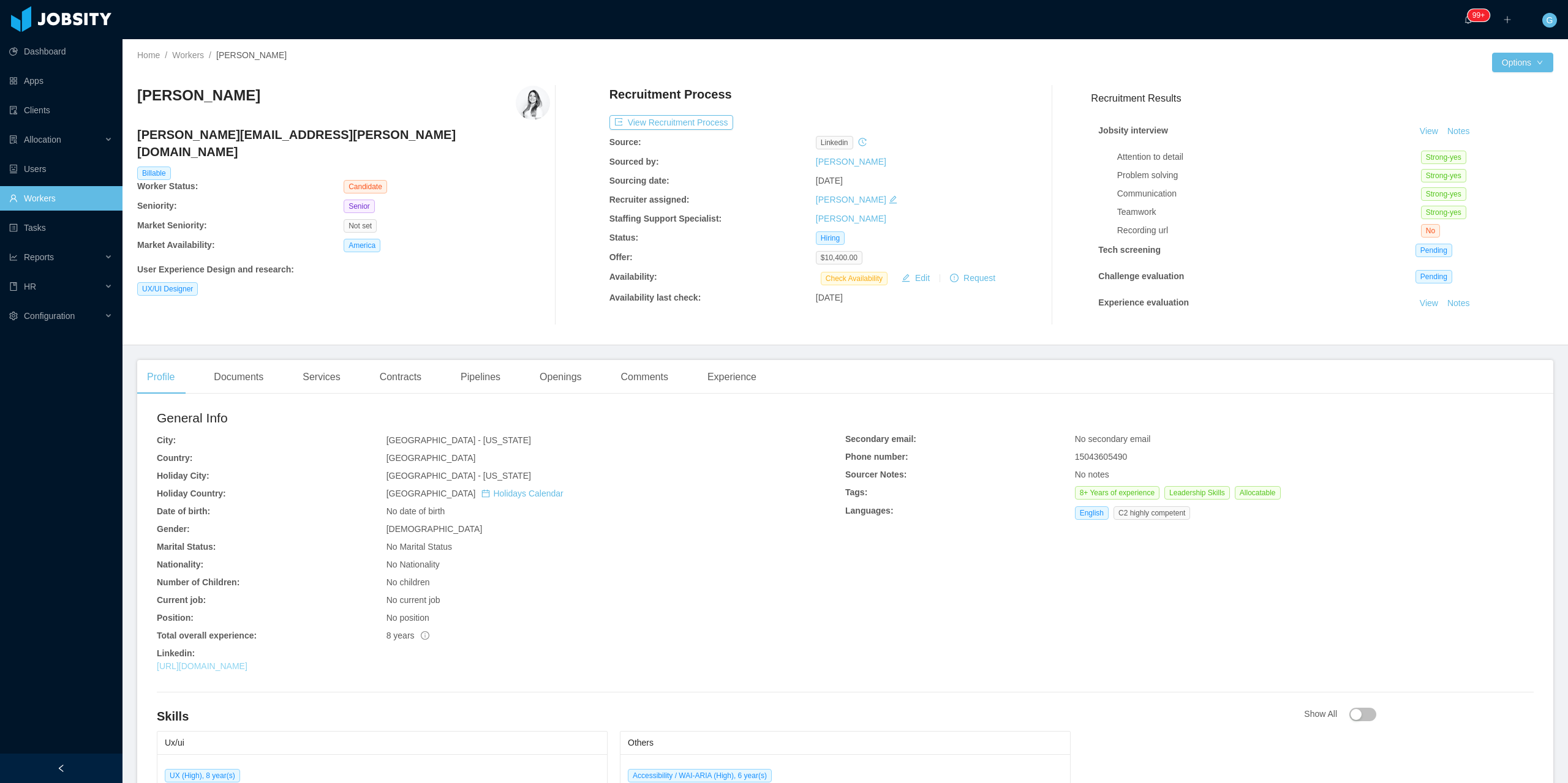
drag, startPoint x: 0, startPoint y: 0, endPoint x: 272, endPoint y: 664, distance: 717.6
click at [247, 664] on link "[URL][DOMAIN_NAME]" at bounding box center [202, 666] width 91 height 10
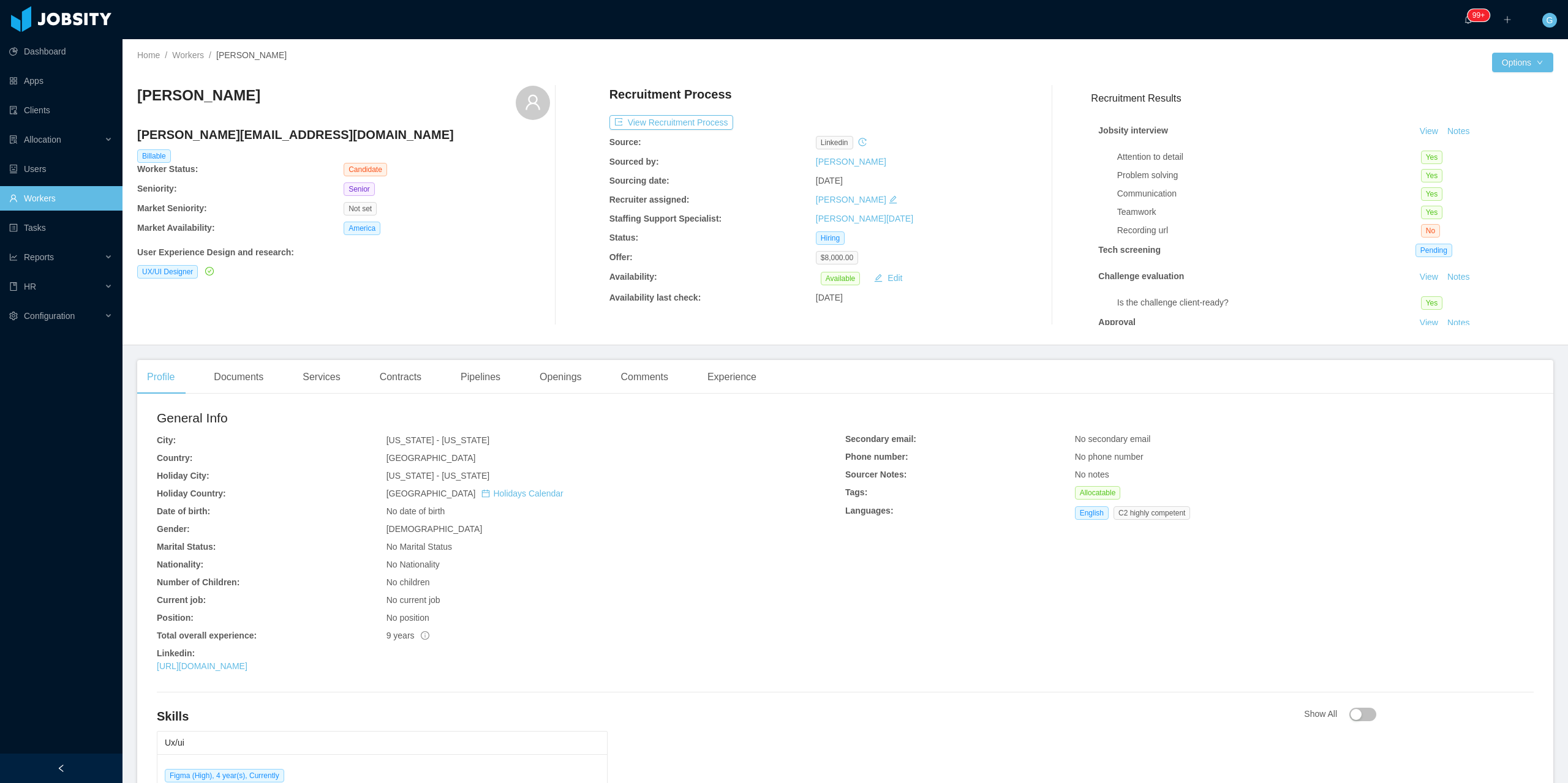
click at [271, 659] on div "Linkedin:" at bounding box center [501, 653] width 689 height 13
click at [274, 674] on div "General Info City: New York - New York Country: United States of America Holida…" at bounding box center [501, 543] width 689 height 270
click at [247, 670] on link "https://www.linkedin.com/in/theleovogel" at bounding box center [202, 666] width 91 height 10
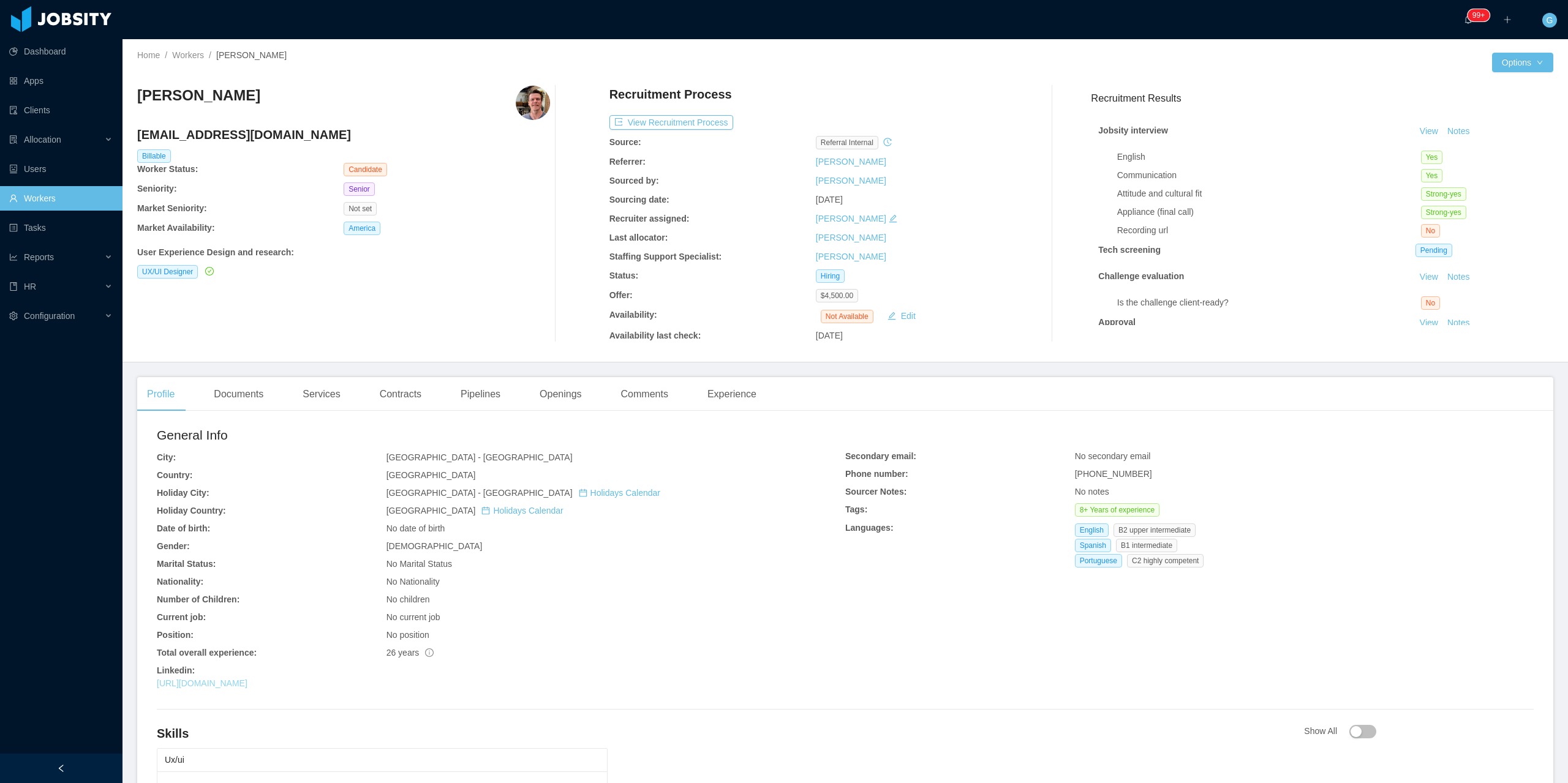
click at [227, 688] on link "[URL][DOMAIN_NAME]" at bounding box center [202, 683] width 91 height 10
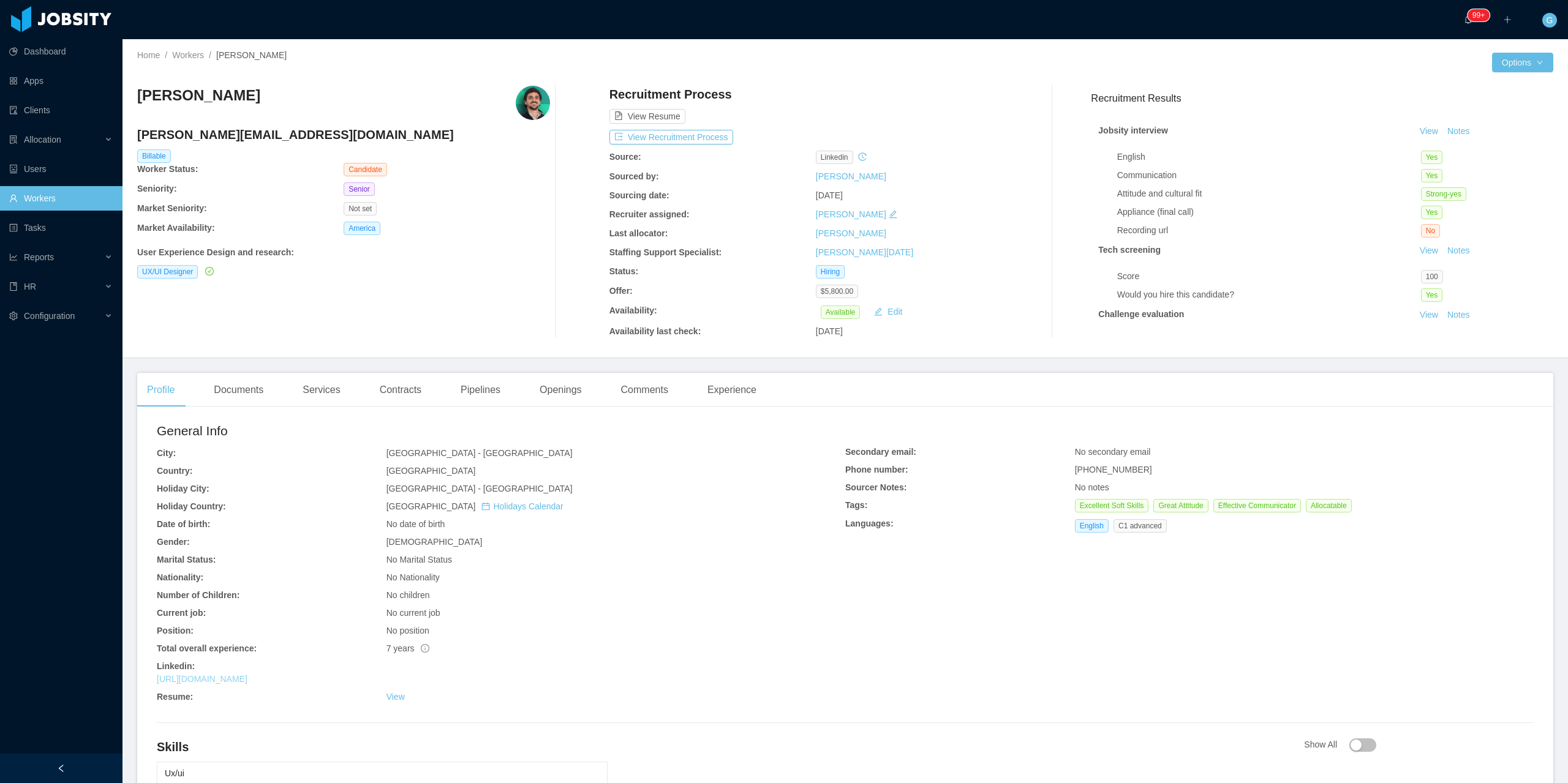
click at [236, 678] on link "https://www.linkedin.com/in/jeremiaswilson" at bounding box center [202, 679] width 91 height 10
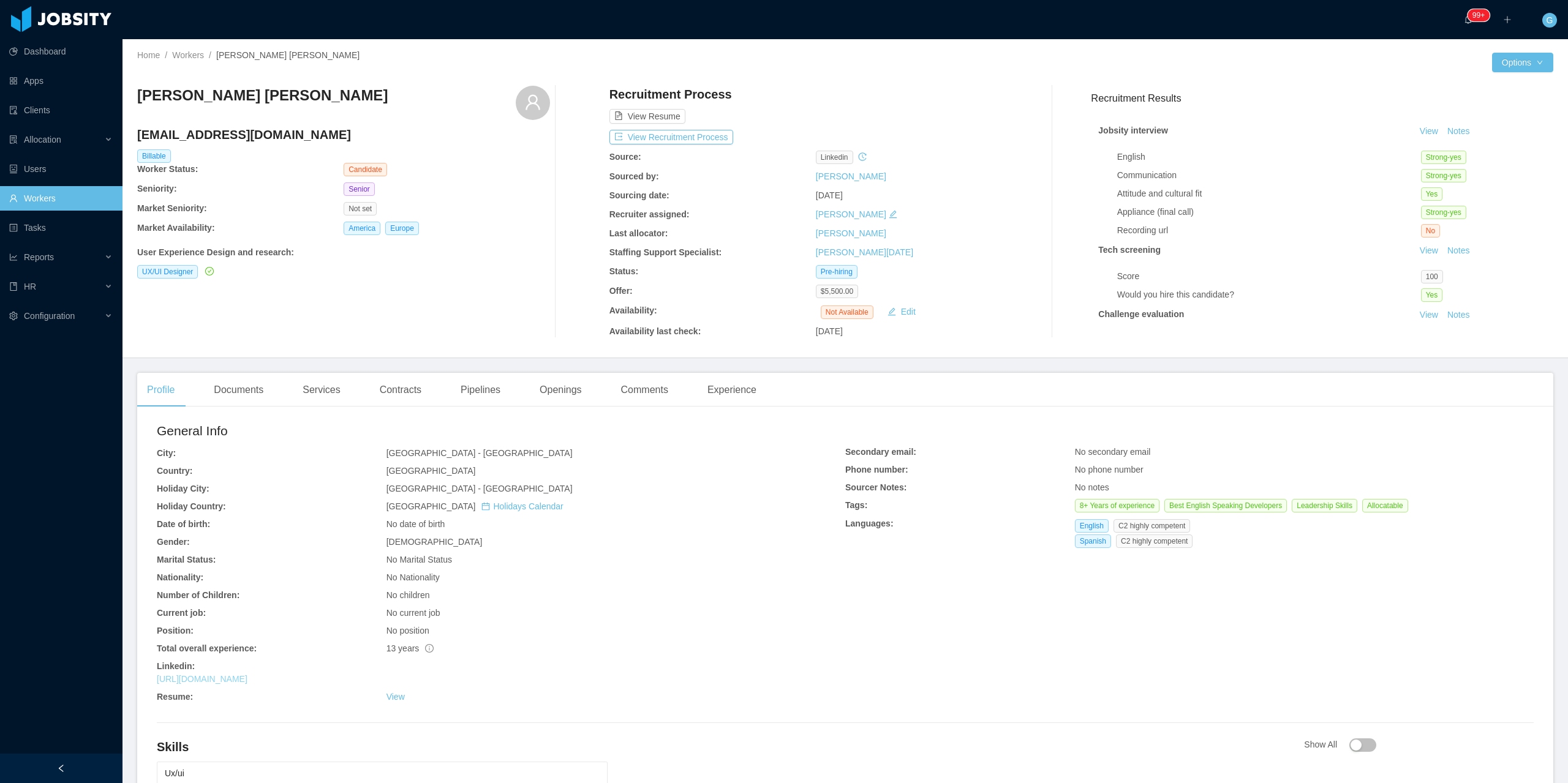
click at [228, 674] on div "[URL][DOMAIN_NAME]" at bounding box center [501, 679] width 689 height 13
click at [232, 683] on link "[URL][DOMAIN_NAME]" at bounding box center [202, 679] width 91 height 10
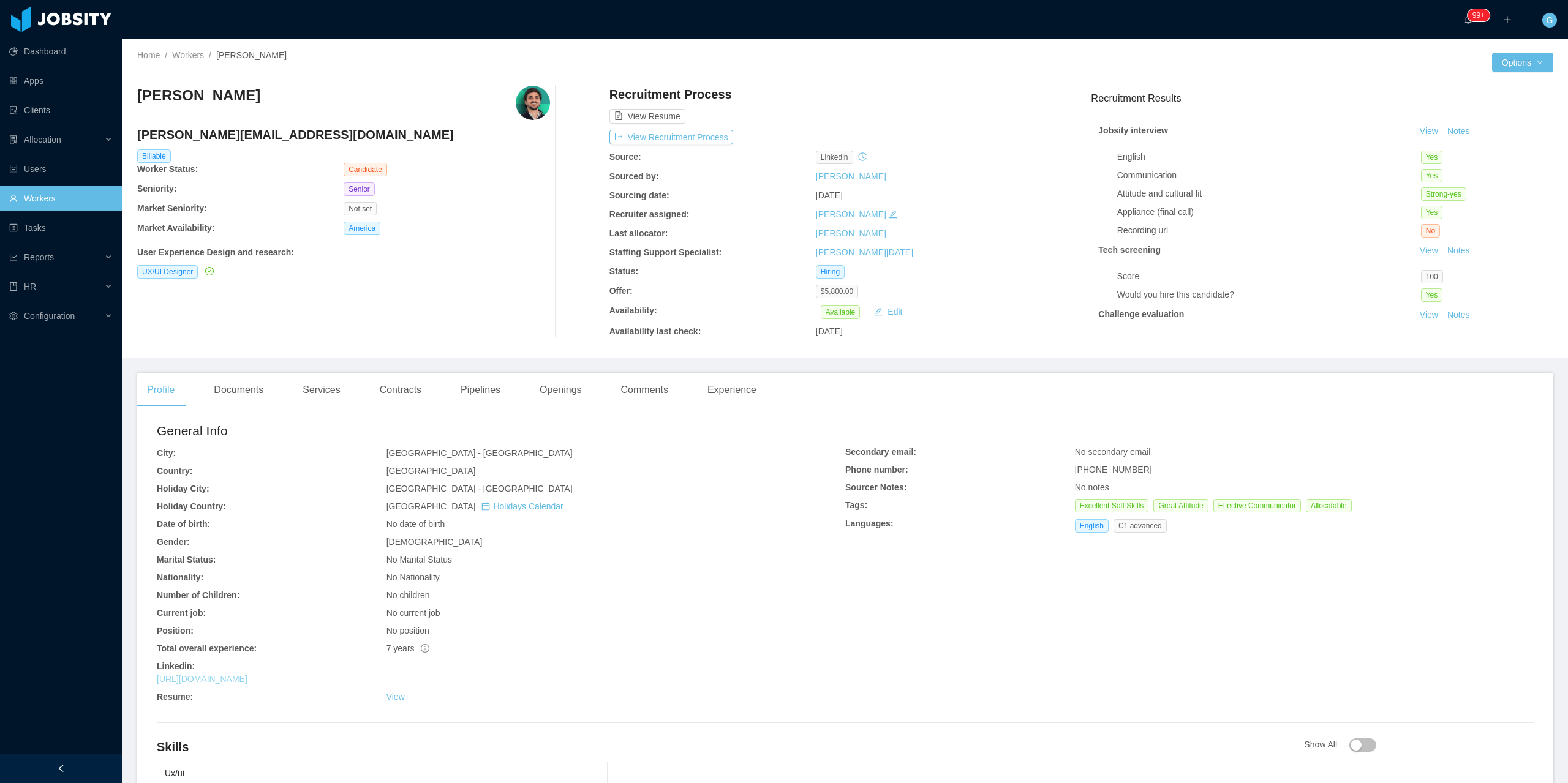
click at [247, 676] on link "[URL][DOMAIN_NAME]" at bounding box center [202, 679] width 91 height 10
